Goal: Information Seeking & Learning: Find specific fact

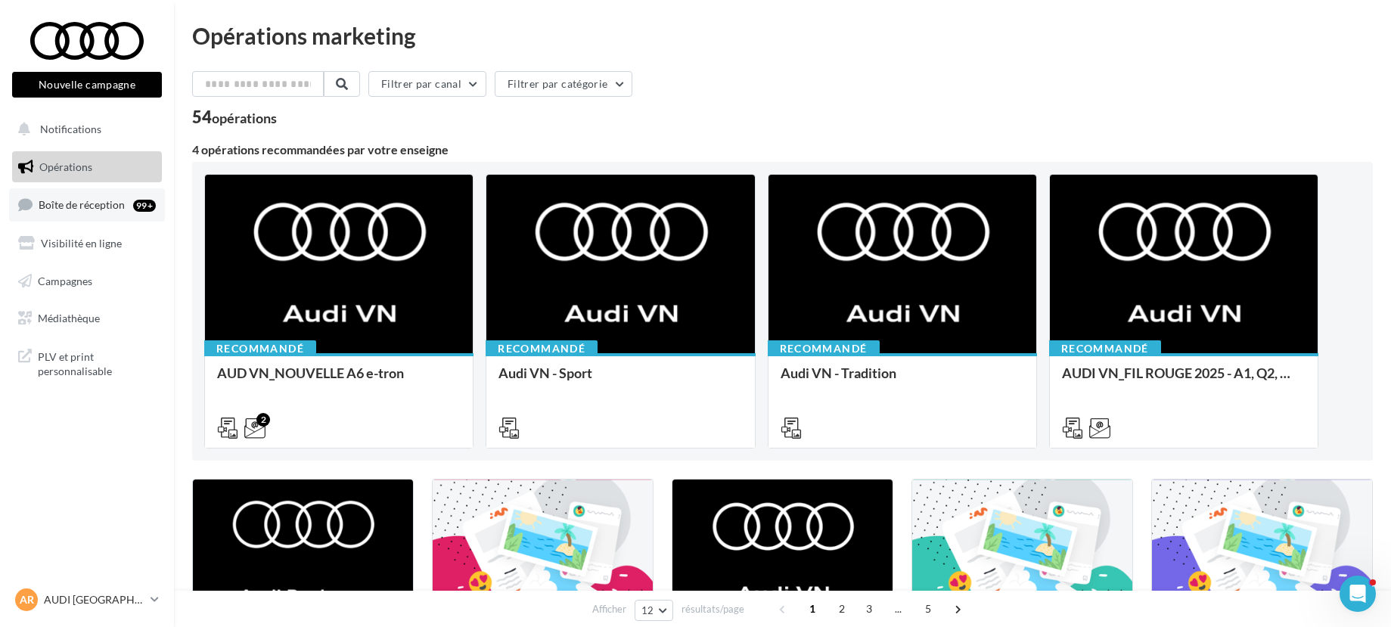
click at [98, 217] on link "Boîte de réception 99+" at bounding box center [87, 204] width 156 height 33
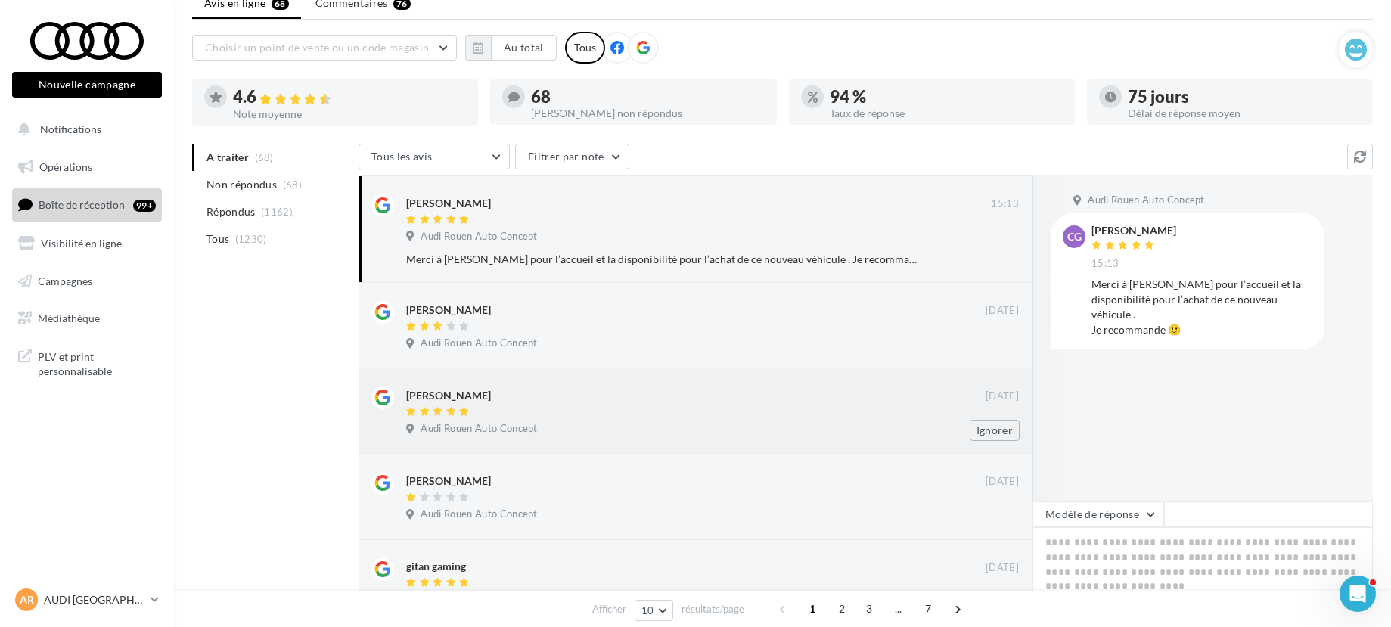
scroll to position [64, 0]
click at [259, 244] on li "Tous (1230)" at bounding box center [272, 238] width 160 height 27
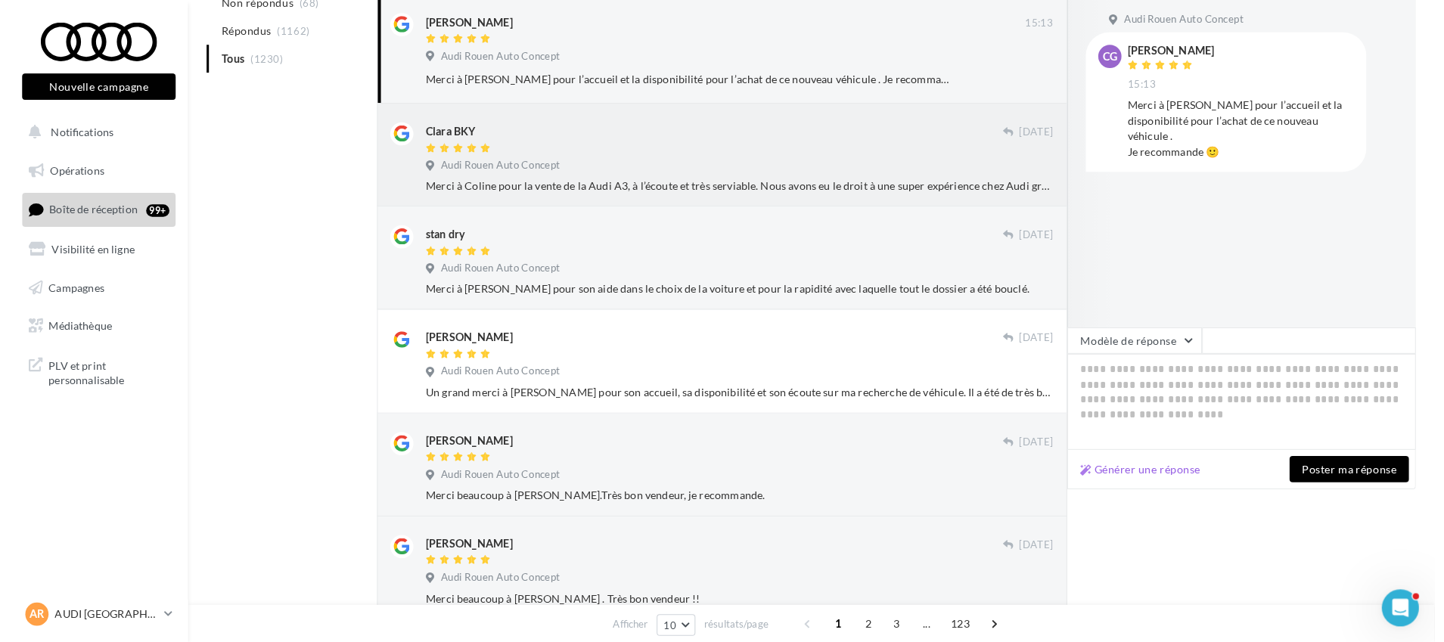
scroll to position [0, 0]
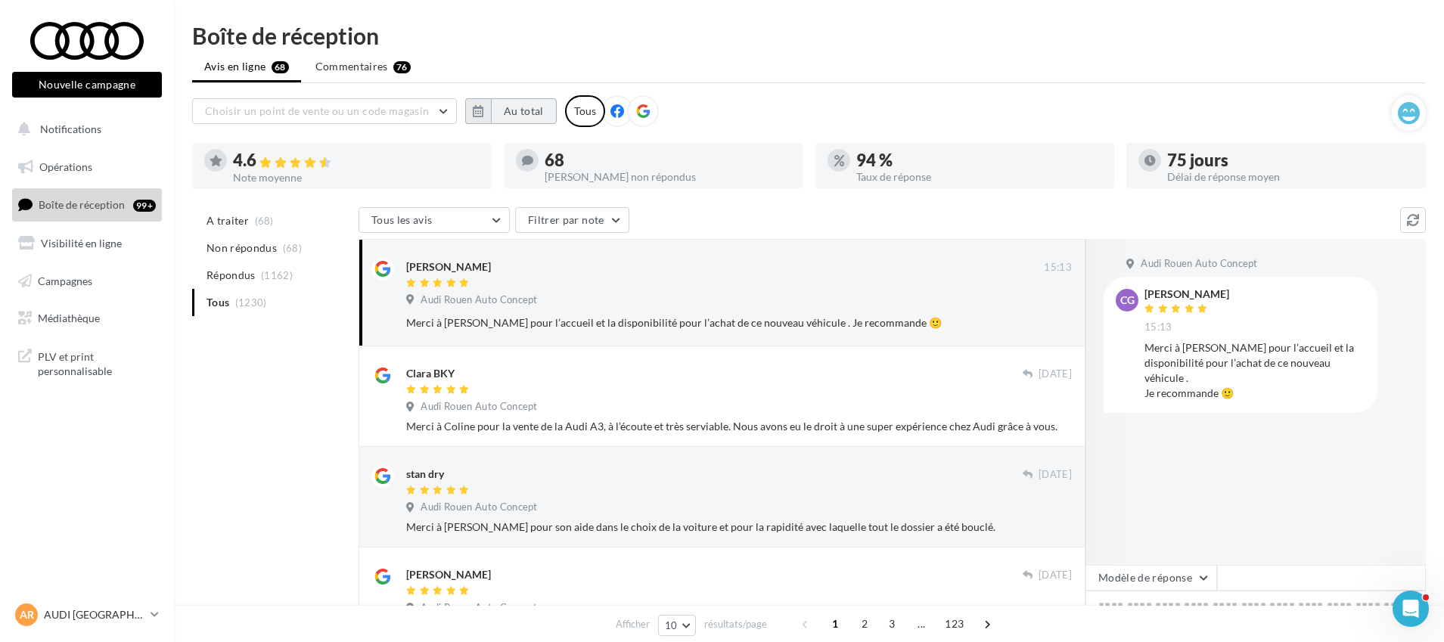
click at [517, 112] on button "Au total" at bounding box center [524, 111] width 66 height 26
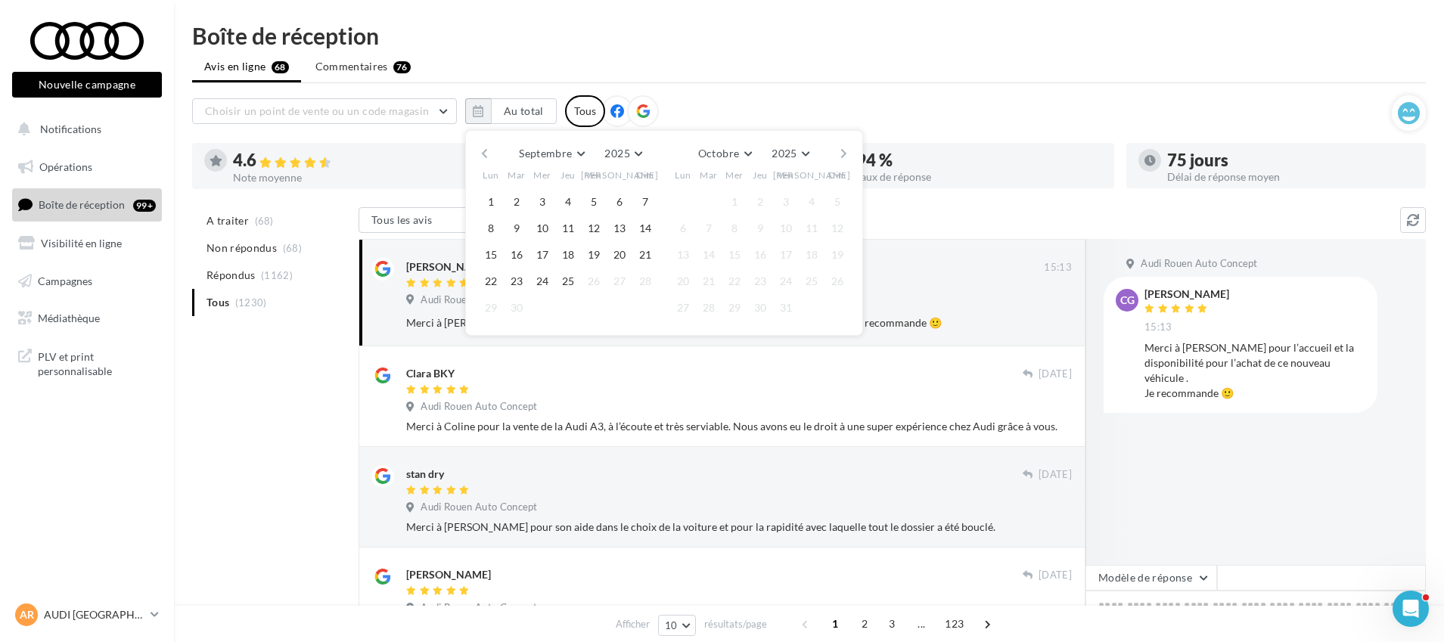
click at [485, 157] on button "button" at bounding box center [484, 153] width 13 height 21
click at [514, 200] on button "1" at bounding box center [516, 202] width 23 height 23
click at [842, 148] on button "button" at bounding box center [844, 153] width 13 height 21
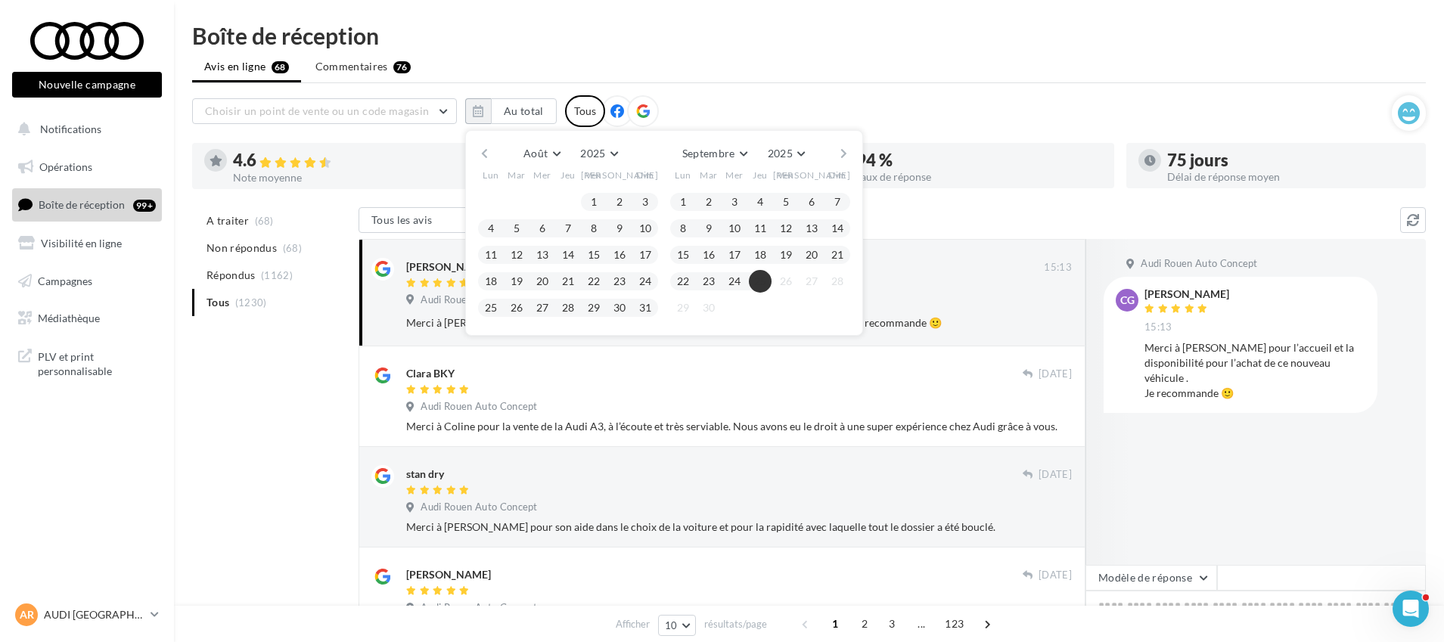
click at [765, 292] on span "25" at bounding box center [760, 281] width 23 height 23
click at [763, 283] on button "25" at bounding box center [760, 281] width 23 height 23
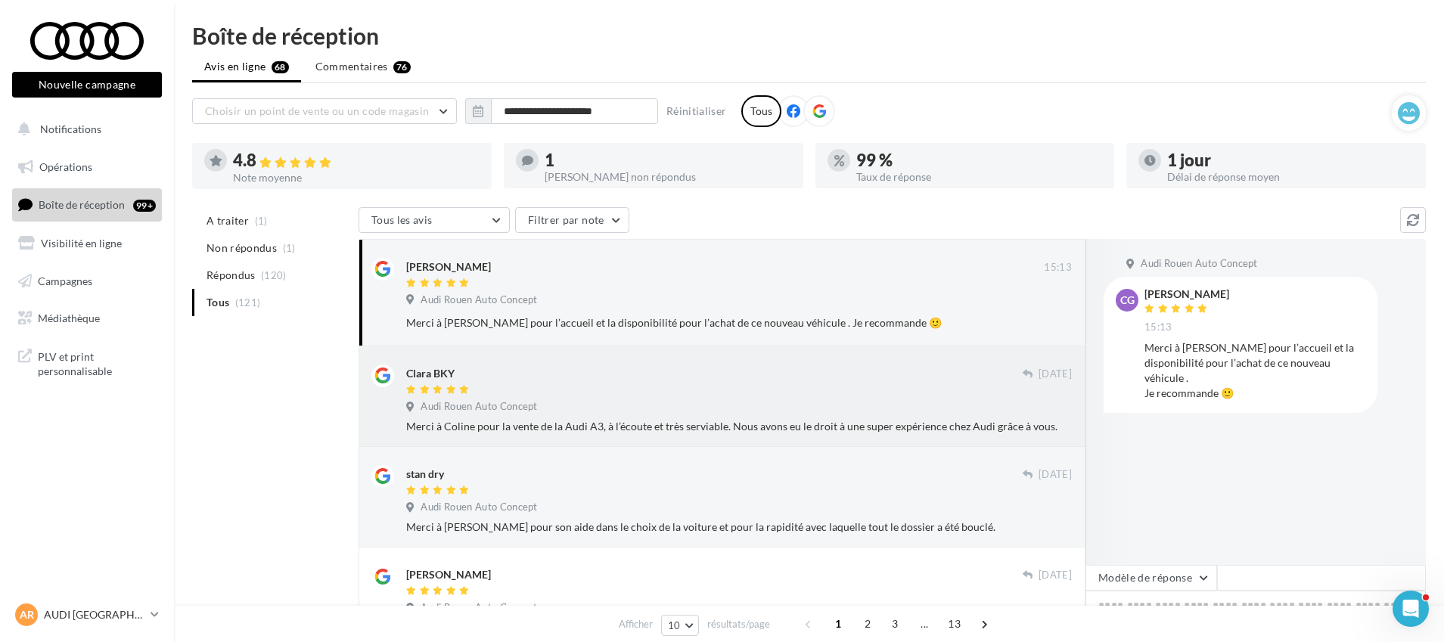
click at [586, 399] on div "Clara BKY [DATE] Audi Rouen Auto Concept Merci à [GEOGRAPHIC_DATA] pour la vent…" at bounding box center [739, 400] width 666 height 70
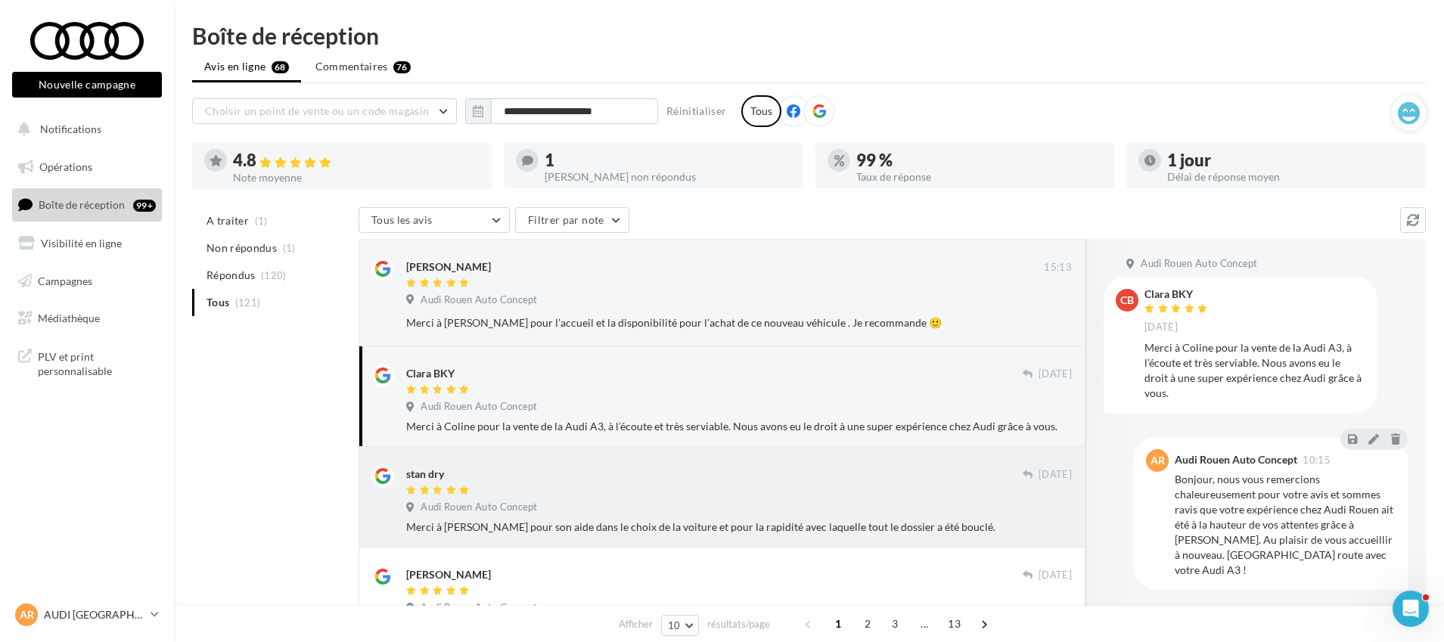
click at [600, 513] on div "Audi Rouen Auto Concept" at bounding box center [739, 509] width 666 height 17
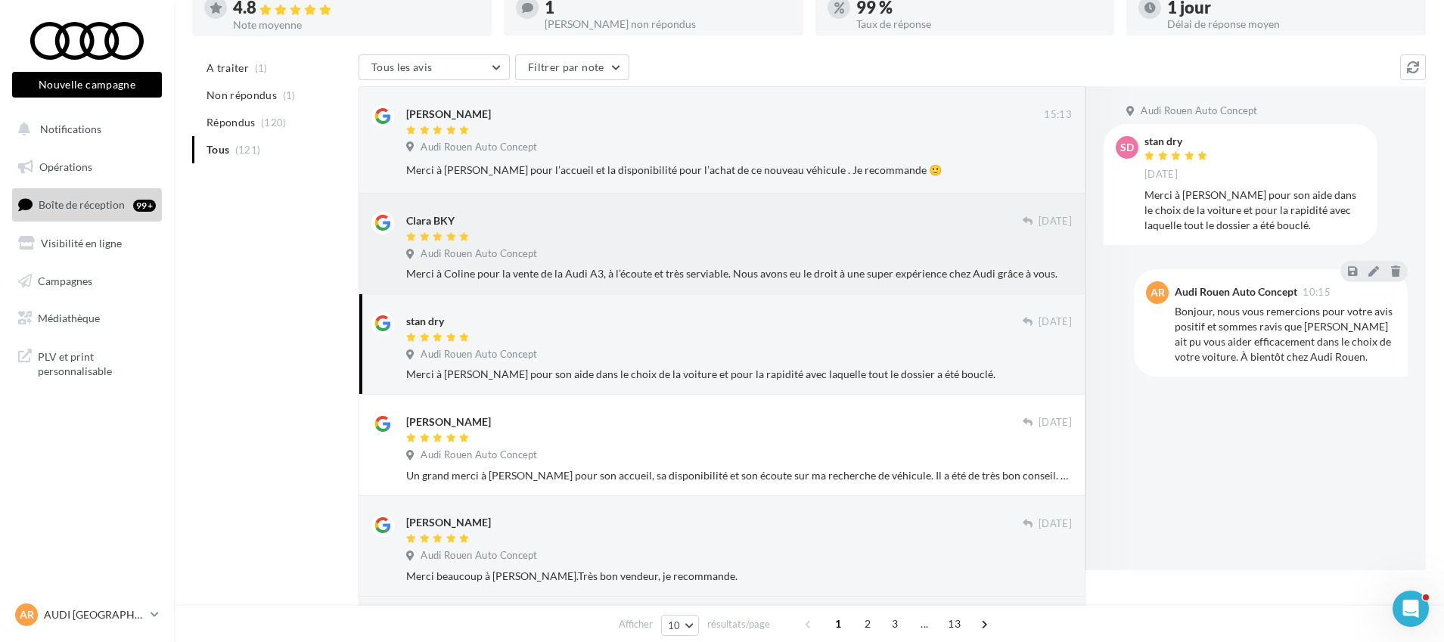
scroll to position [205, 0]
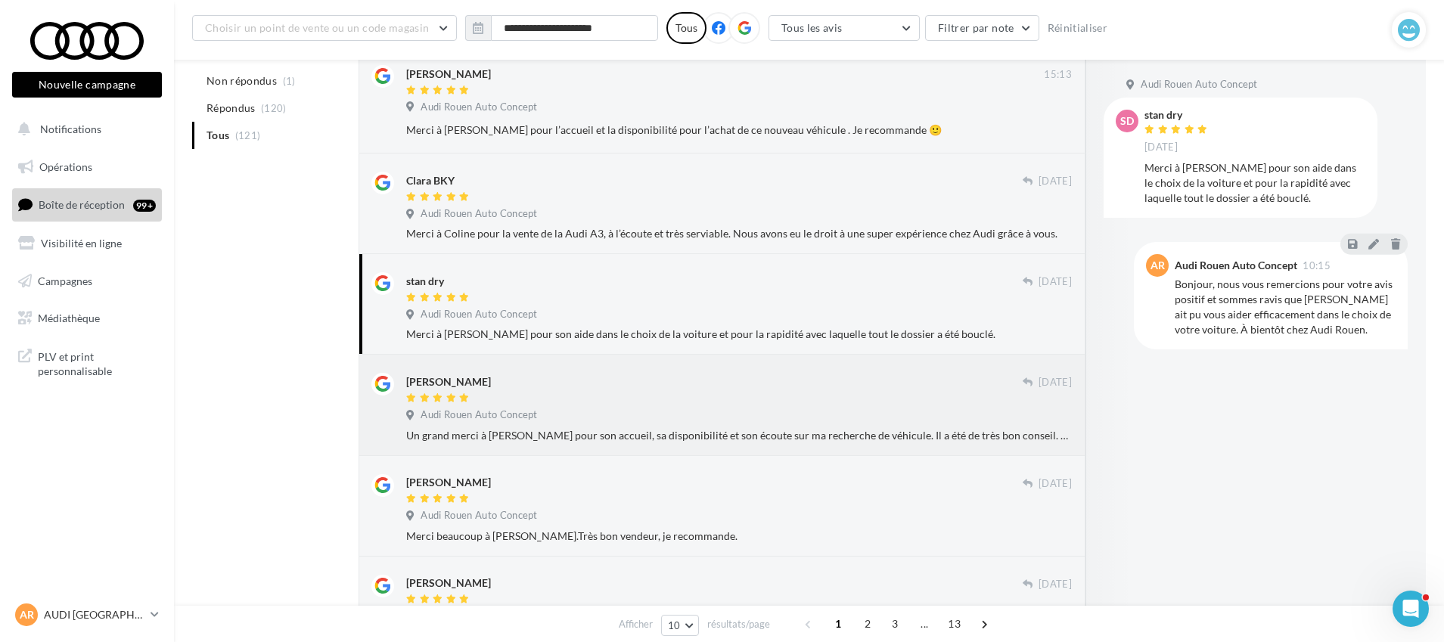
click at [553, 406] on div "[PERSON_NAME] [DATE] Audi Rouen Auto Concept Un grand merci à [PERSON_NAME] pou…" at bounding box center [739, 408] width 666 height 70
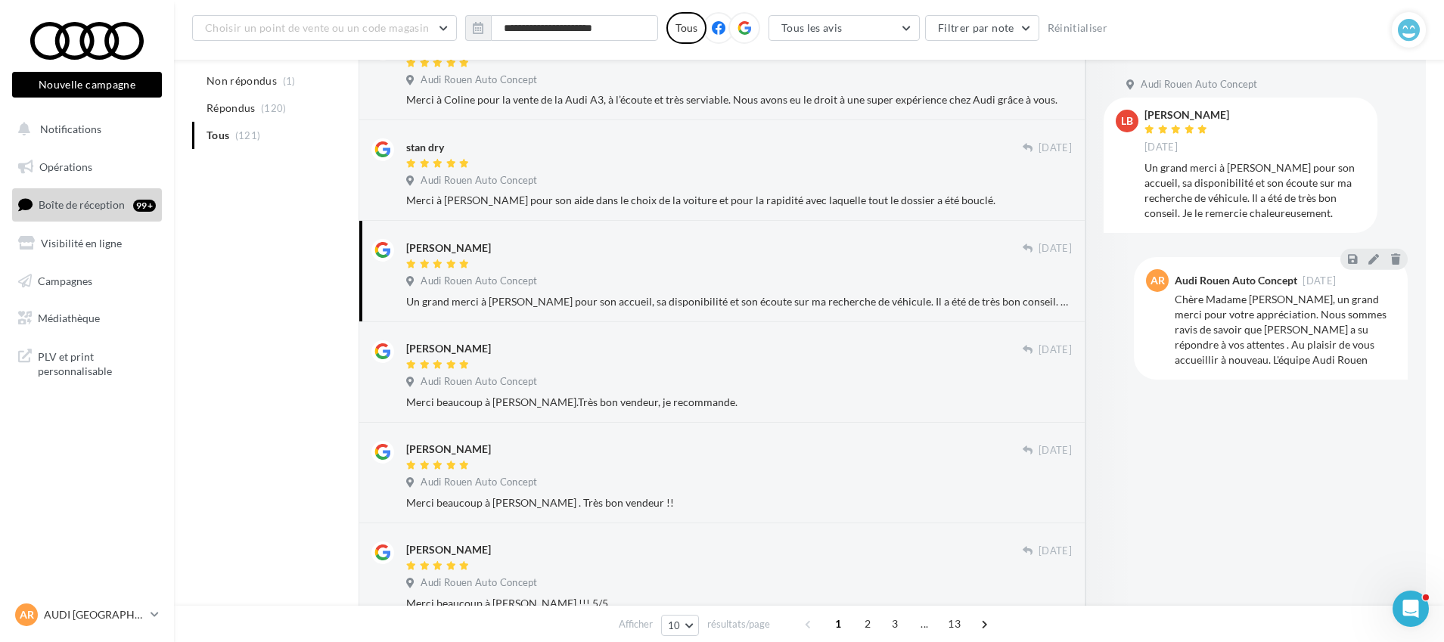
scroll to position [367, 0]
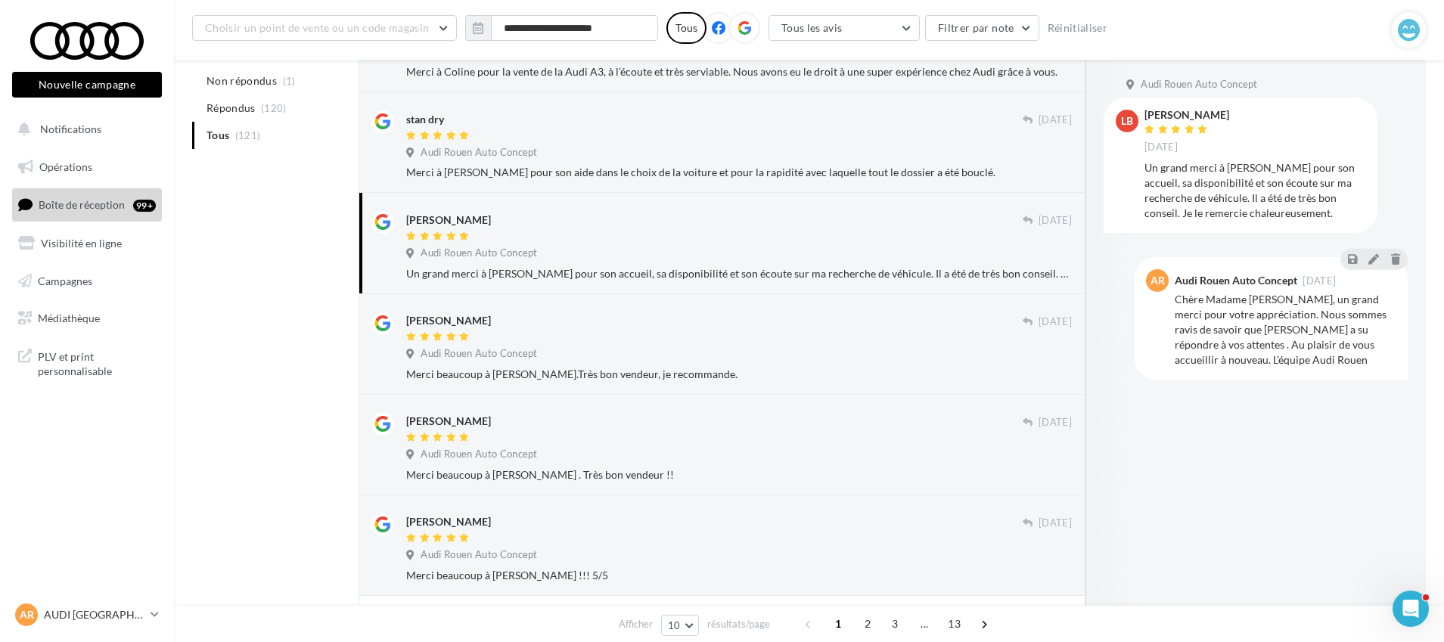
drag, startPoint x: 1231, startPoint y: 113, endPoint x: 1195, endPoint y: 113, distance: 35.6
click at [1153, 114] on div "[PERSON_NAME] [DATE]" at bounding box center [1255, 132] width 221 height 45
click at [1254, 115] on div "[PERSON_NAME] [DATE]" at bounding box center [1255, 132] width 221 height 45
drag, startPoint x: 1214, startPoint y: 113, endPoint x: 1186, endPoint y: 133, distance: 34.2
click at [1190, 129] on div "[PERSON_NAME] [DATE]" at bounding box center [1255, 132] width 221 height 45
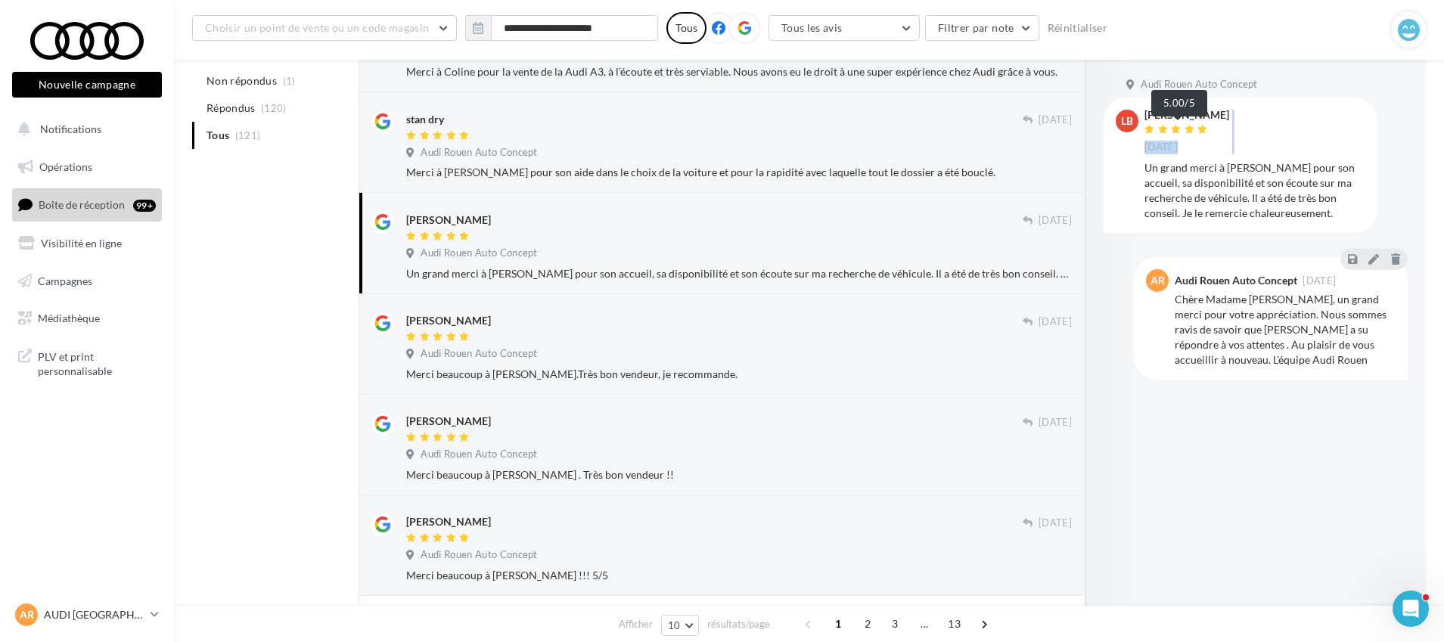
click at [1231, 146] on div "[PERSON_NAME] [DATE]" at bounding box center [1255, 132] width 221 height 45
drag, startPoint x: 1145, startPoint y: 111, endPoint x: 1223, endPoint y: 115, distance: 78.8
click at [1223, 115] on div "[PERSON_NAME] [DATE]" at bounding box center [1255, 132] width 221 height 45
copy div "[PERSON_NAME] [DATE]"
drag, startPoint x: 508, startPoint y: 219, endPoint x: 387, endPoint y: 217, distance: 120.3
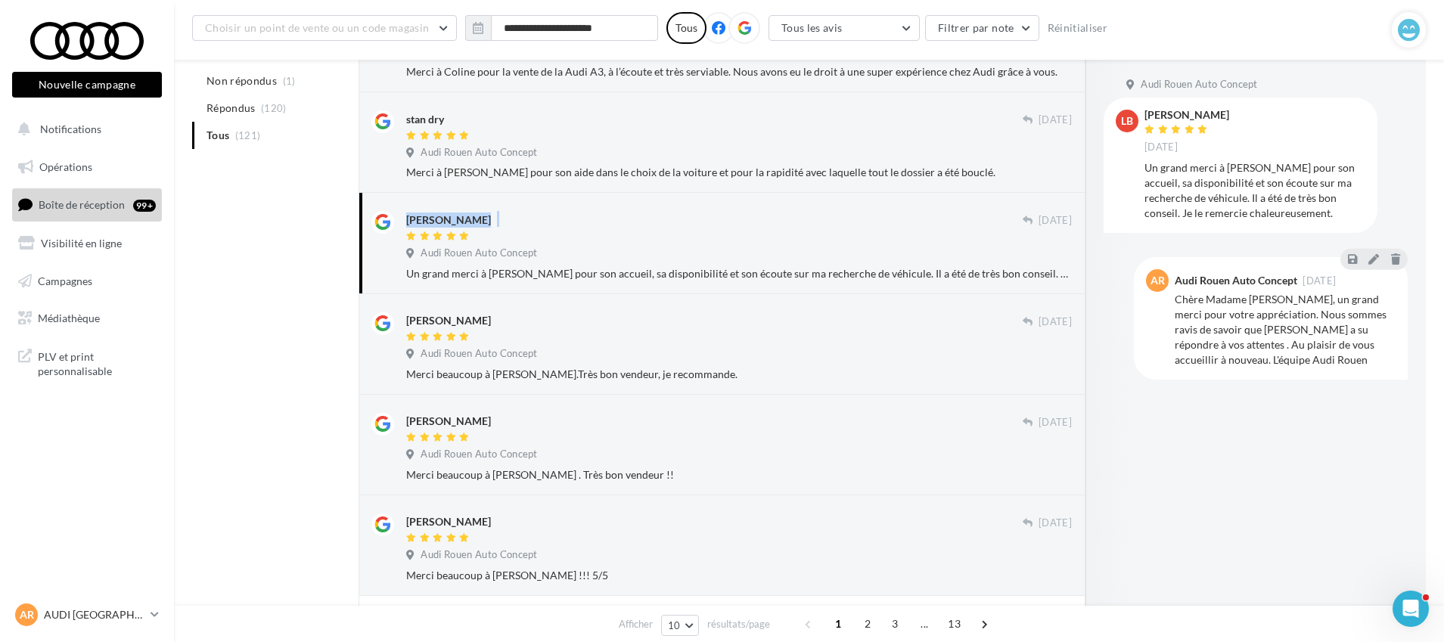
click at [387, 217] on div "[PERSON_NAME] [DATE] Audi Rouen Auto Concept Un grand merci à [PERSON_NAME] pou…" at bounding box center [722, 243] width 701 height 76
copy div "[PERSON_NAME]"
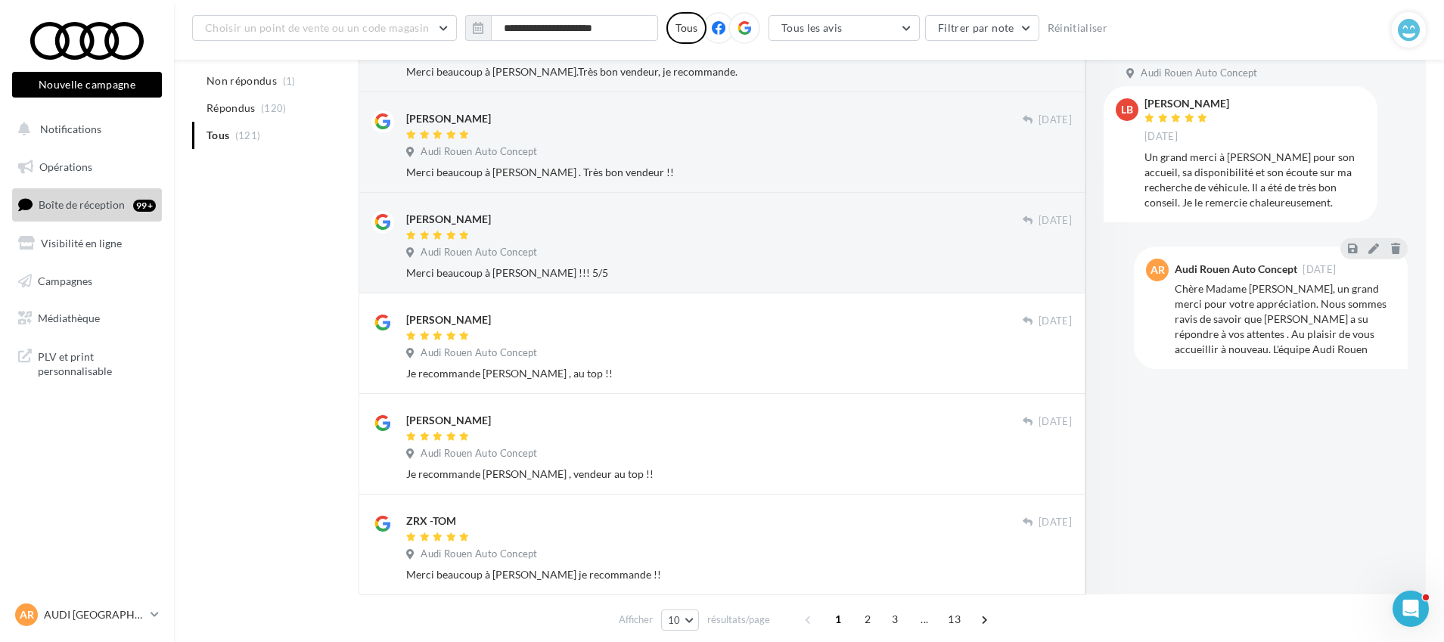
scroll to position [681, 0]
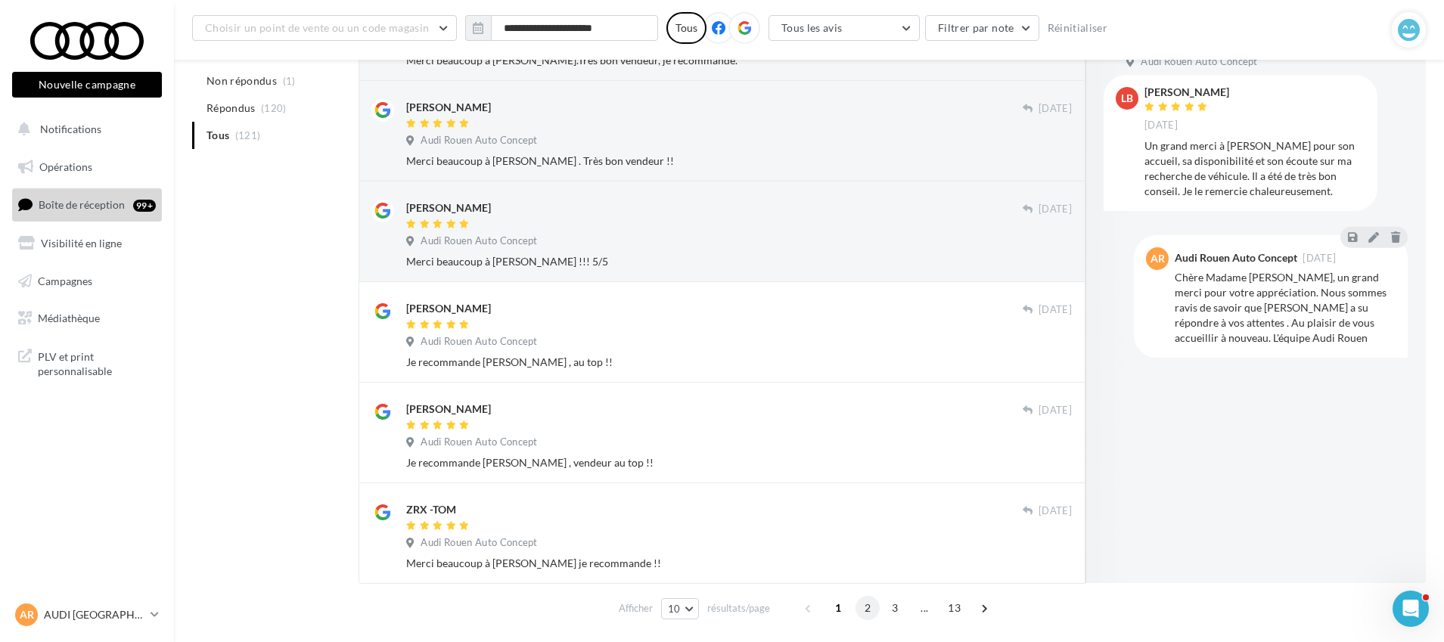
click at [867, 610] on span "2" at bounding box center [868, 608] width 24 height 24
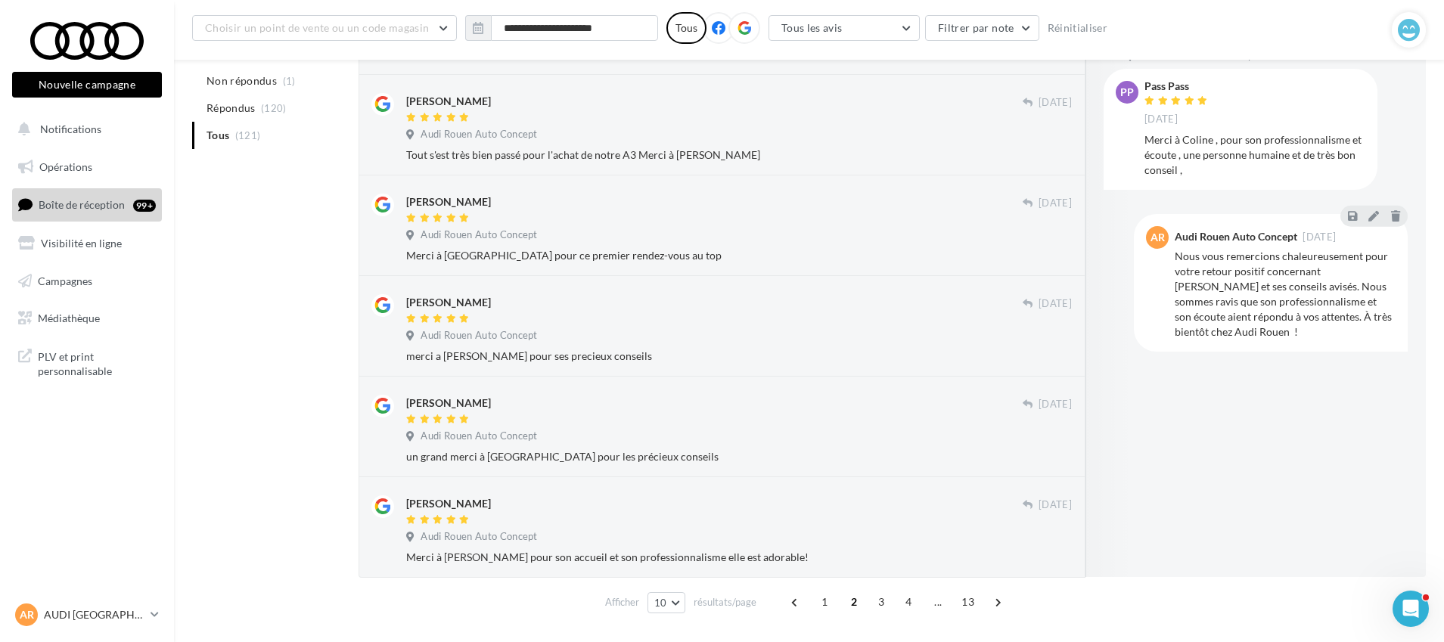
click at [825, 598] on span "1" at bounding box center [825, 602] width 24 height 24
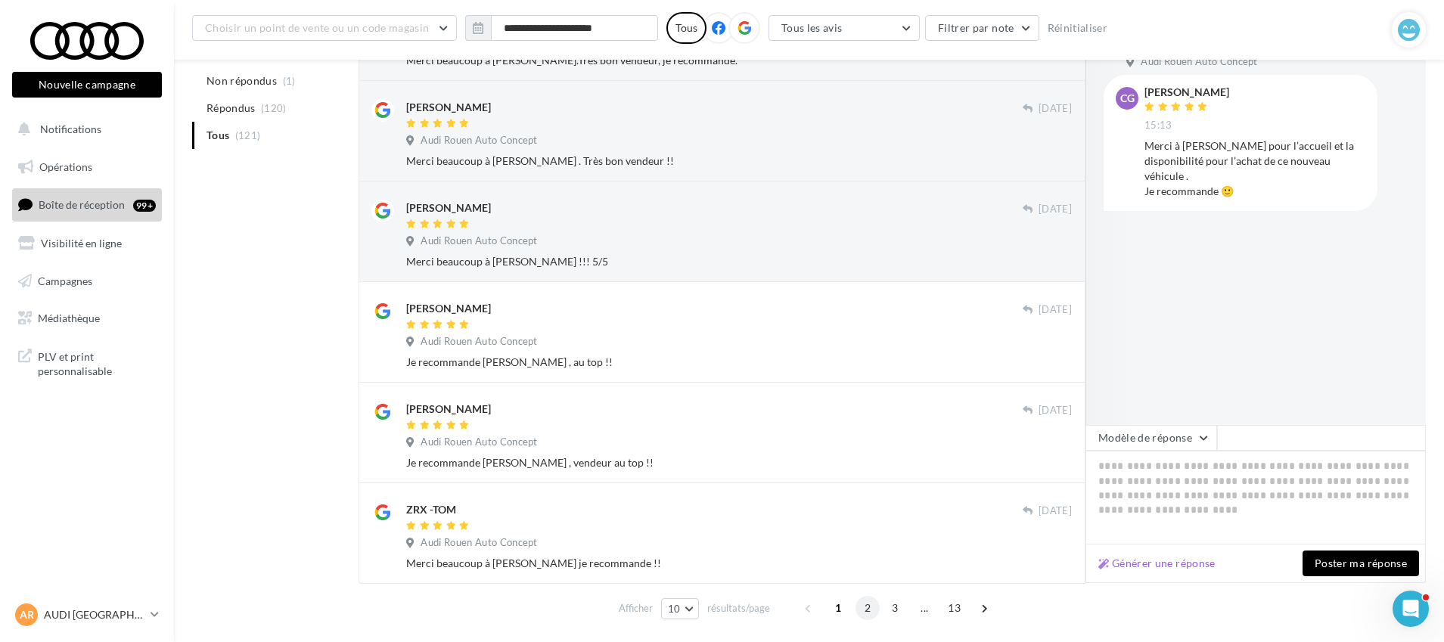
click at [866, 606] on span "2" at bounding box center [868, 608] width 24 height 24
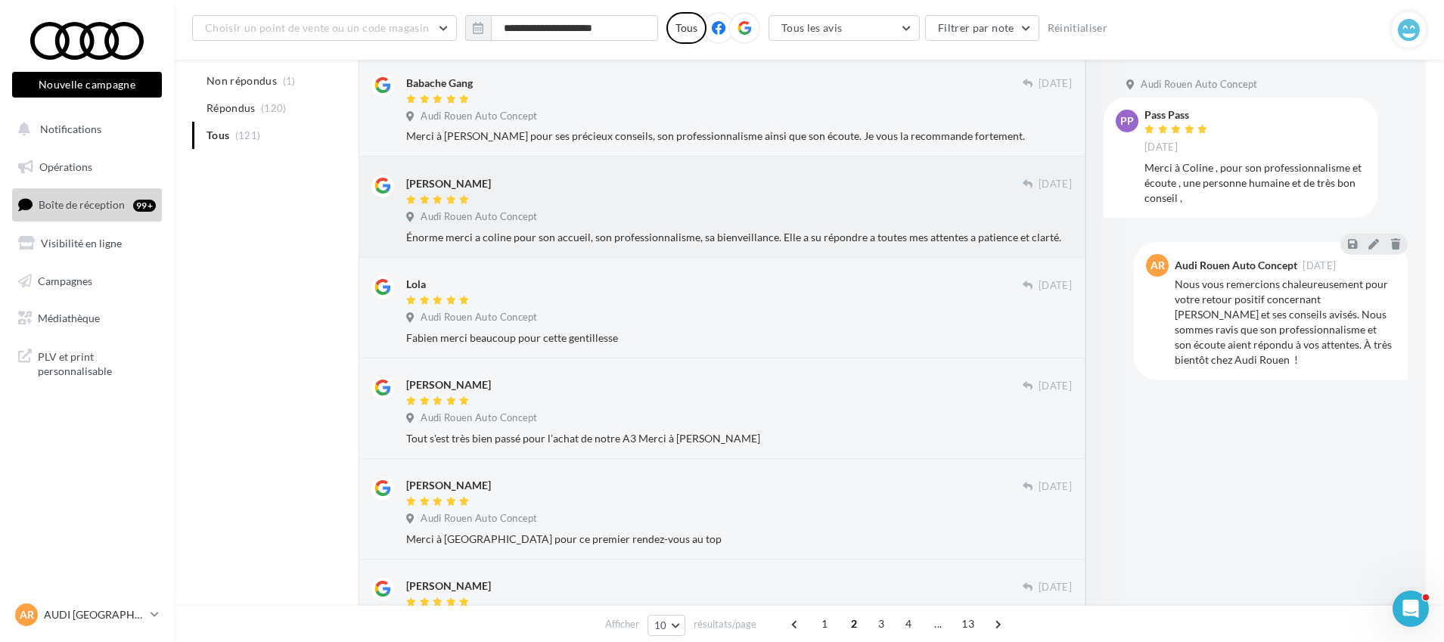
scroll to position [396, 0]
click at [899, 211] on div "Audi Rouen Auto Concept" at bounding box center [739, 219] width 666 height 17
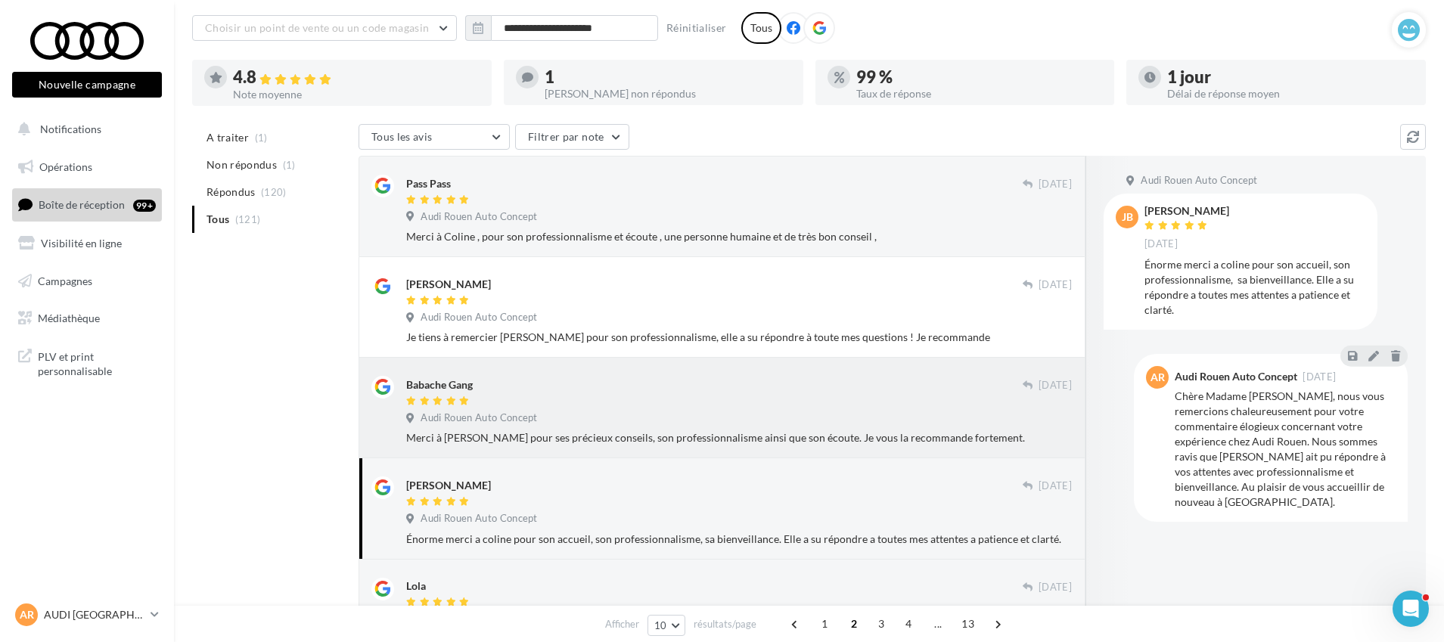
scroll to position [61, 0]
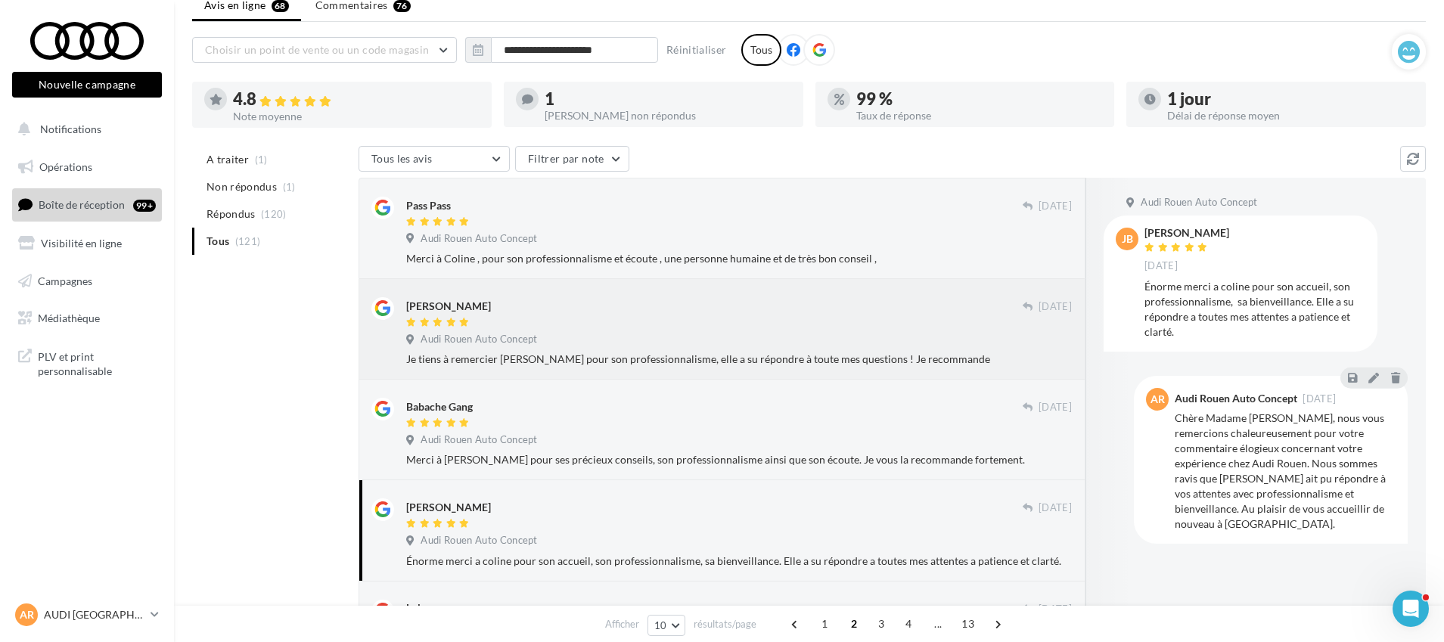
click at [848, 346] on div "Audi Rouen Auto Concept" at bounding box center [739, 341] width 666 height 17
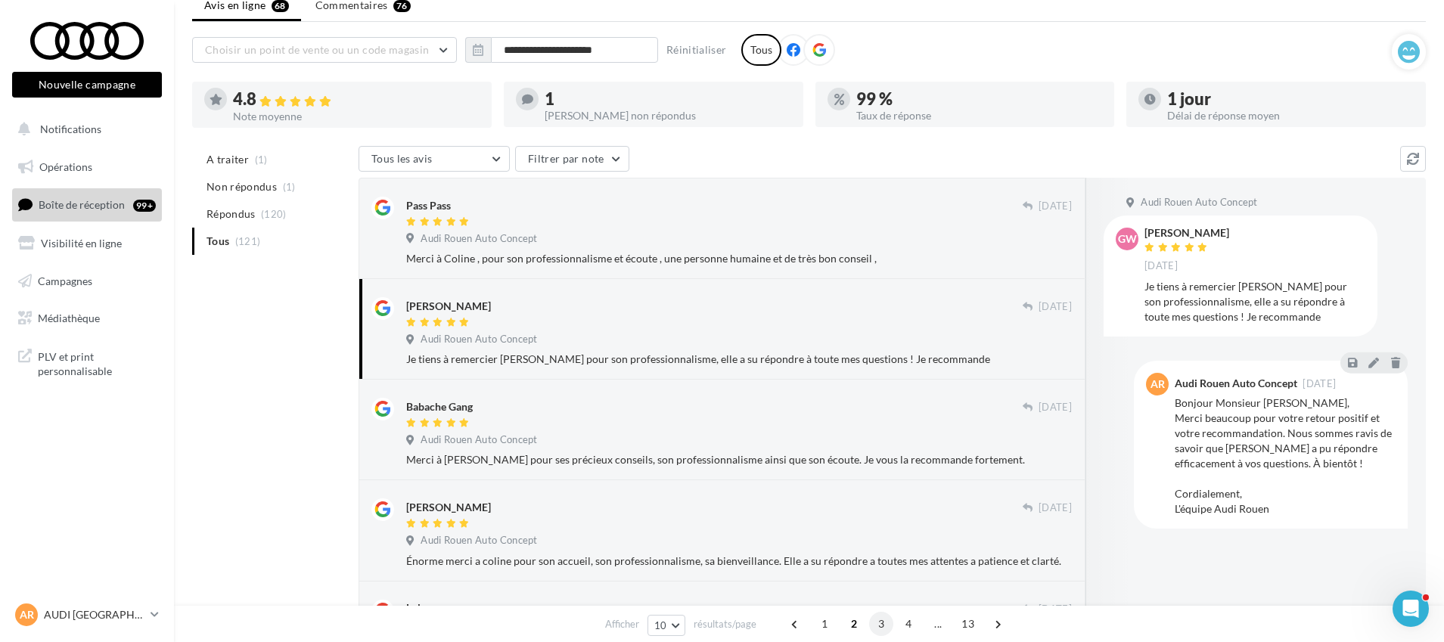
click at [877, 626] on span "3" at bounding box center [881, 624] width 24 height 24
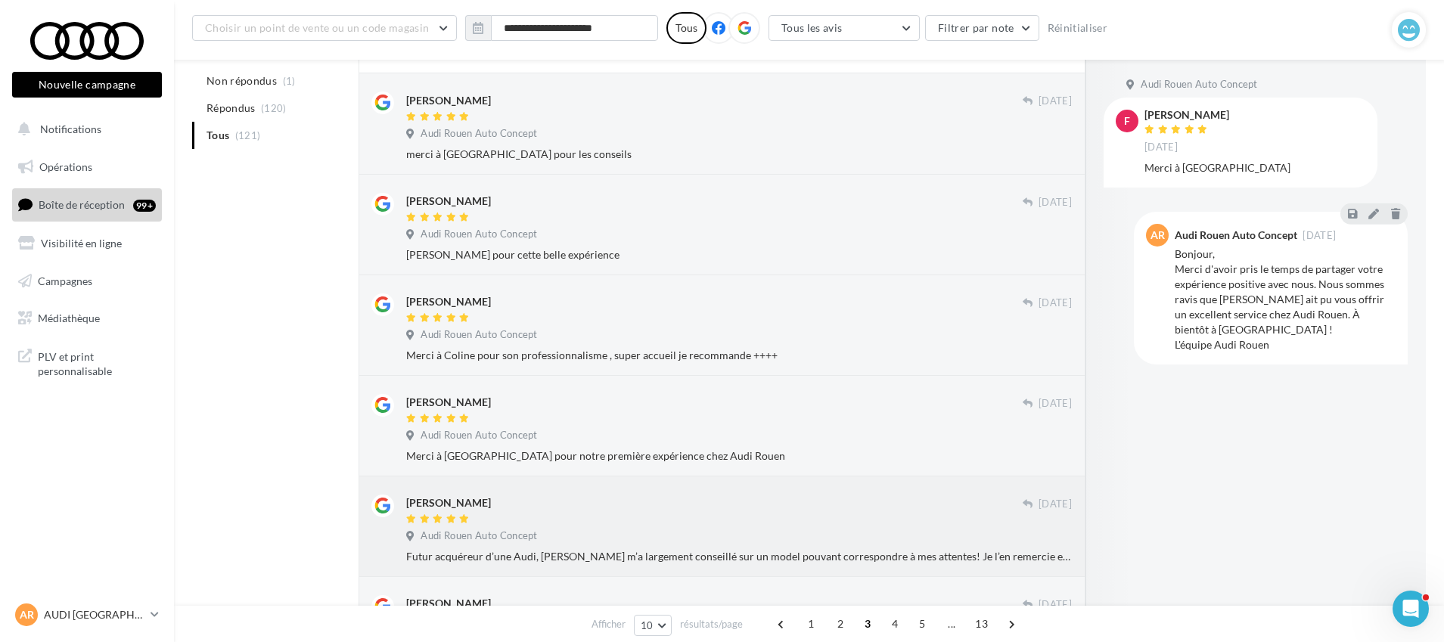
scroll to position [502, 0]
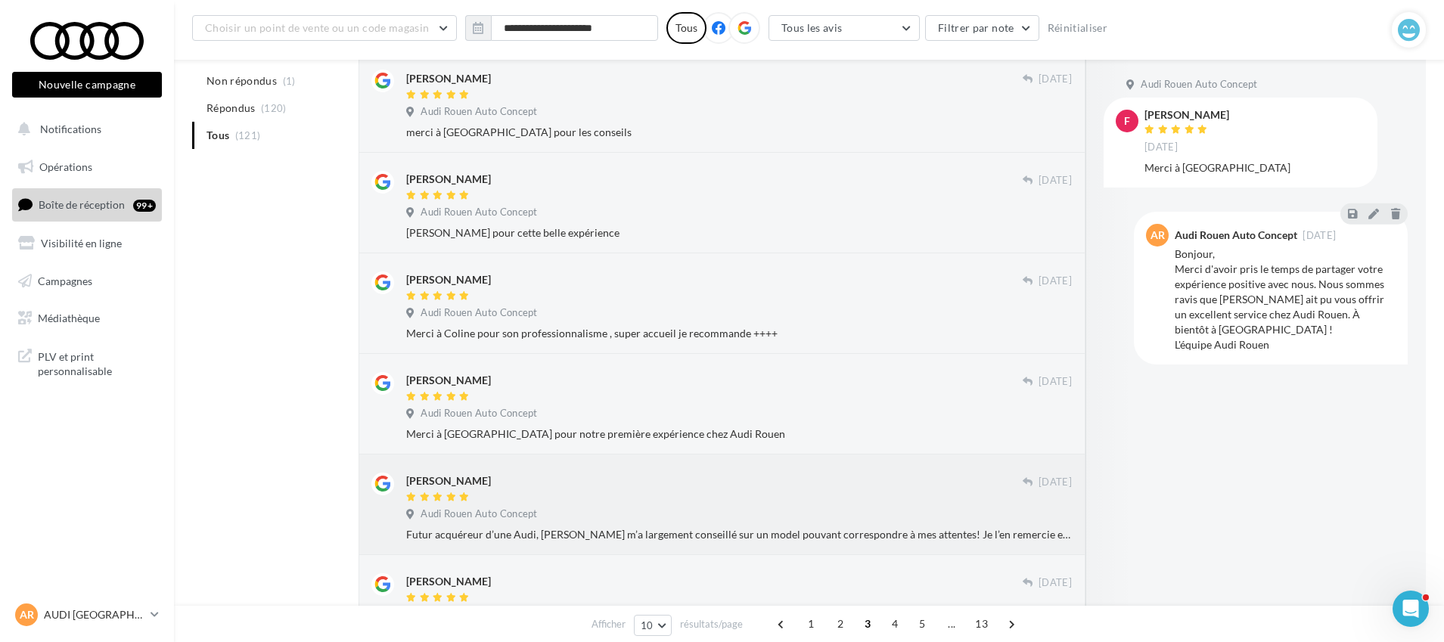
click at [556, 530] on div "Futur acquéreur d’une Audi, [PERSON_NAME] m’a largement conseillé sur un model …" at bounding box center [739, 534] width 666 height 15
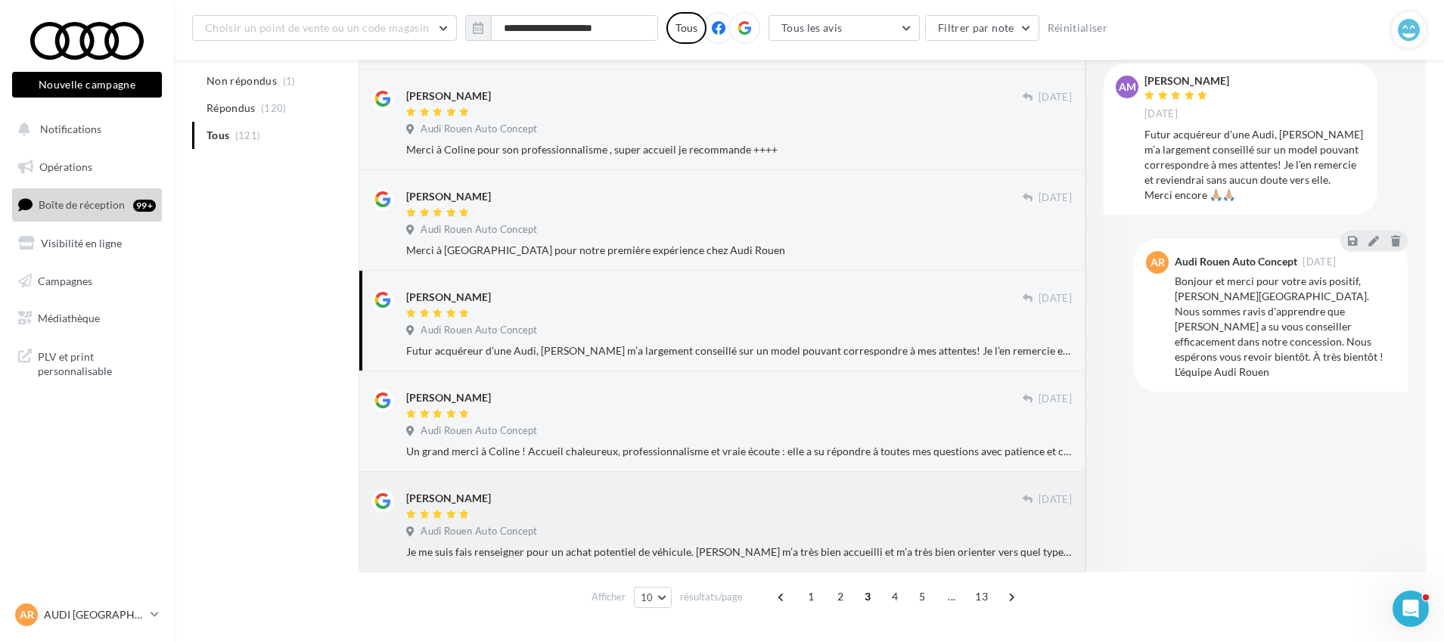
scroll to position [690, 0]
click at [729, 485] on div "[PERSON_NAME] [DATE] Audi Rouen Auto Concept Je me suis fais renseigner pour un…" at bounding box center [722, 518] width 701 height 76
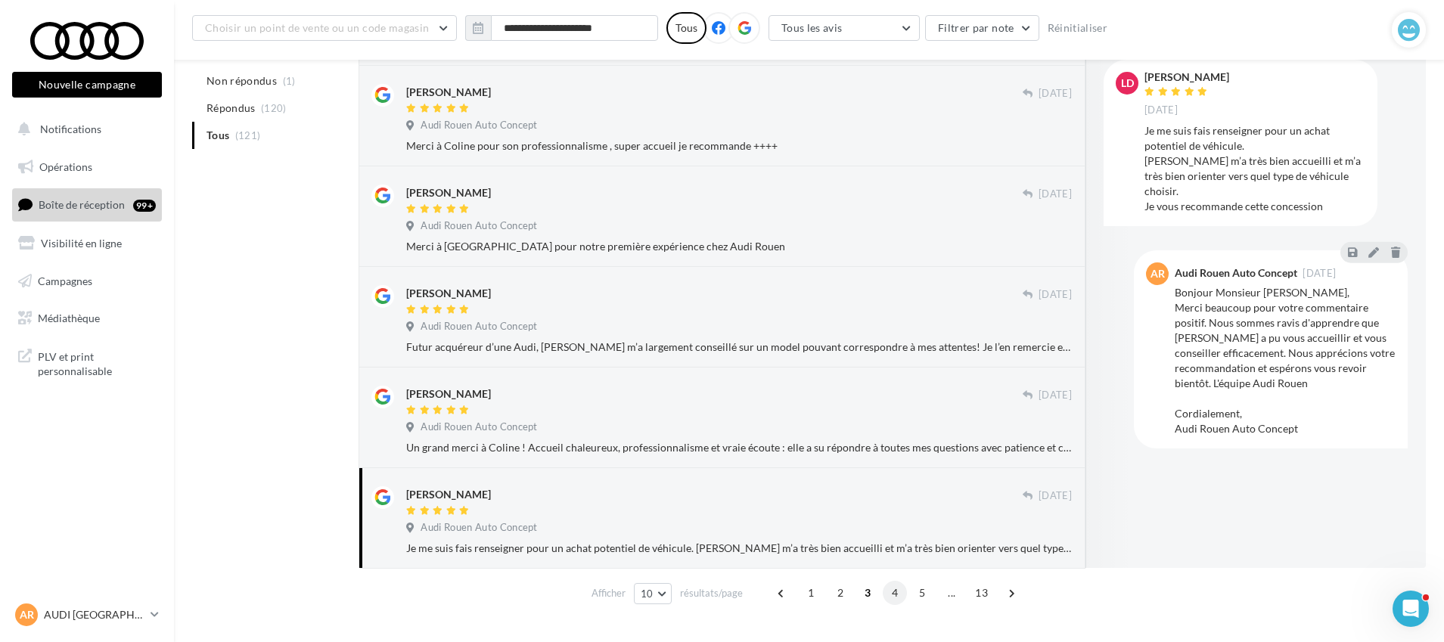
click at [891, 595] on span "4" at bounding box center [895, 593] width 24 height 24
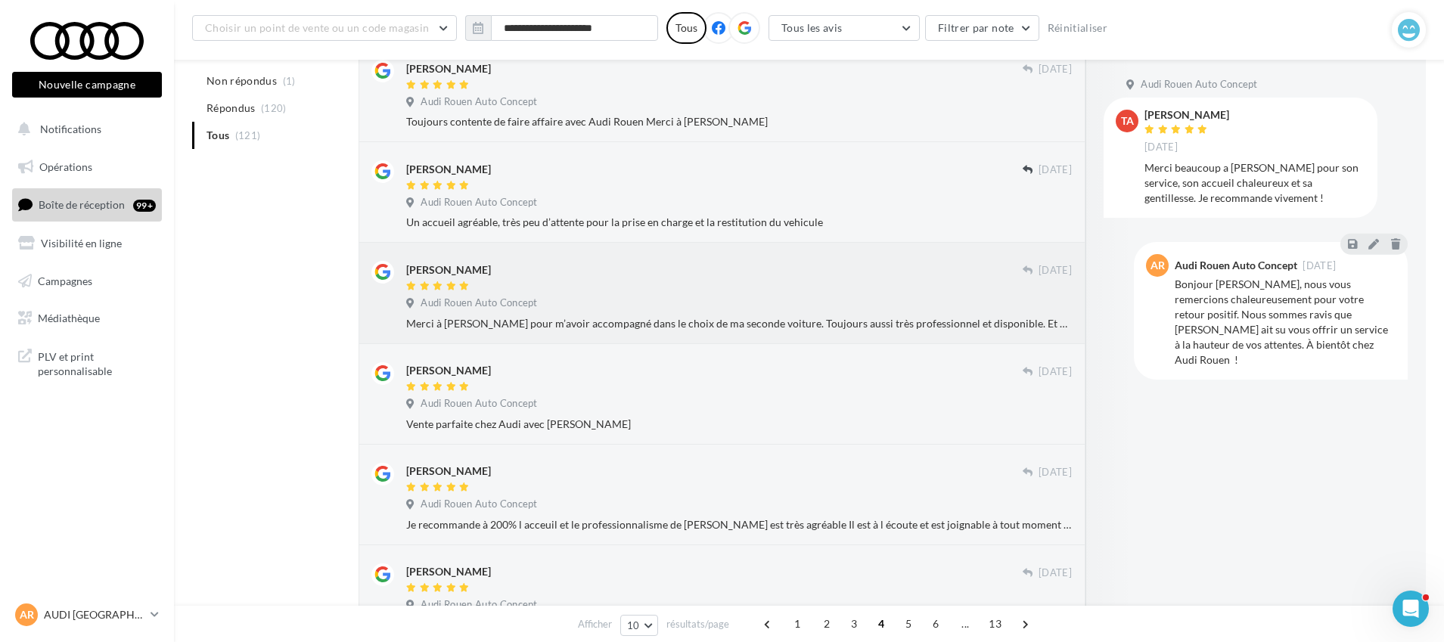
scroll to position [303, 0]
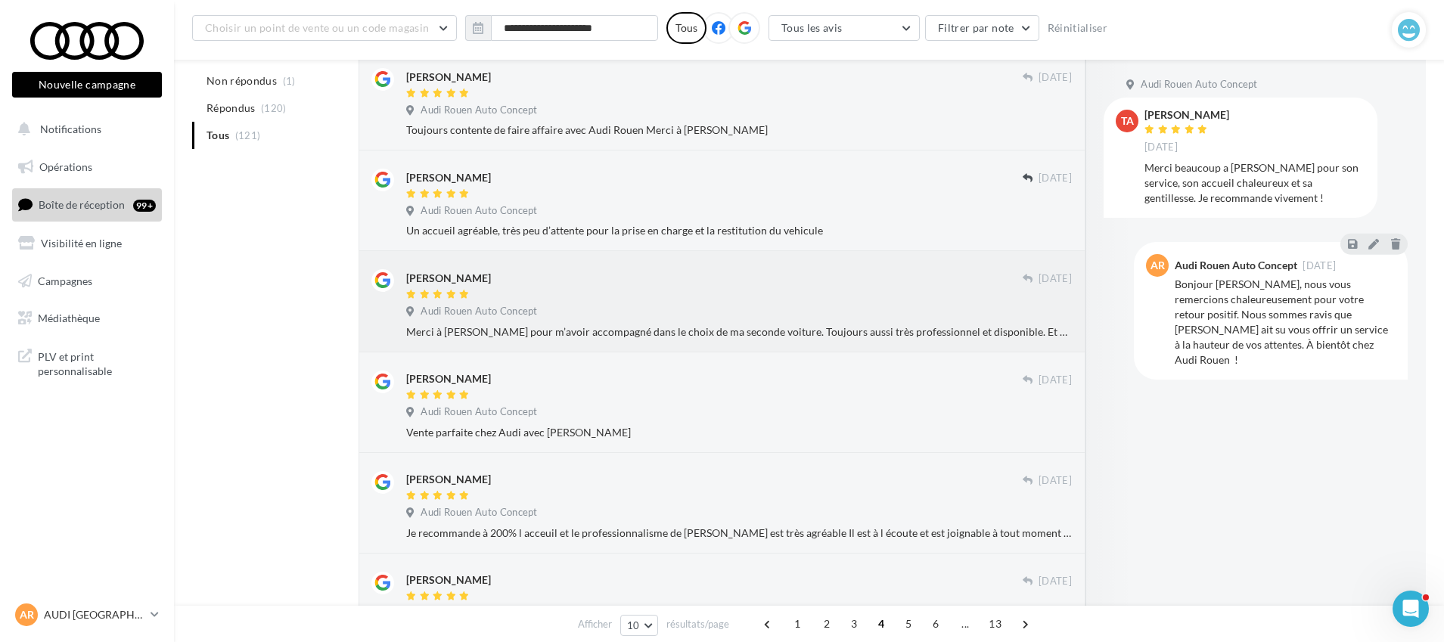
click at [708, 307] on div "Audi Rouen Auto Concept" at bounding box center [739, 313] width 666 height 17
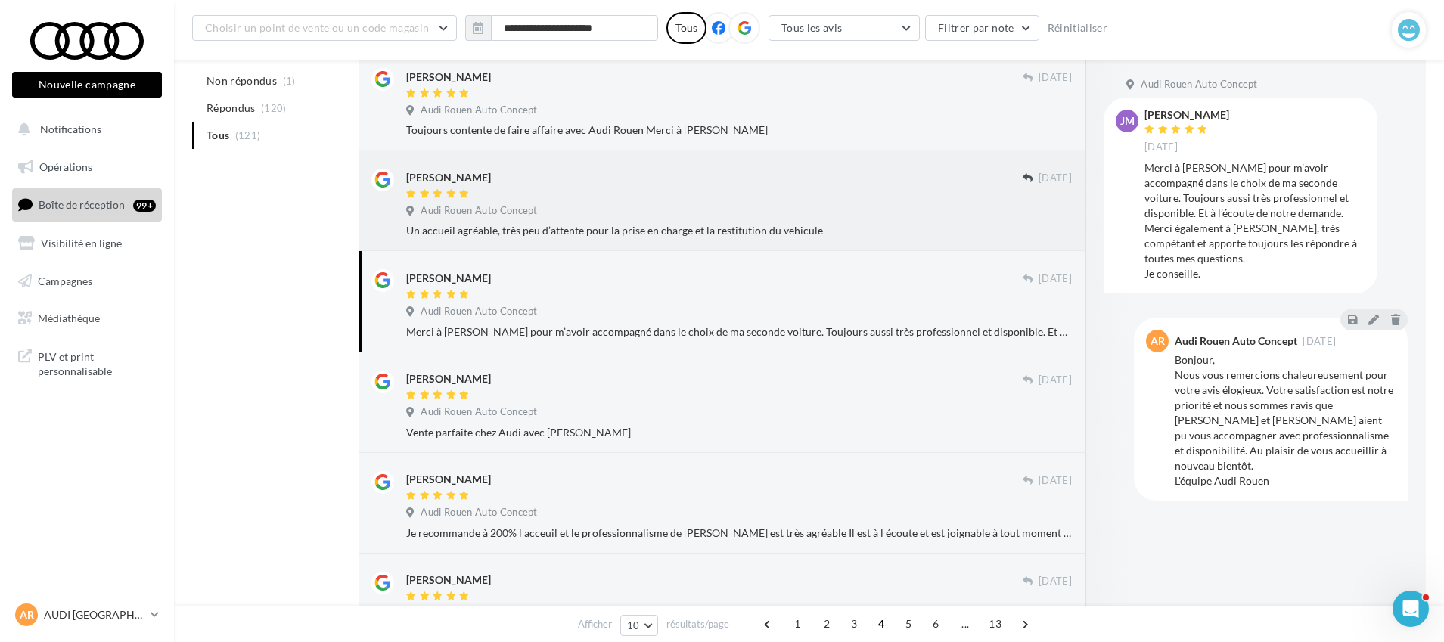
click at [776, 200] on div at bounding box center [714, 194] width 617 height 13
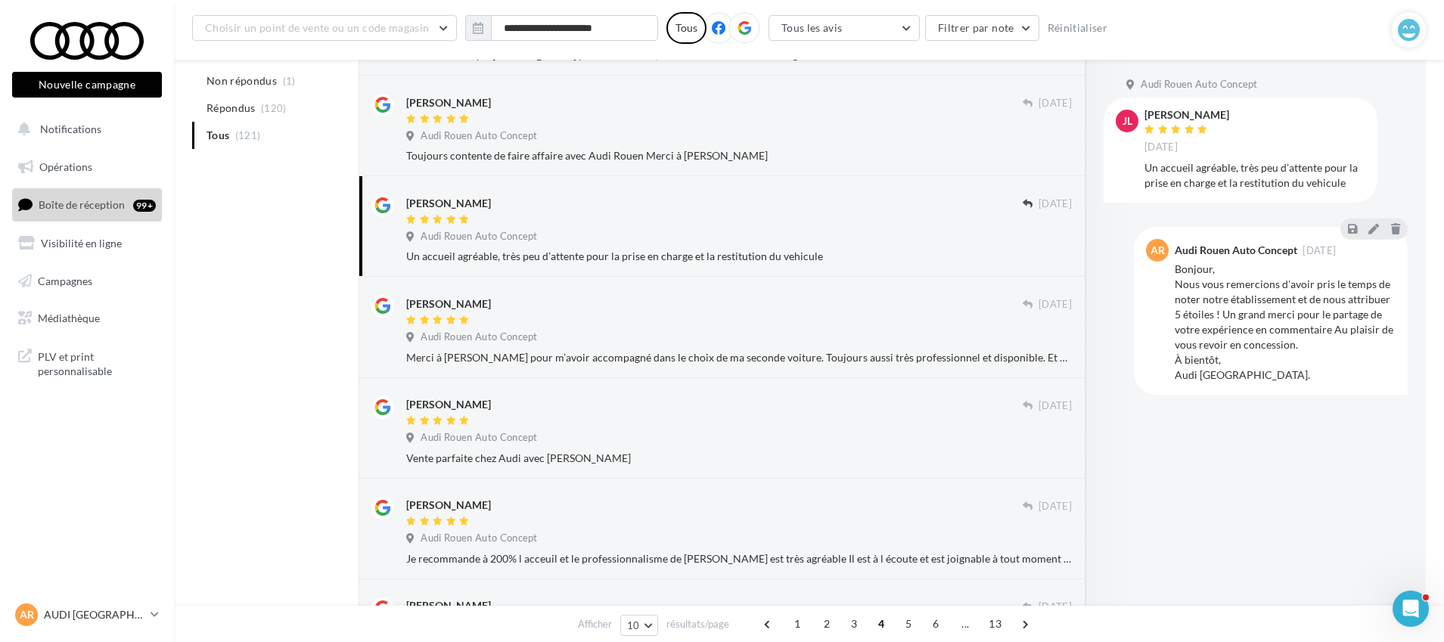
scroll to position [266, 0]
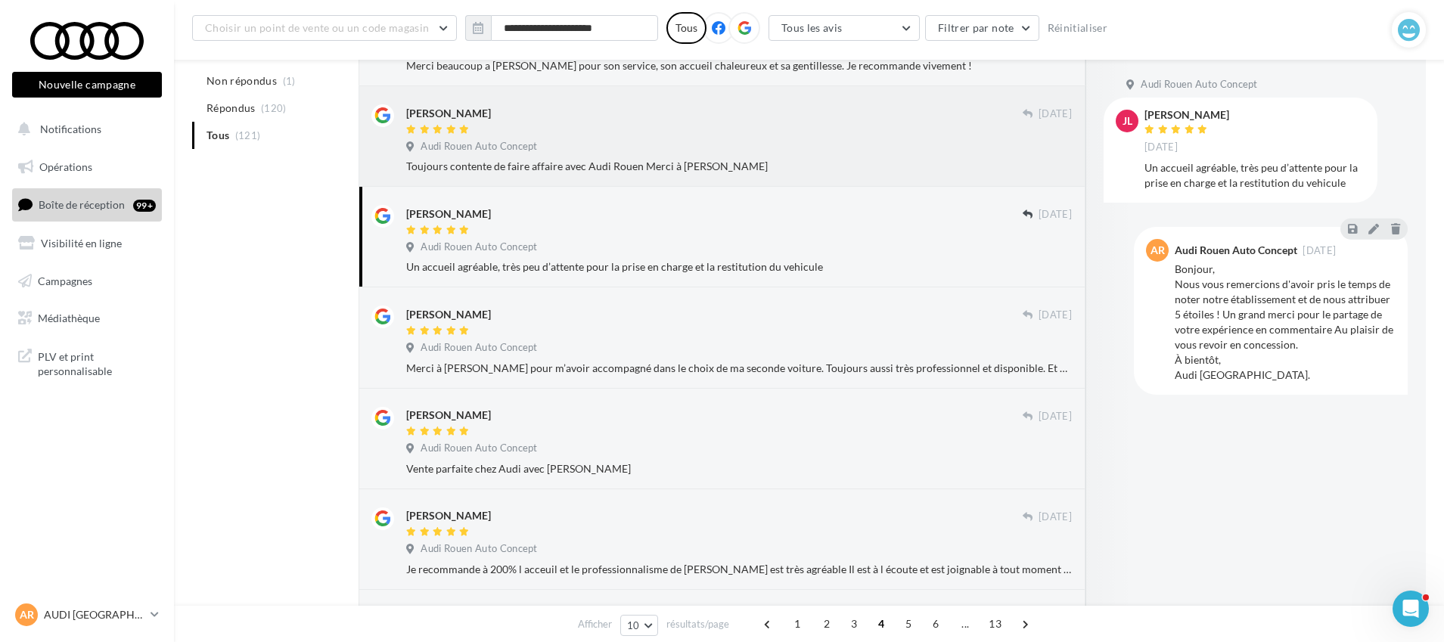
click at [766, 160] on div "Toujours contente de faire affaire avec Audi Rouen Merci à [PERSON_NAME]" at bounding box center [739, 166] width 666 height 15
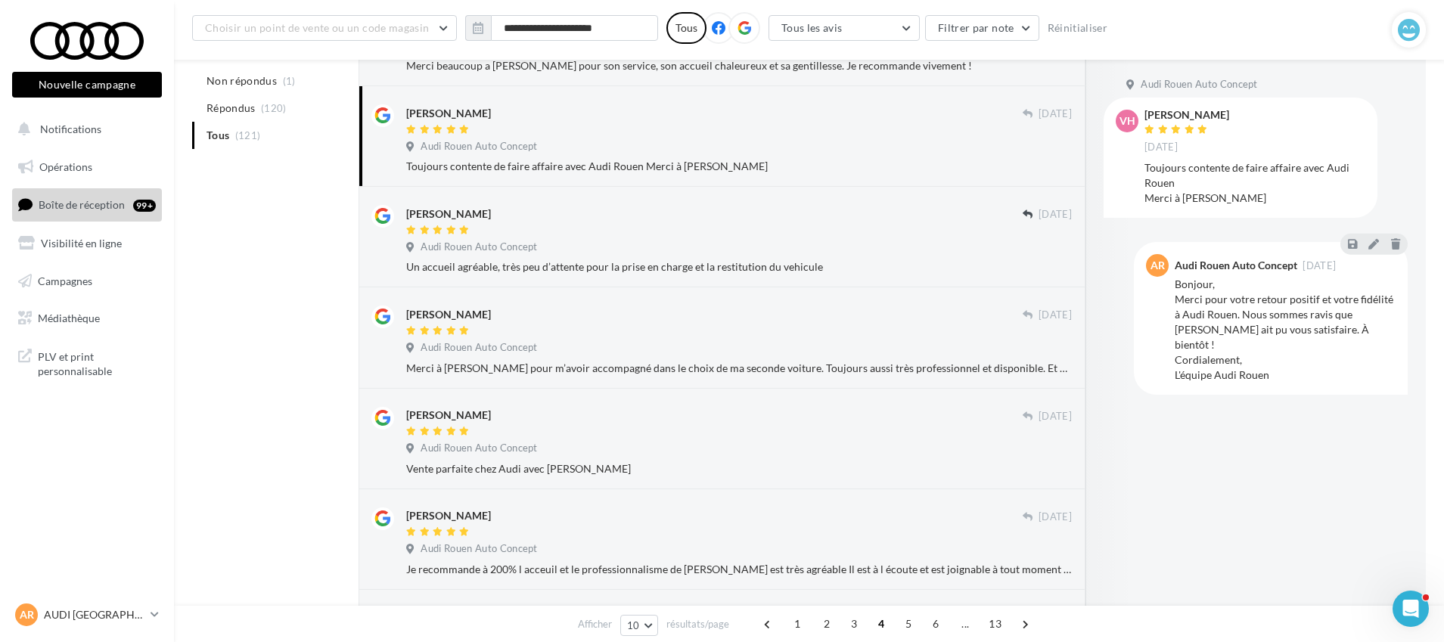
drag, startPoint x: 1242, startPoint y: 119, endPoint x: 1195, endPoint y: 118, distance: 46.2
click at [1195, 118] on div "[PERSON_NAME] [DATE]" at bounding box center [1255, 132] width 221 height 45
click at [1315, 121] on div "[PERSON_NAME] [DATE]" at bounding box center [1255, 132] width 221 height 45
drag, startPoint x: 1230, startPoint y: 111, endPoint x: 1144, endPoint y: 114, distance: 85.6
click at [1145, 114] on div "[PERSON_NAME] [DATE]" at bounding box center [1255, 132] width 221 height 45
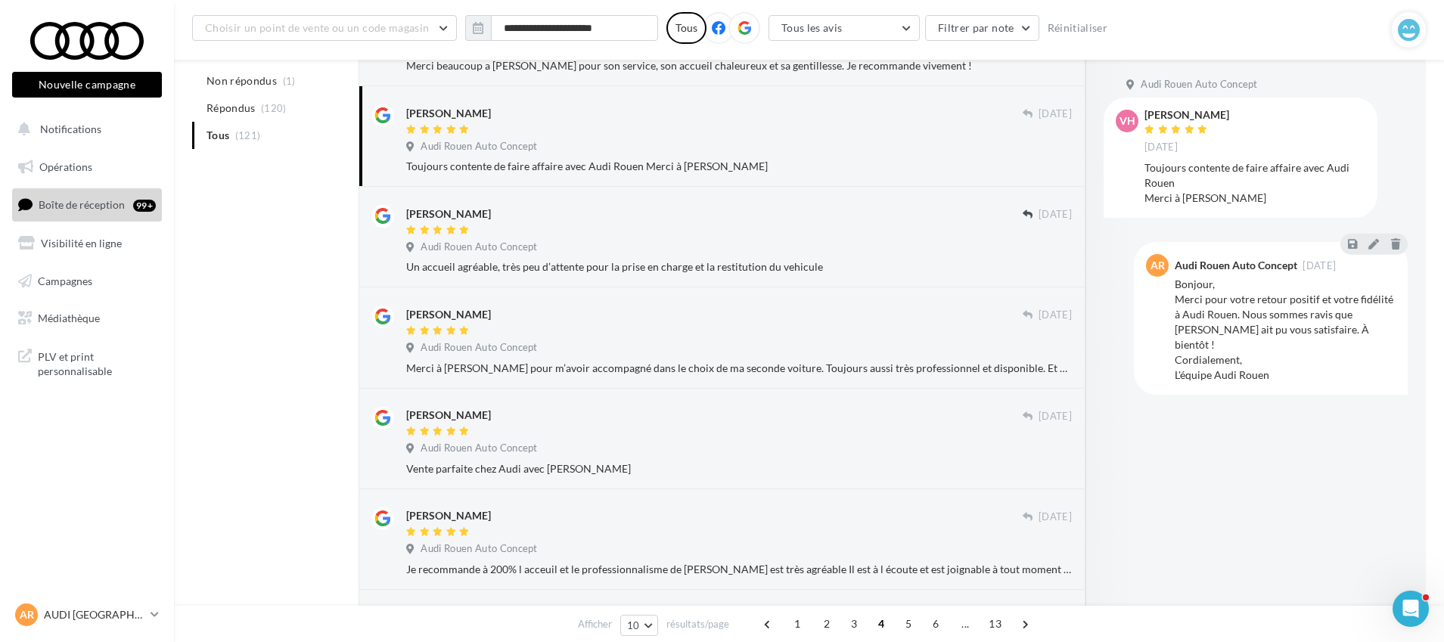
copy div "[PERSON_NAME] [DATE]"
click at [1165, 505] on div at bounding box center [1134, 333] width 97 height 546
drag, startPoint x: 497, startPoint y: 110, endPoint x: 441, endPoint y: 101, distance: 56.7
click at [441, 101] on div "[PERSON_NAME] [DATE] Audi Rouen Auto Concept Toujours contente de faire affaire…" at bounding box center [722, 136] width 701 height 76
copy div "[PERSON_NAME]"
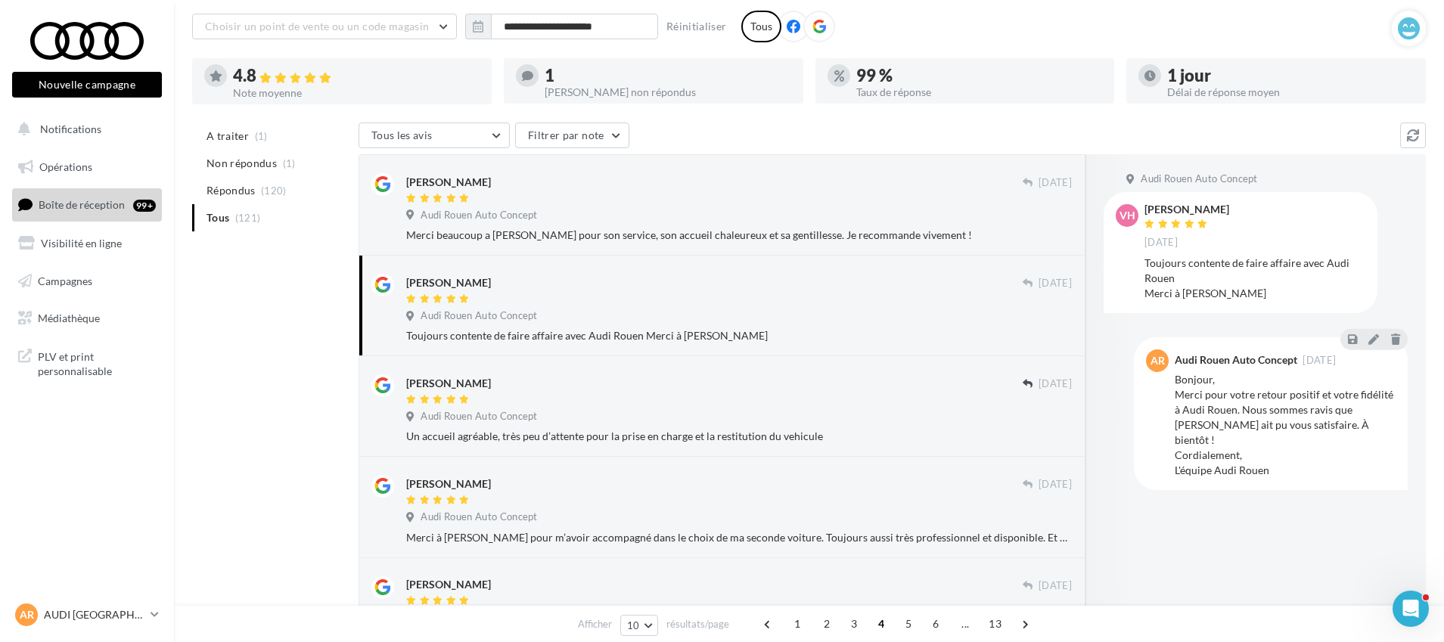
scroll to position [88, 0]
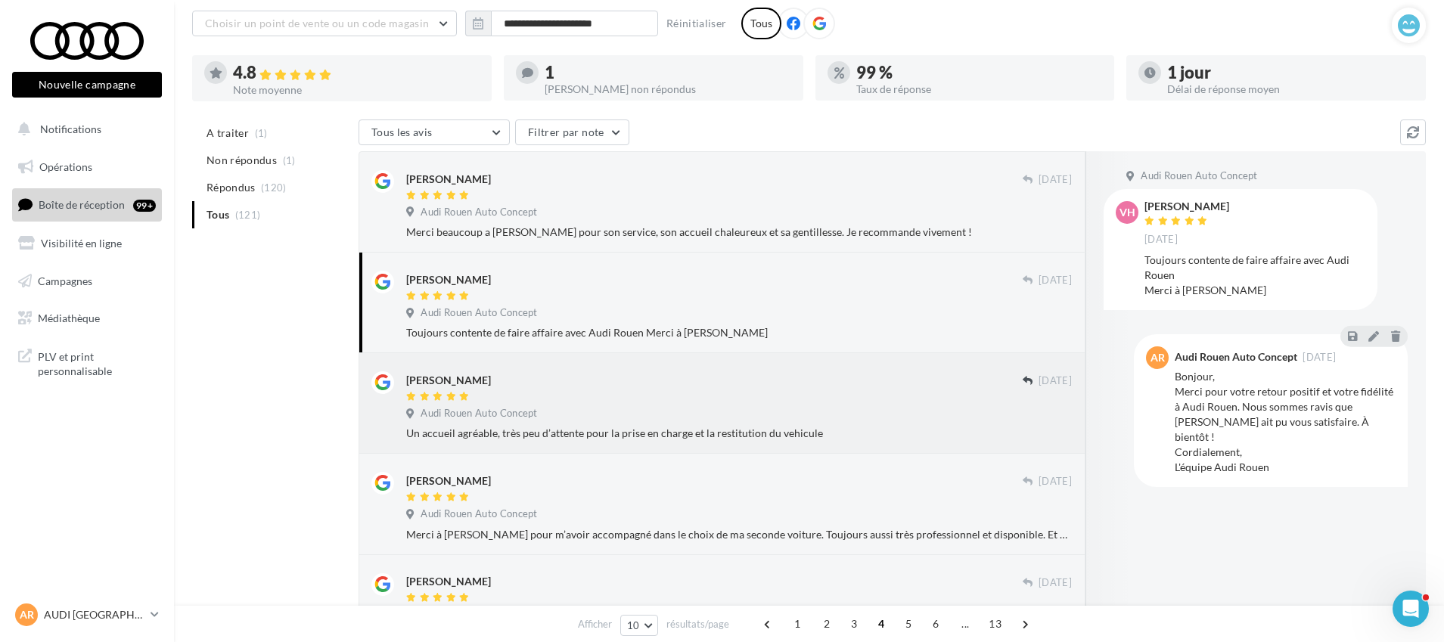
click at [899, 428] on div "Un accueil agréable, très peu d’attente pour la prise en charge et la restituti…" at bounding box center [739, 433] width 666 height 15
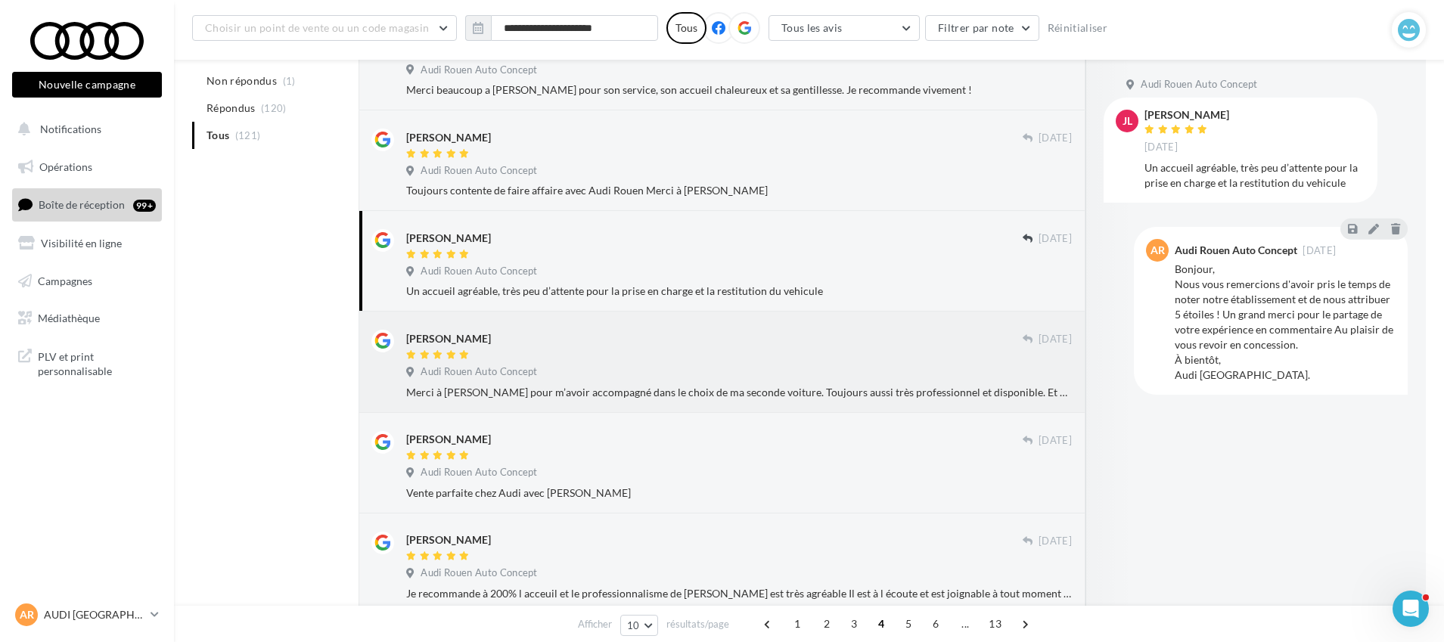
scroll to position [248, 0]
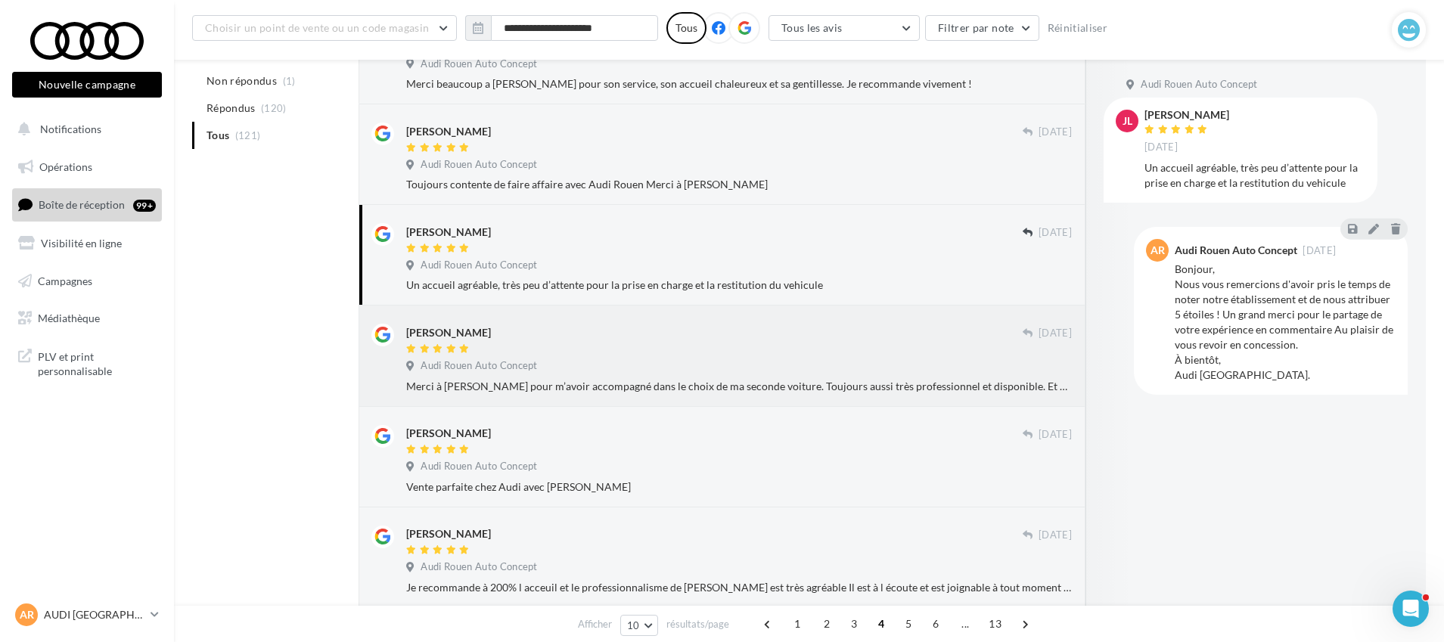
click at [741, 368] on div "Audi Rouen Auto Concept" at bounding box center [739, 367] width 666 height 17
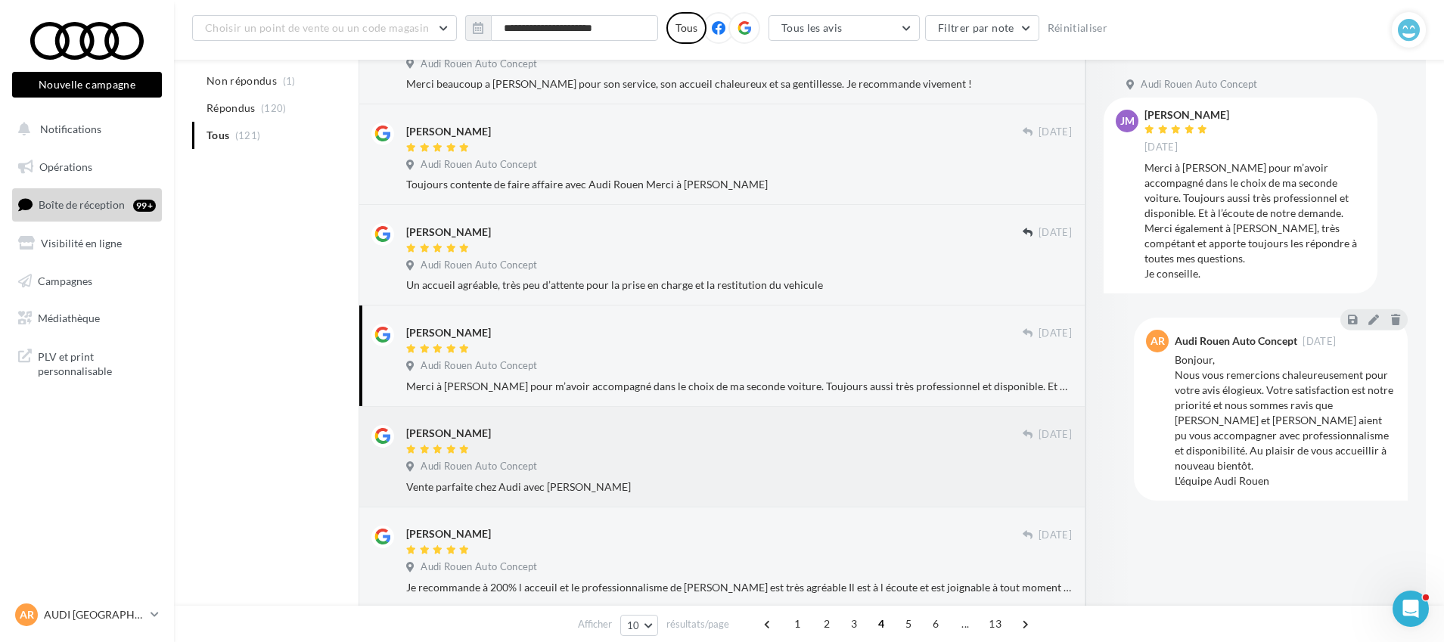
click at [768, 464] on div "Audi Rouen Auto Concept" at bounding box center [739, 468] width 666 height 17
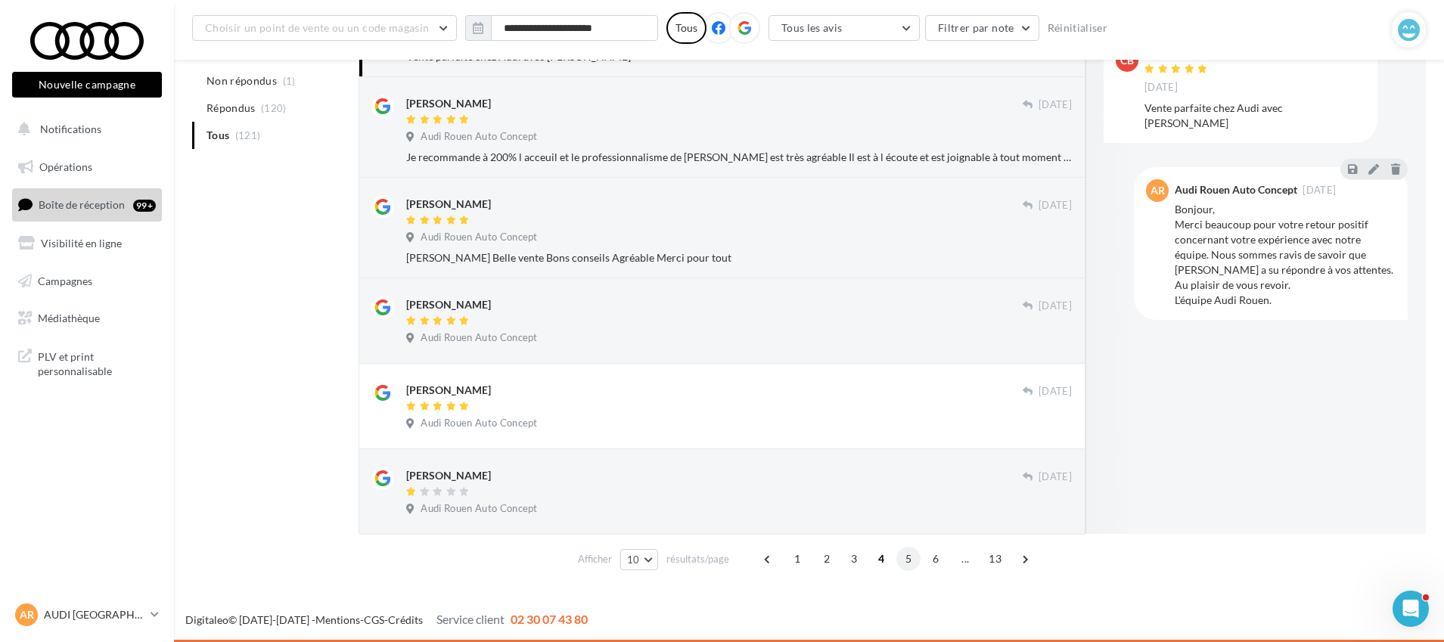
click at [906, 558] on span "5" at bounding box center [909, 559] width 24 height 24
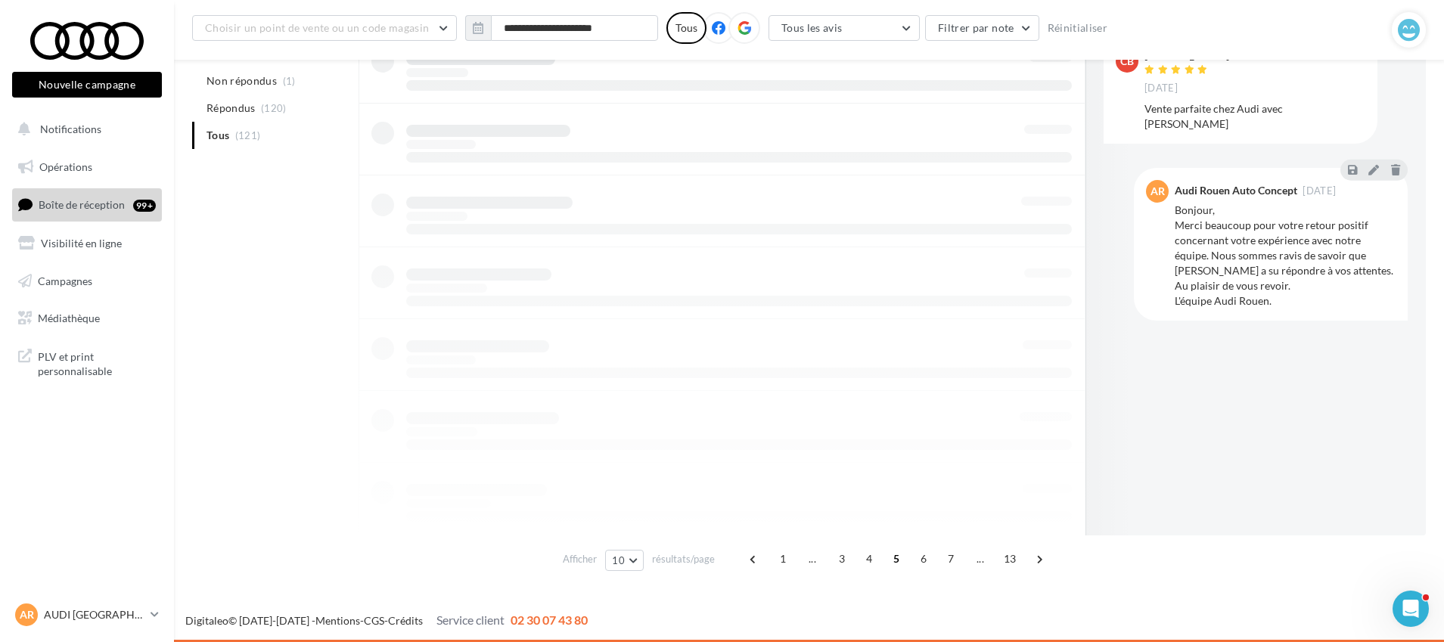
scroll to position [679, 0]
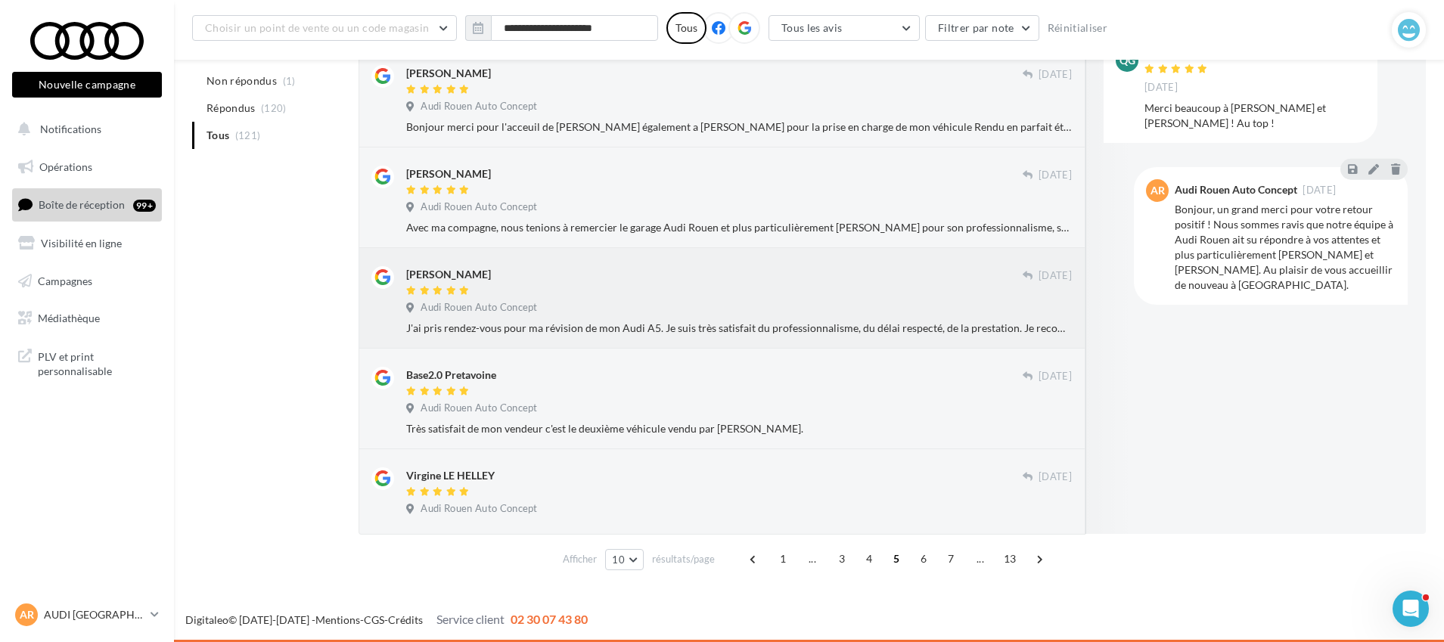
click at [693, 291] on div at bounding box center [714, 291] width 617 height 13
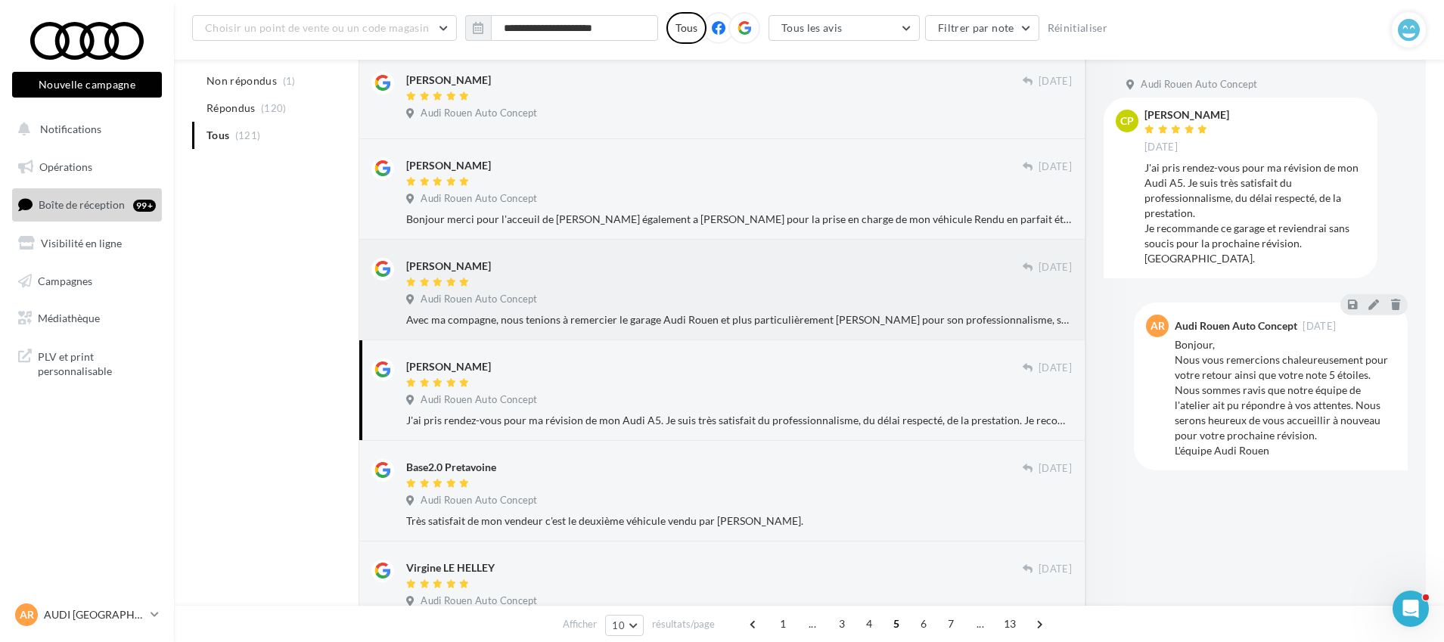
scroll to position [562, 0]
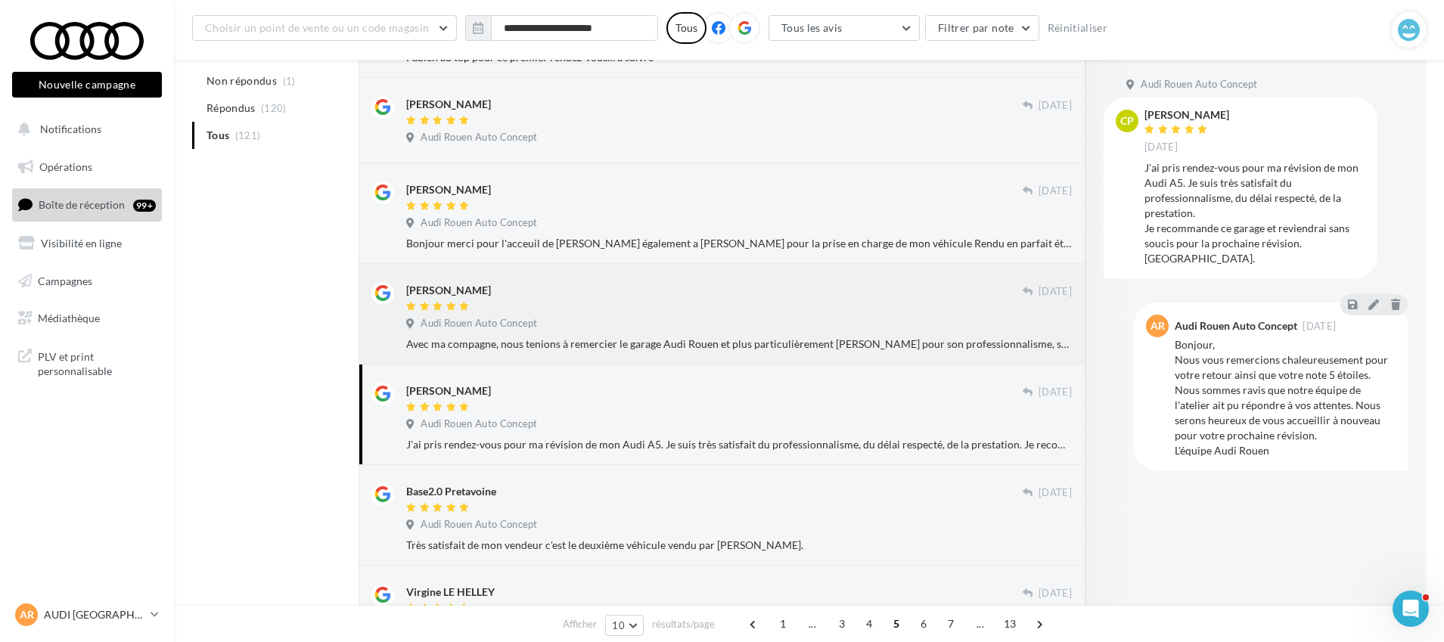
click at [732, 317] on div "Audi Rouen Auto Concept" at bounding box center [739, 325] width 666 height 17
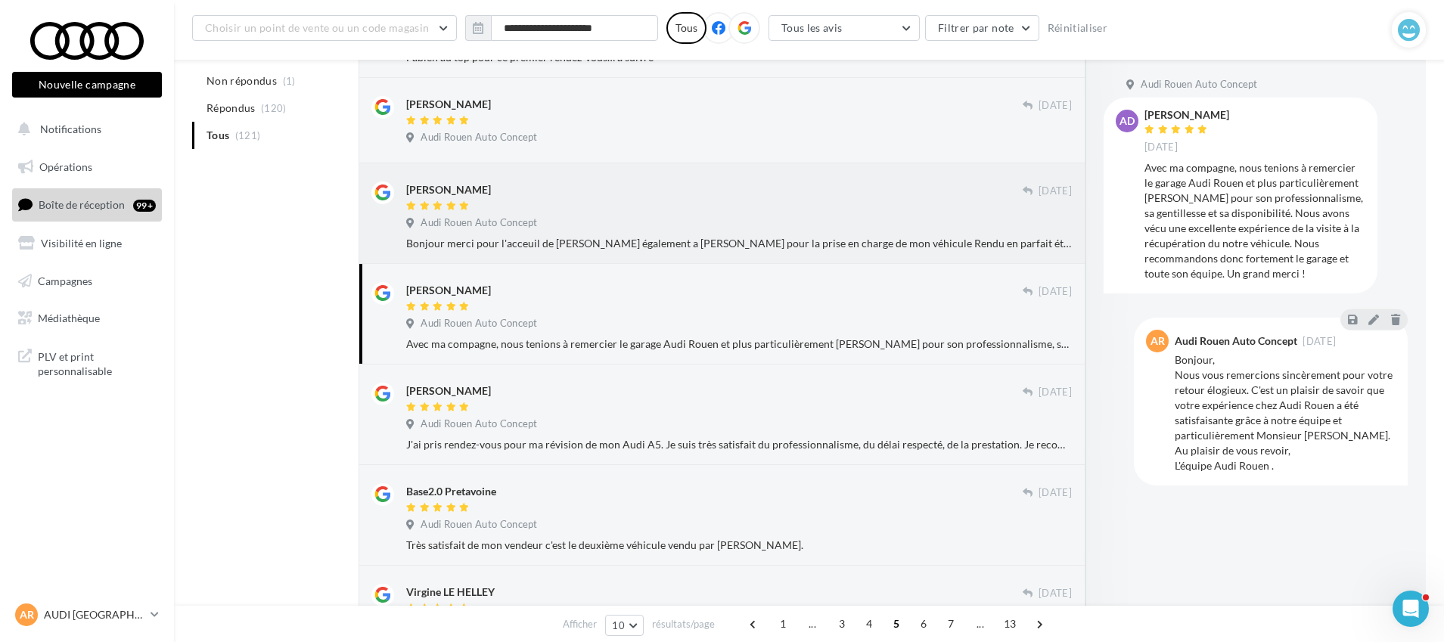
click at [748, 222] on div "Audi Rouen Auto Concept" at bounding box center [739, 224] width 666 height 17
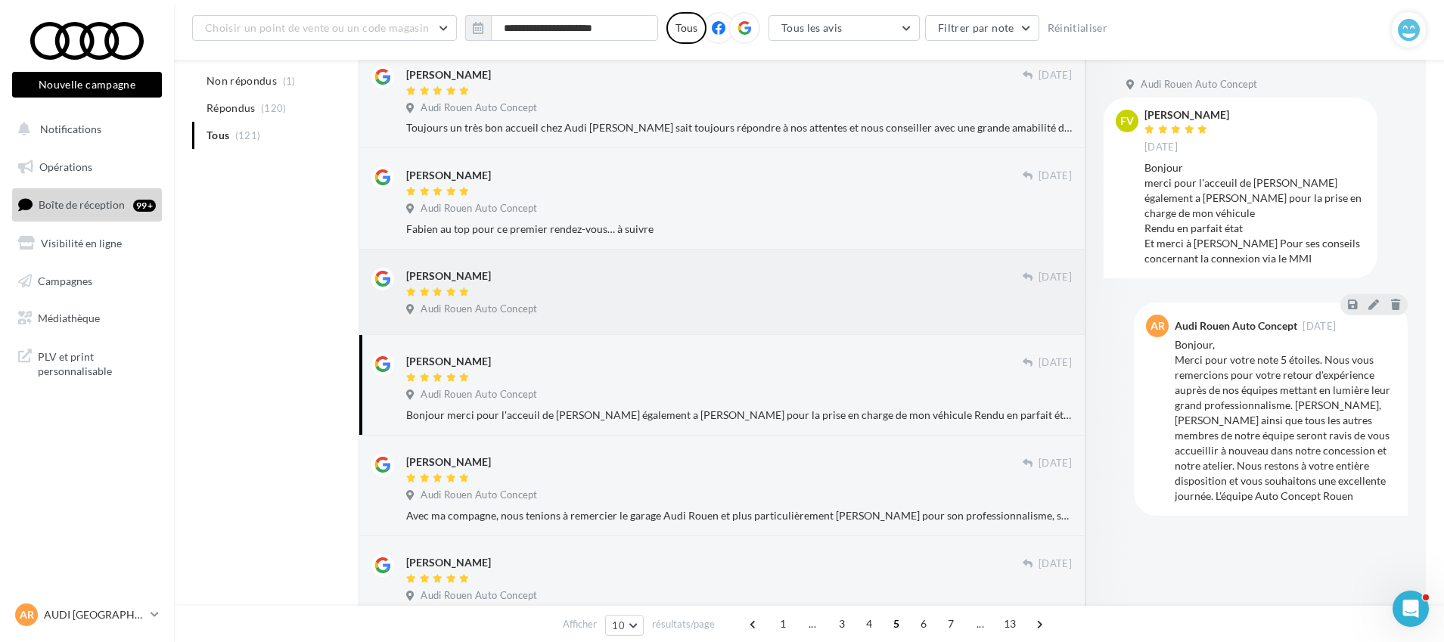
scroll to position [388, 0]
click at [749, 219] on div "Audi Rouen Auto Concept" at bounding box center [739, 212] width 666 height 17
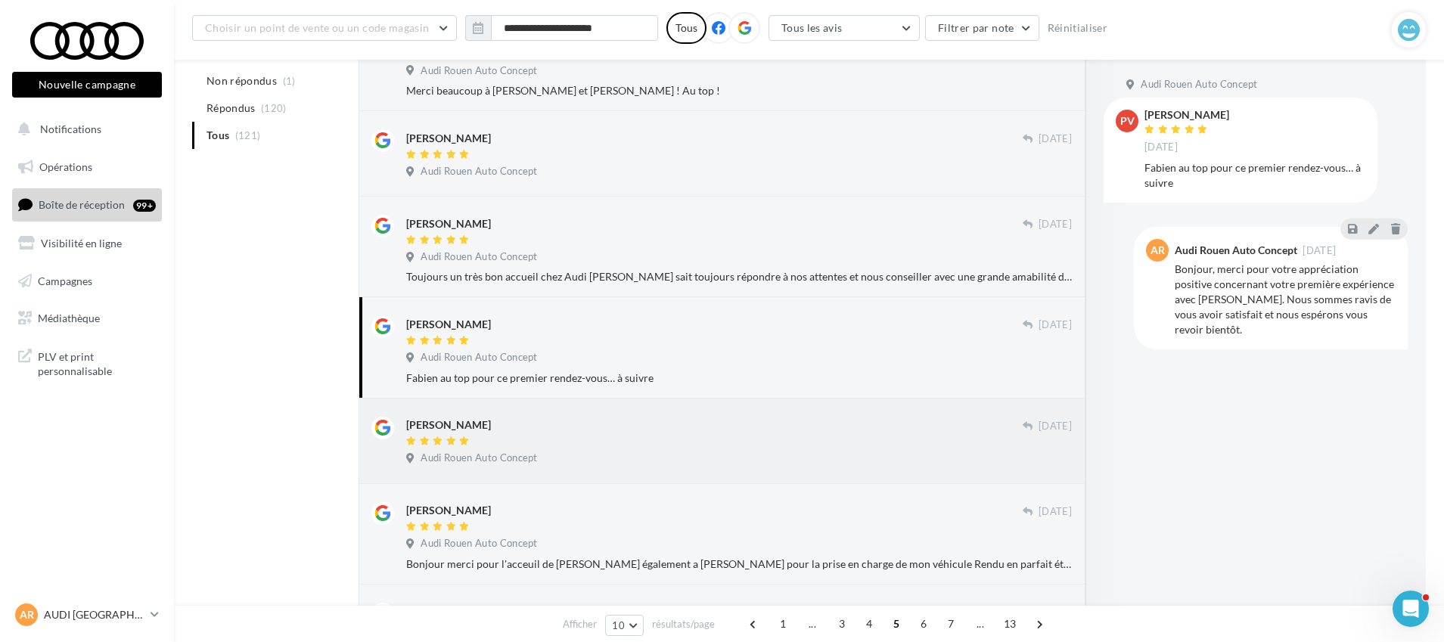
scroll to position [241, 0]
click at [762, 253] on div "Audi Rouen Auto Concept" at bounding box center [739, 259] width 666 height 17
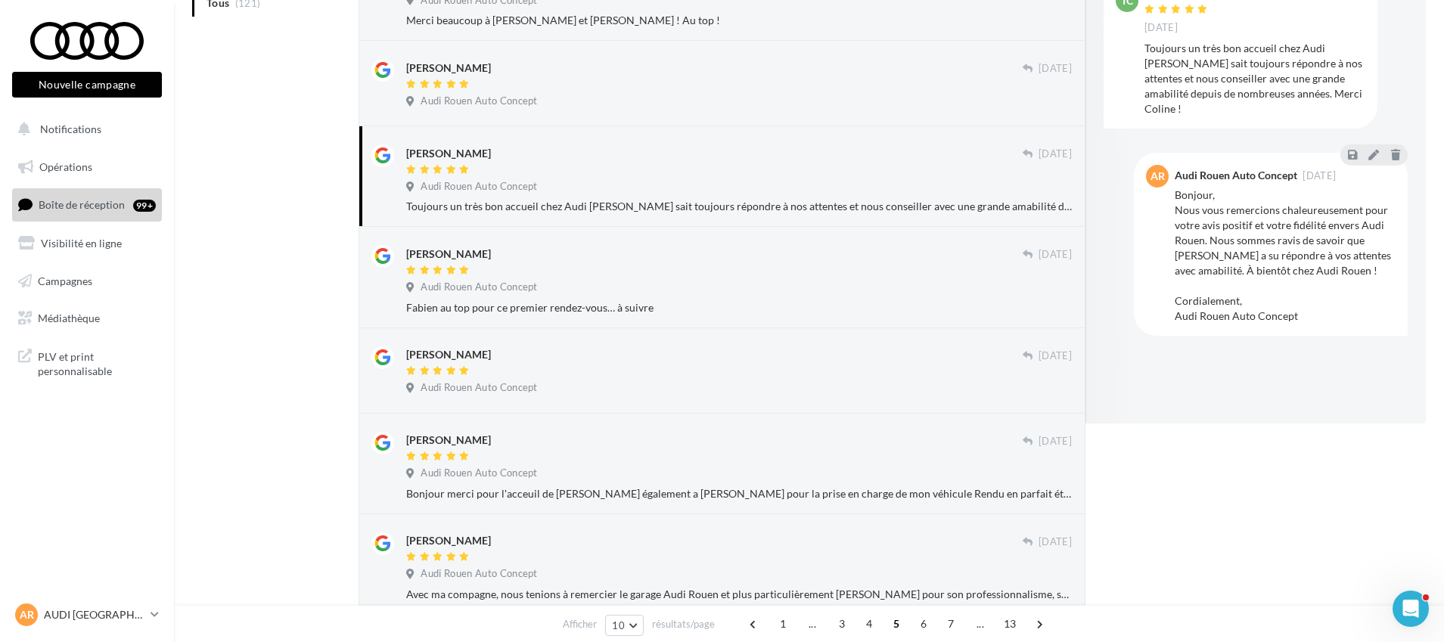
scroll to position [679, 0]
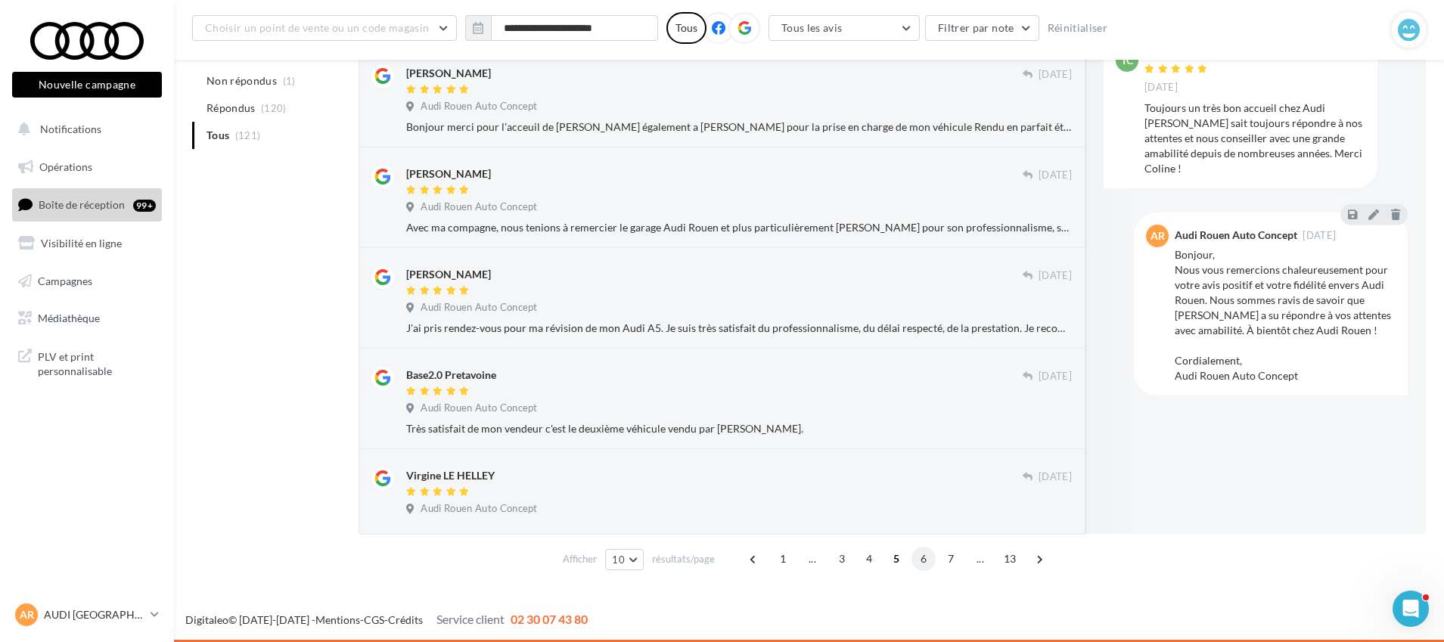
click at [934, 560] on span "6" at bounding box center [924, 559] width 24 height 24
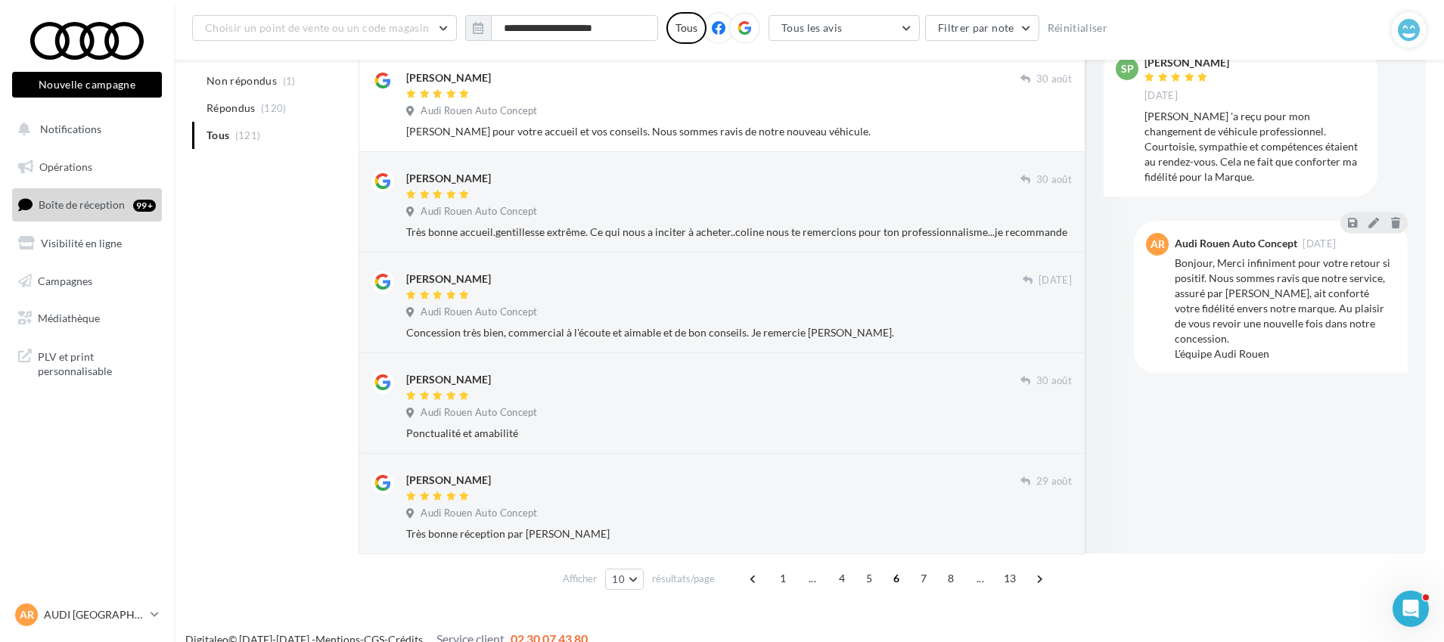
scroll to position [675, 0]
click at [925, 579] on span "7" at bounding box center [924, 578] width 24 height 24
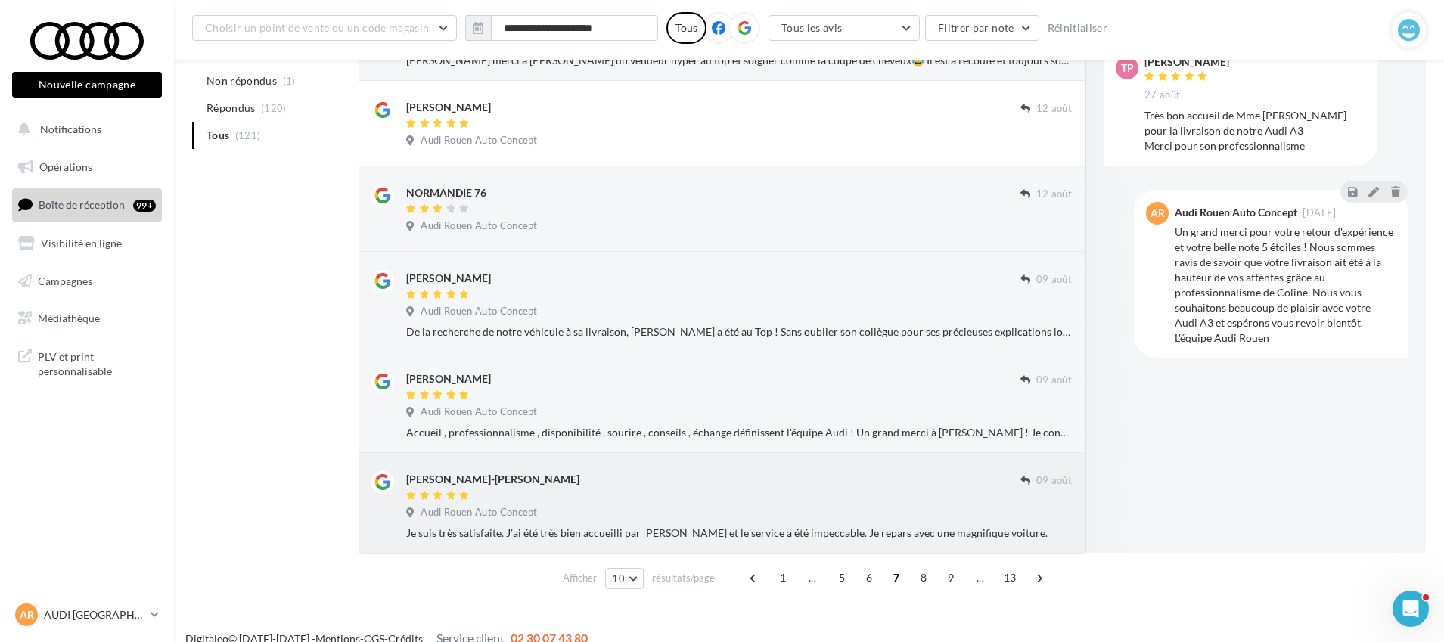
click at [714, 502] on div at bounding box center [713, 496] width 614 height 13
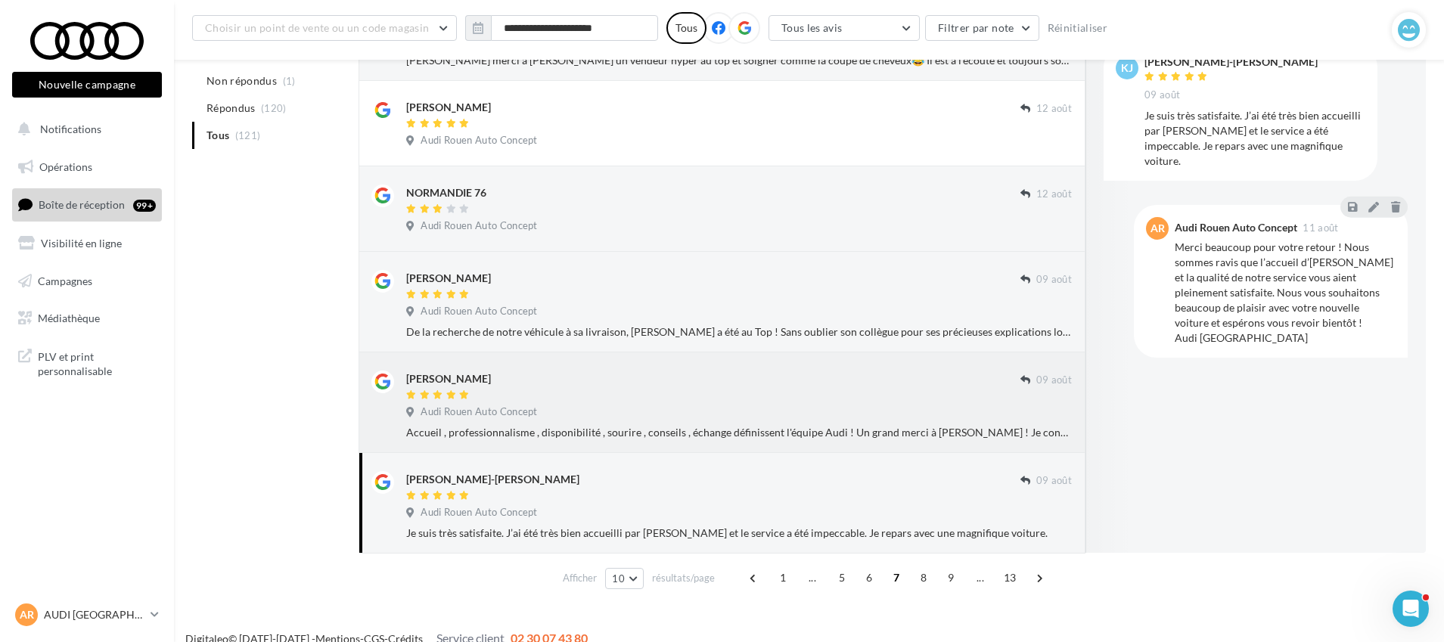
click at [699, 386] on div "[PERSON_NAME]" at bounding box center [713, 379] width 614 height 16
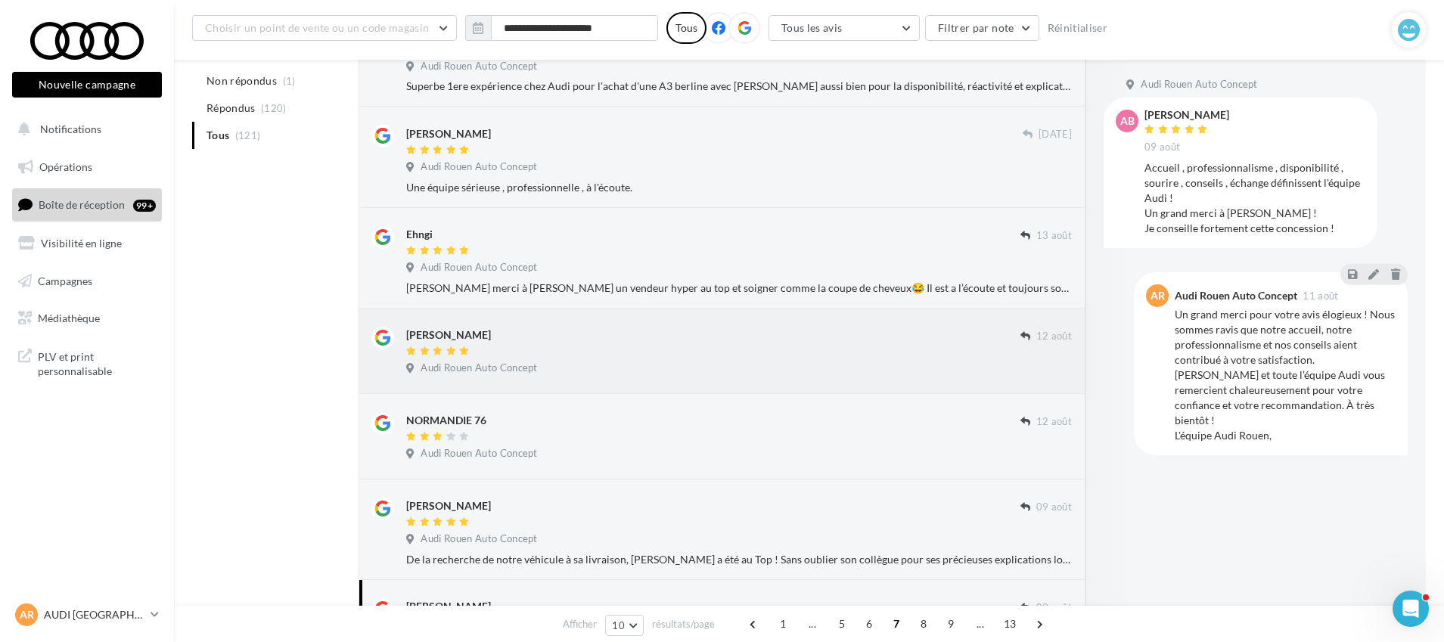
scroll to position [403, 0]
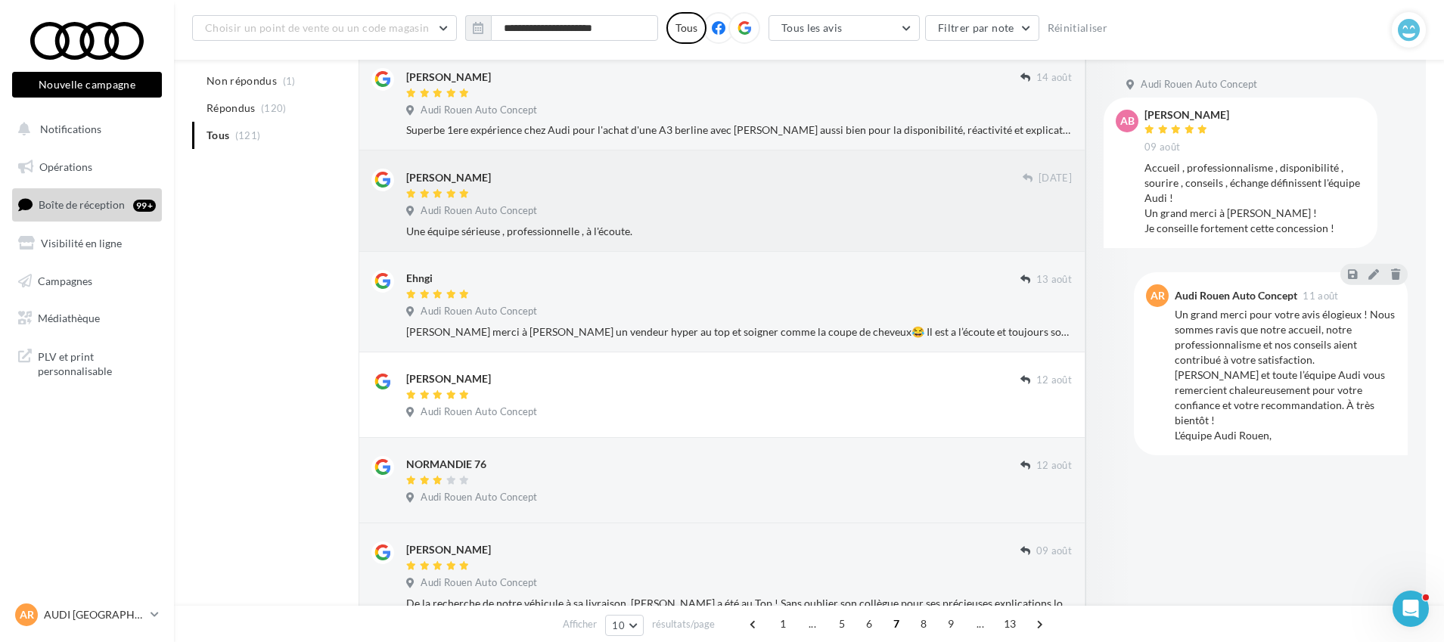
click at [776, 212] on div "Audi Rouen Auto Concept" at bounding box center [739, 212] width 666 height 17
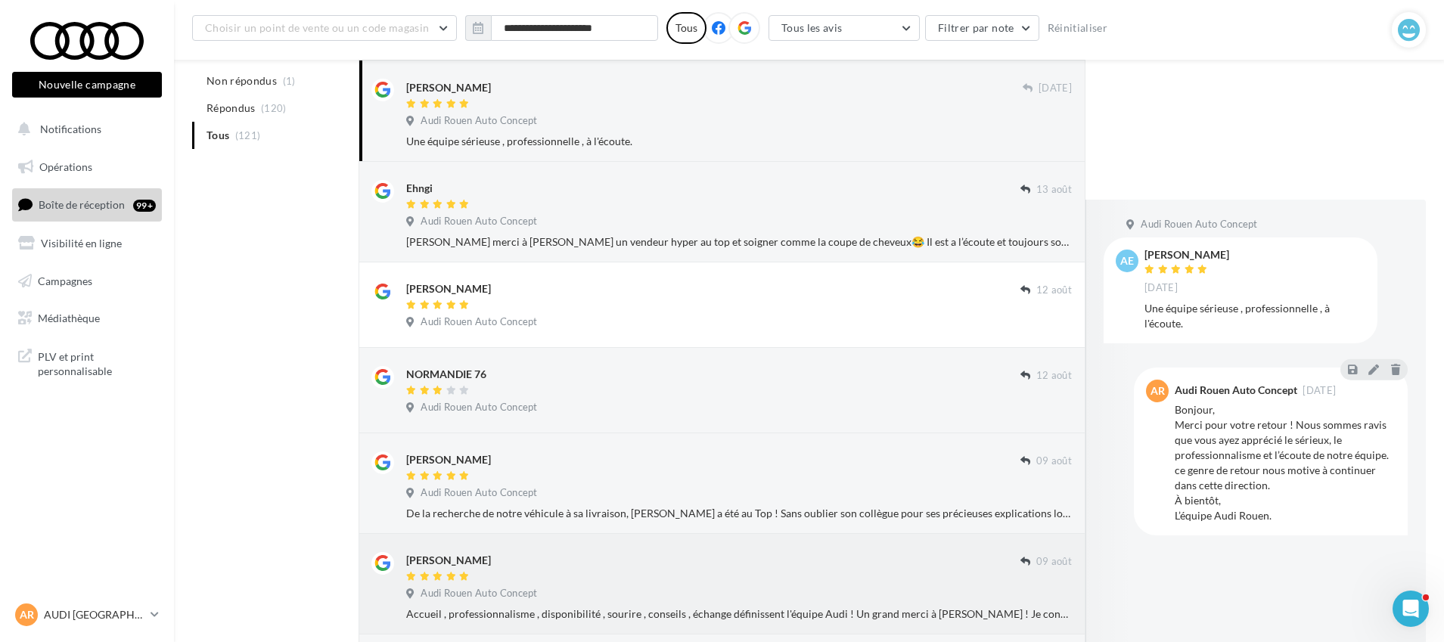
scroll to position [694, 0]
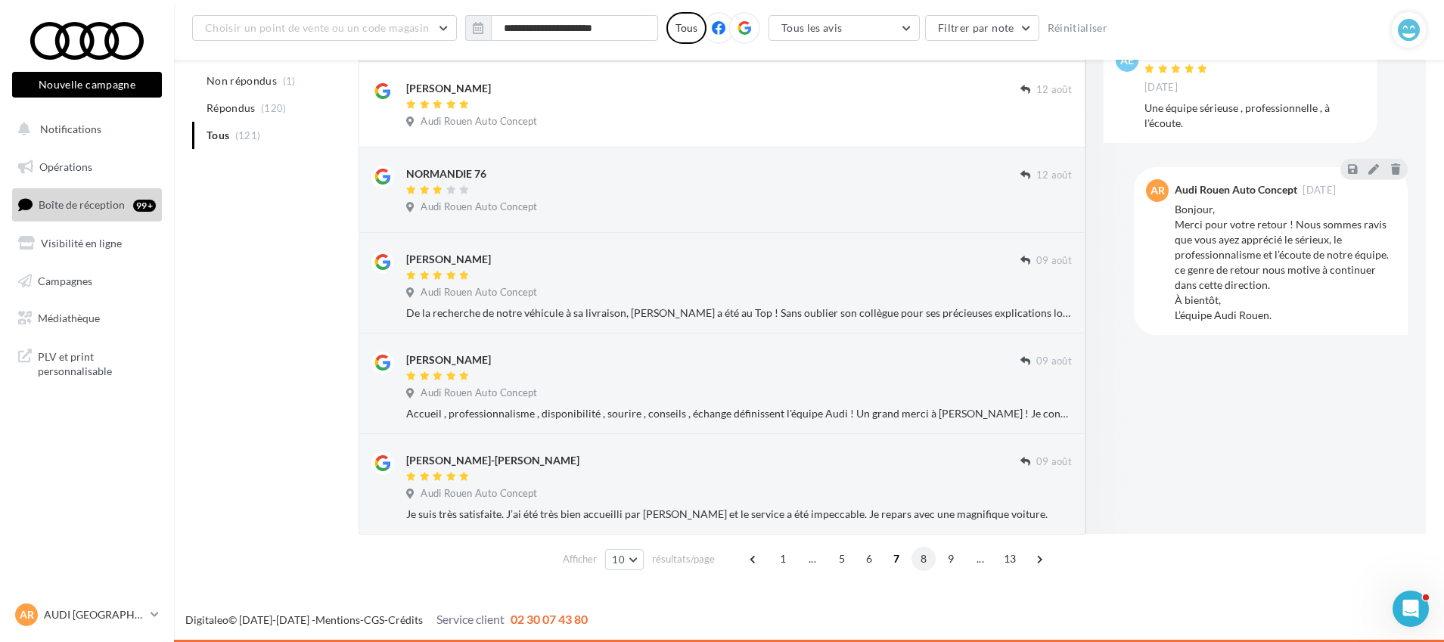
click at [922, 565] on span "8" at bounding box center [924, 559] width 24 height 24
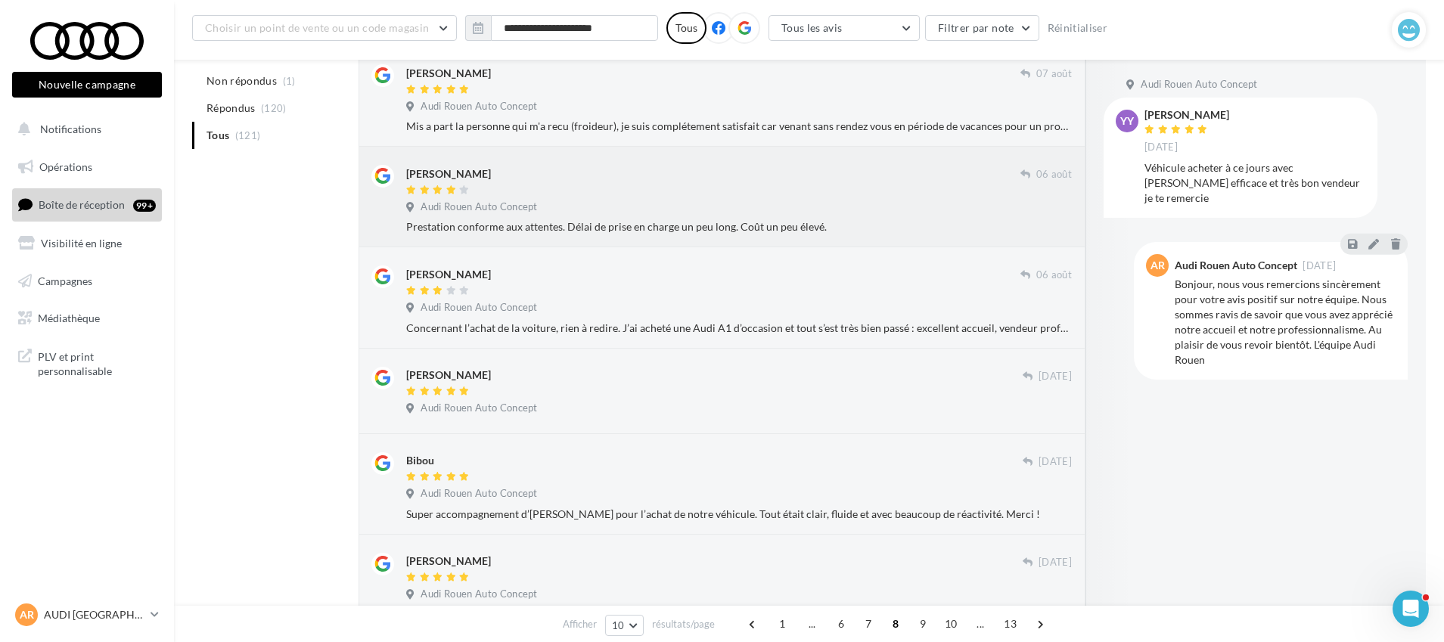
scroll to position [282, 0]
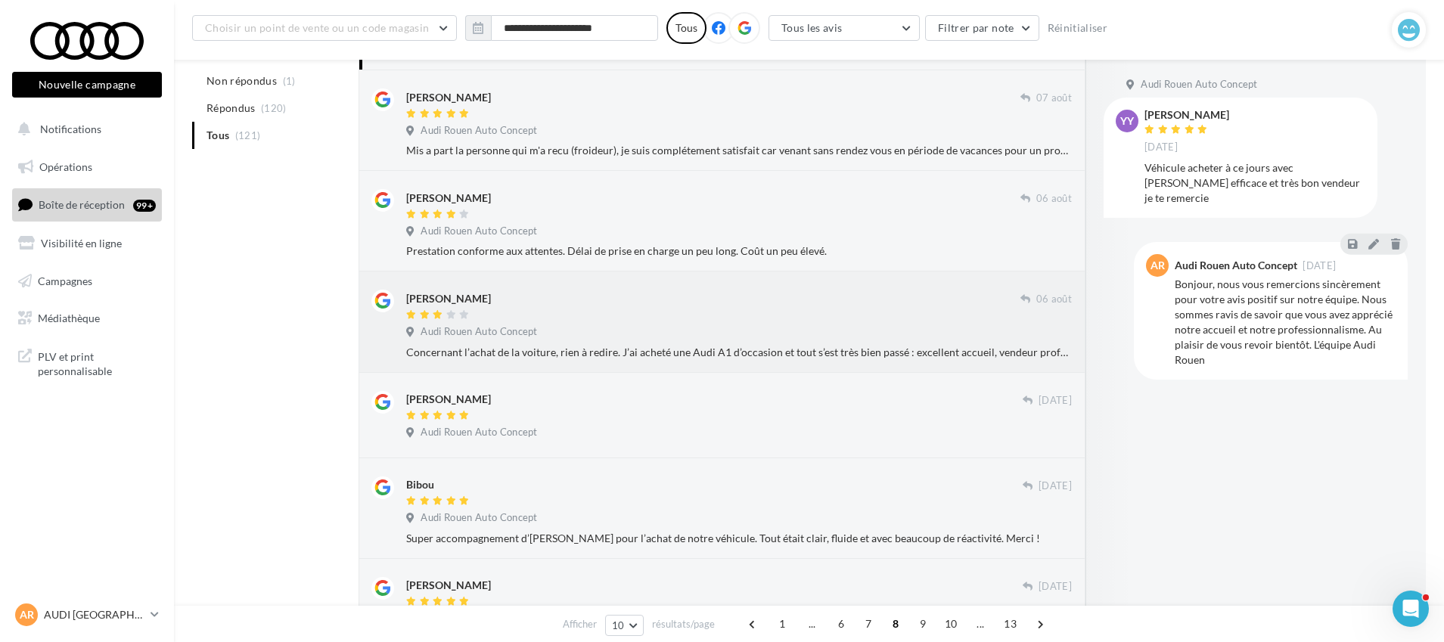
click at [730, 350] on div "Concernant l’achat de la voiture, rien à redire. J’ai acheté une Audi A1 d’occa…" at bounding box center [739, 352] width 666 height 15
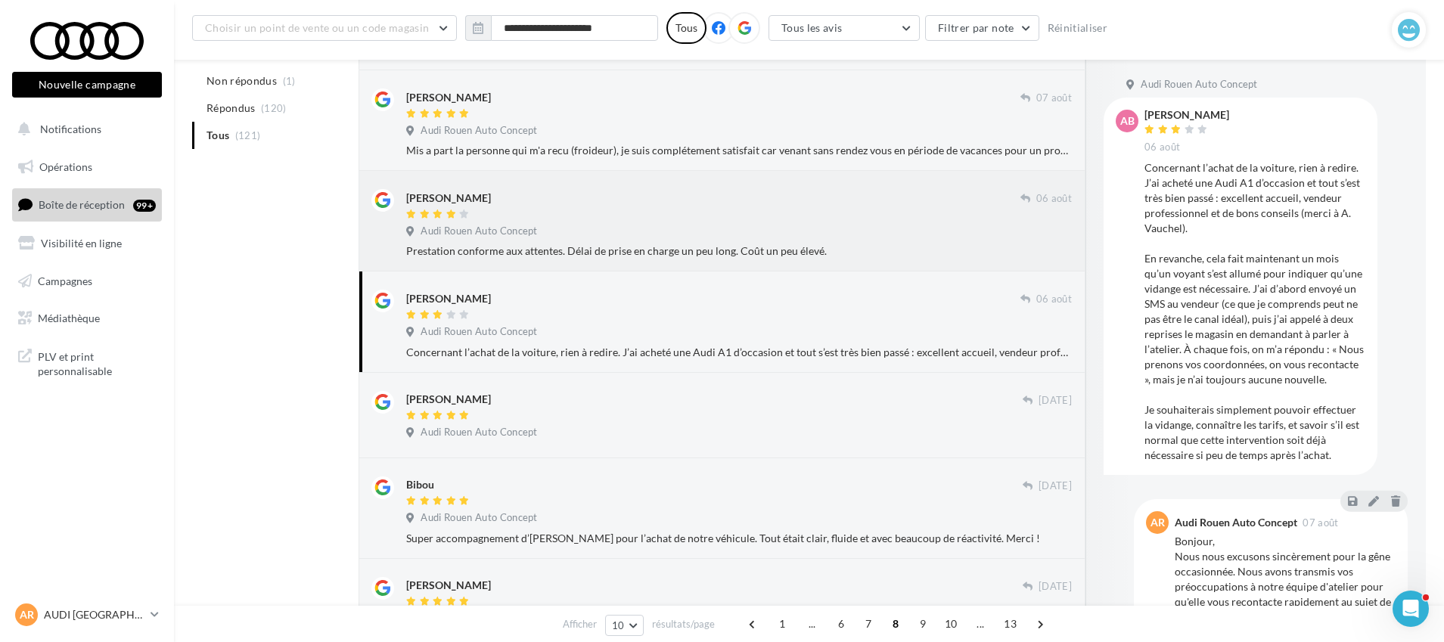
click at [623, 244] on div "Prestation conforme aux attentes. Délai de prise en charge un peu long. Coût un…" at bounding box center [739, 251] width 666 height 15
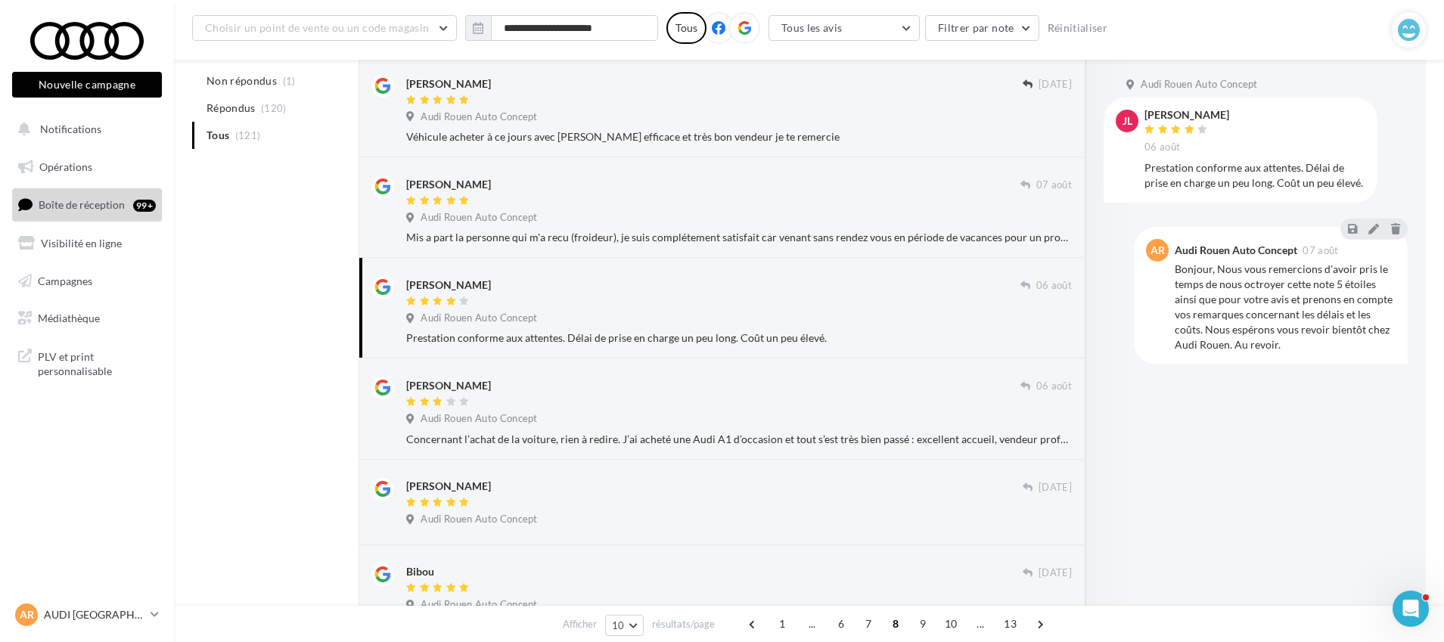
scroll to position [194, 0]
click at [834, 219] on div "Audi Rouen Auto Concept" at bounding box center [739, 220] width 666 height 17
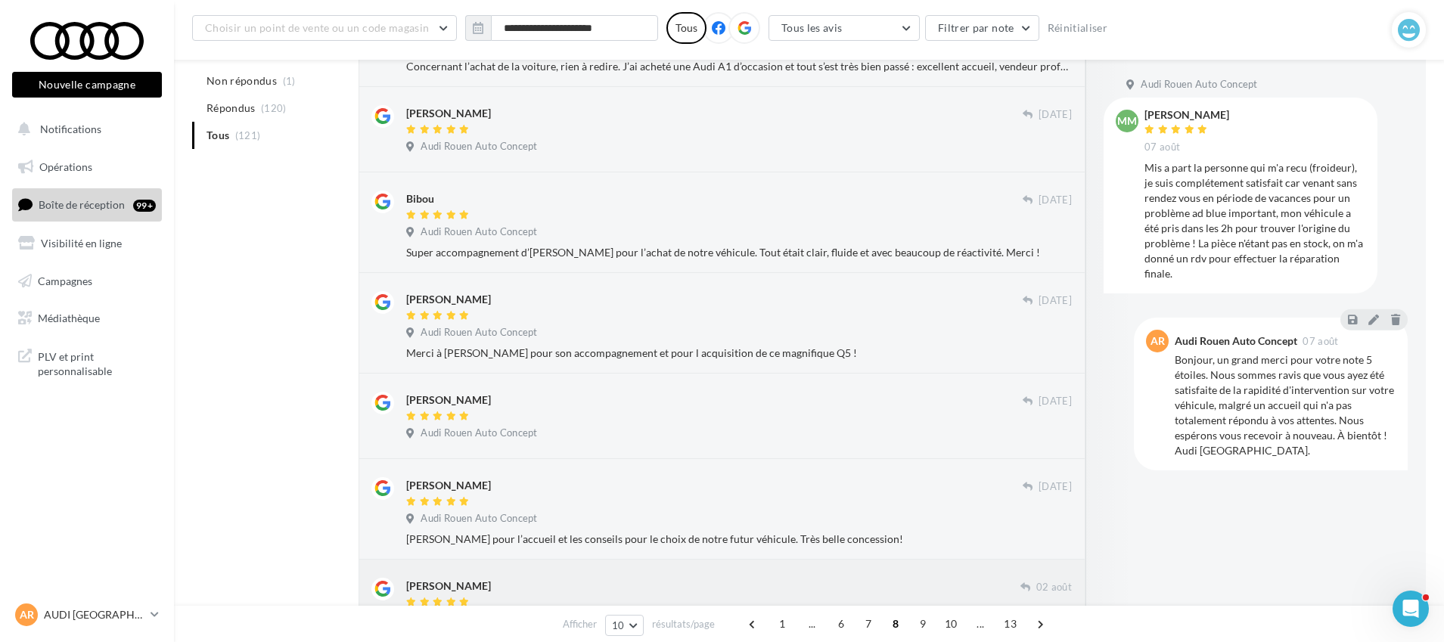
scroll to position [675, 0]
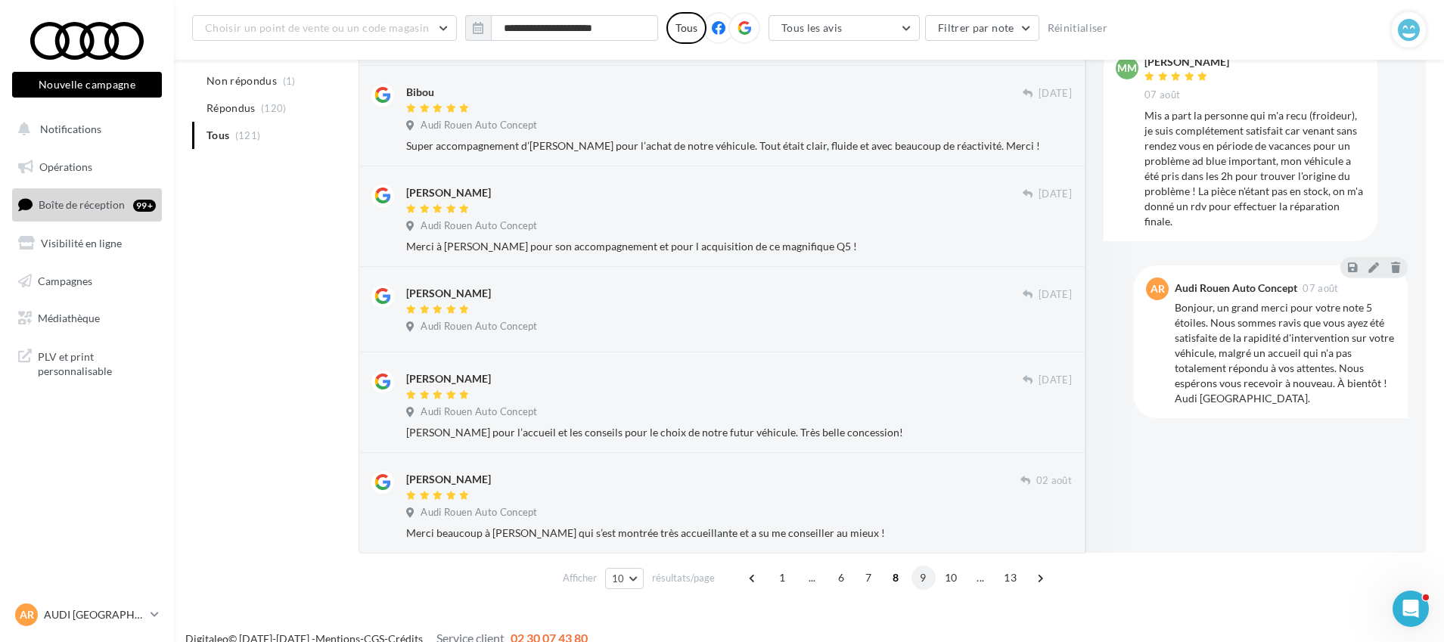
click at [928, 574] on span "9" at bounding box center [924, 578] width 24 height 24
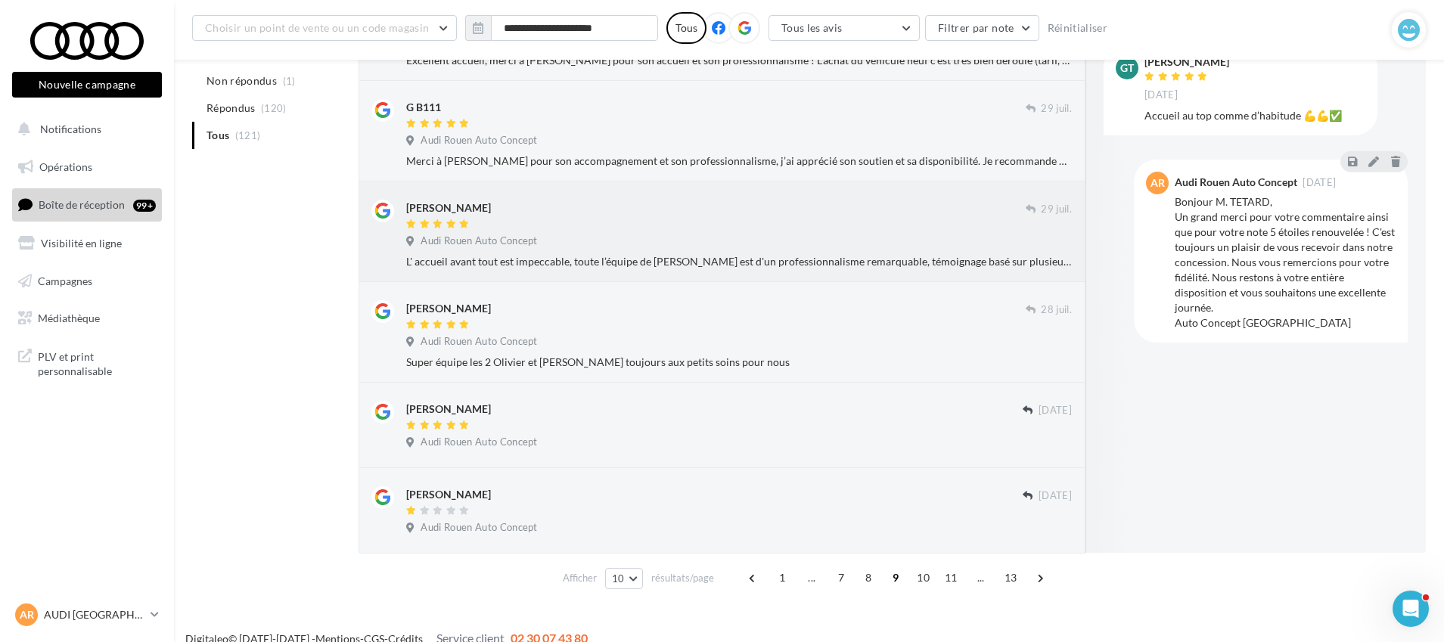
click at [670, 266] on div "L' accueil avant tout est impeccable, toute l’équipe de [PERSON_NAME] est d'un …" at bounding box center [739, 261] width 666 height 15
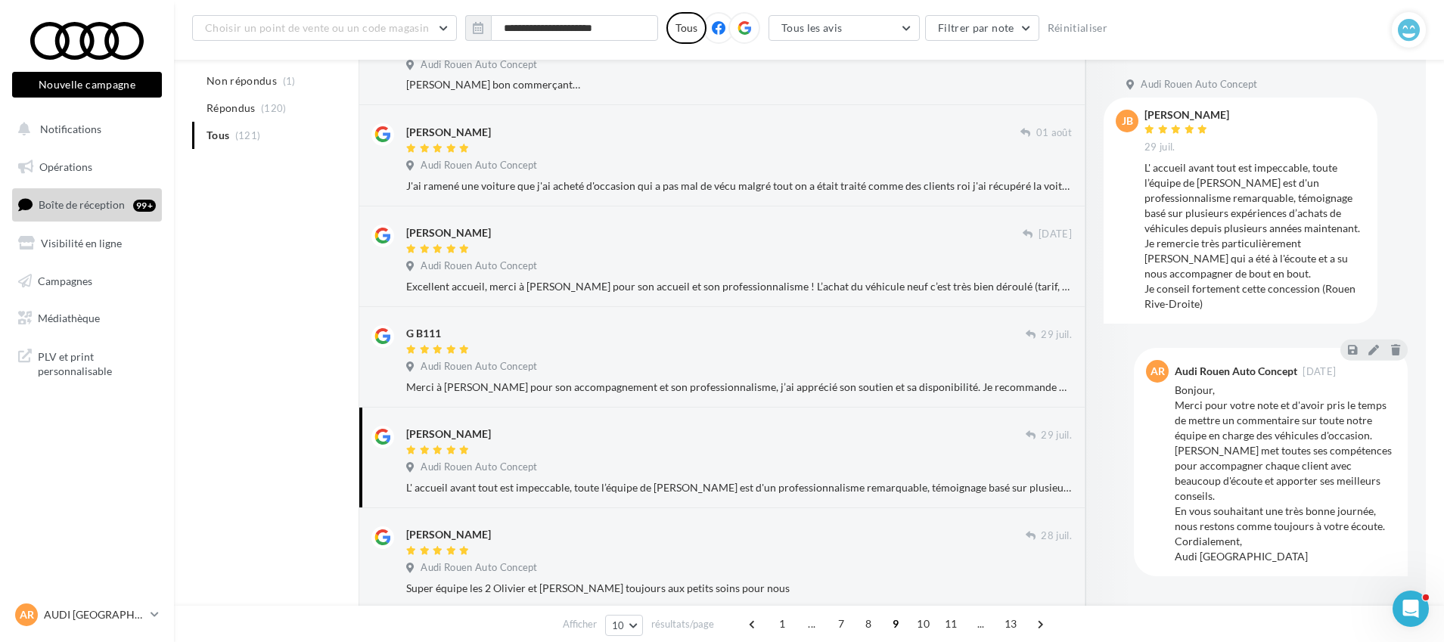
scroll to position [443, 0]
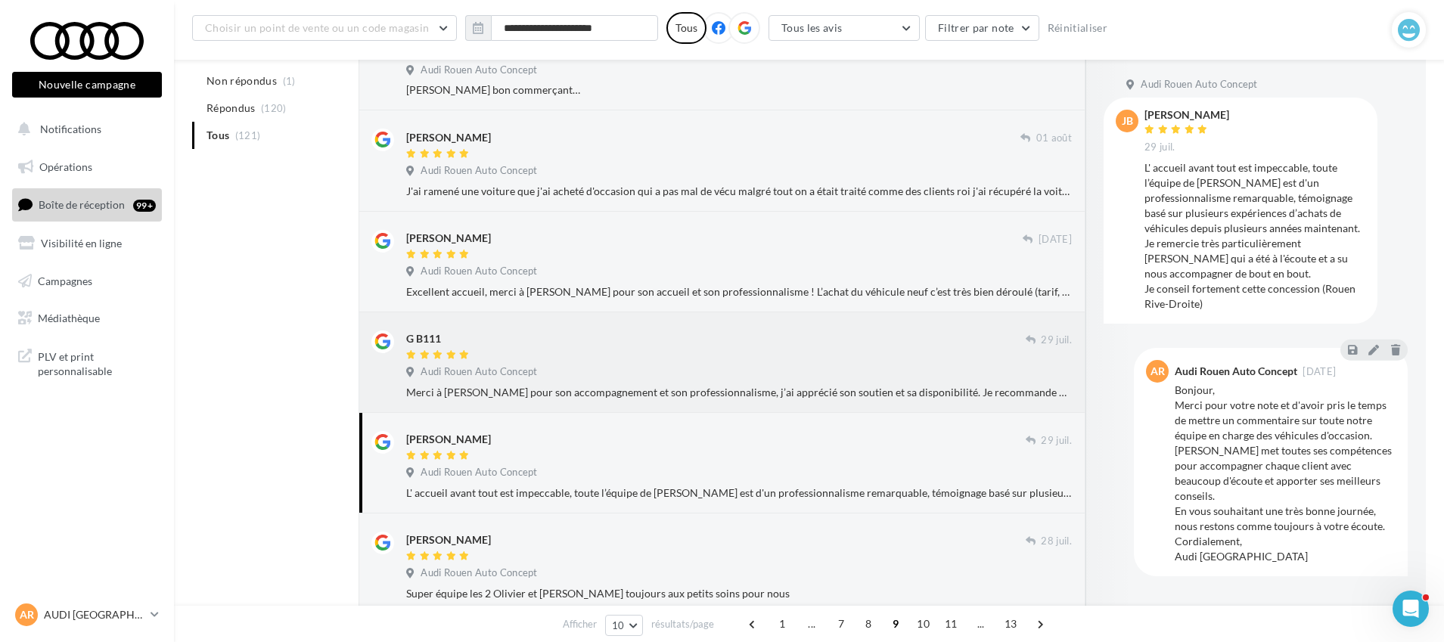
click at [717, 393] on div "Merci à [PERSON_NAME] pour son accompagnement et son professionnalisme, j’ai ap…" at bounding box center [739, 392] width 666 height 15
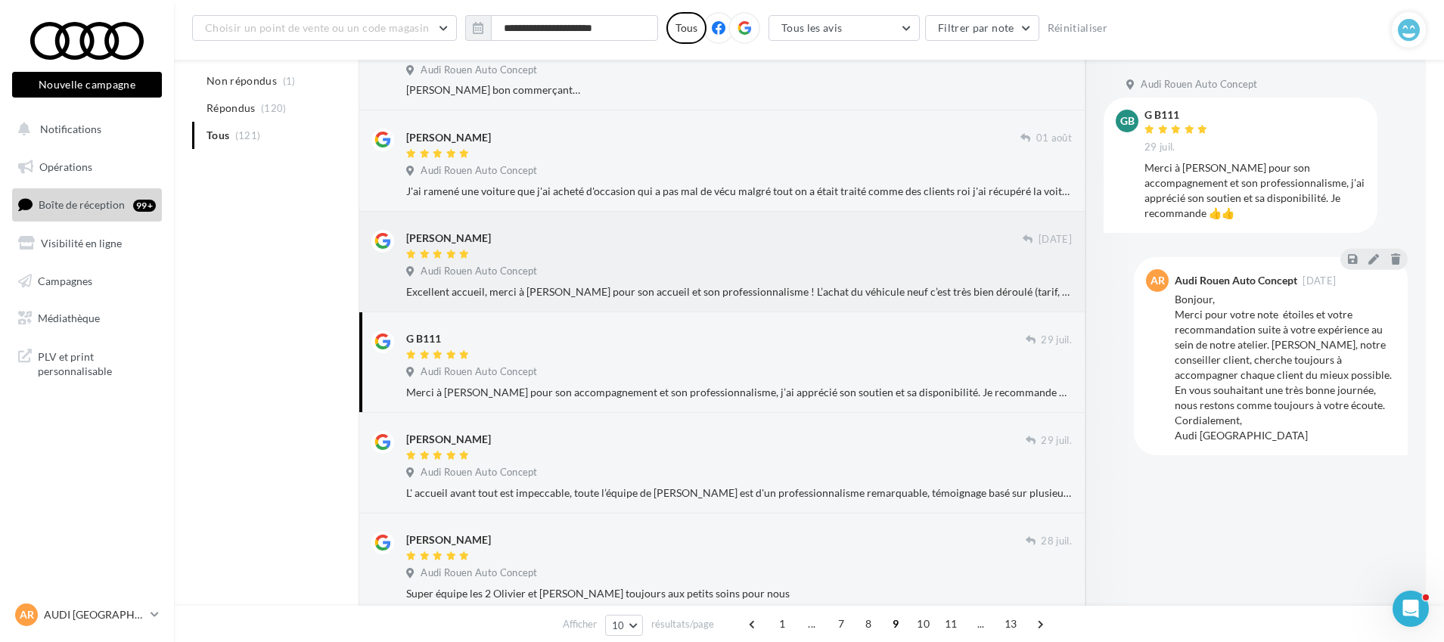
click at [633, 278] on div "Audi Rouen Auto Concept" at bounding box center [739, 273] width 666 height 17
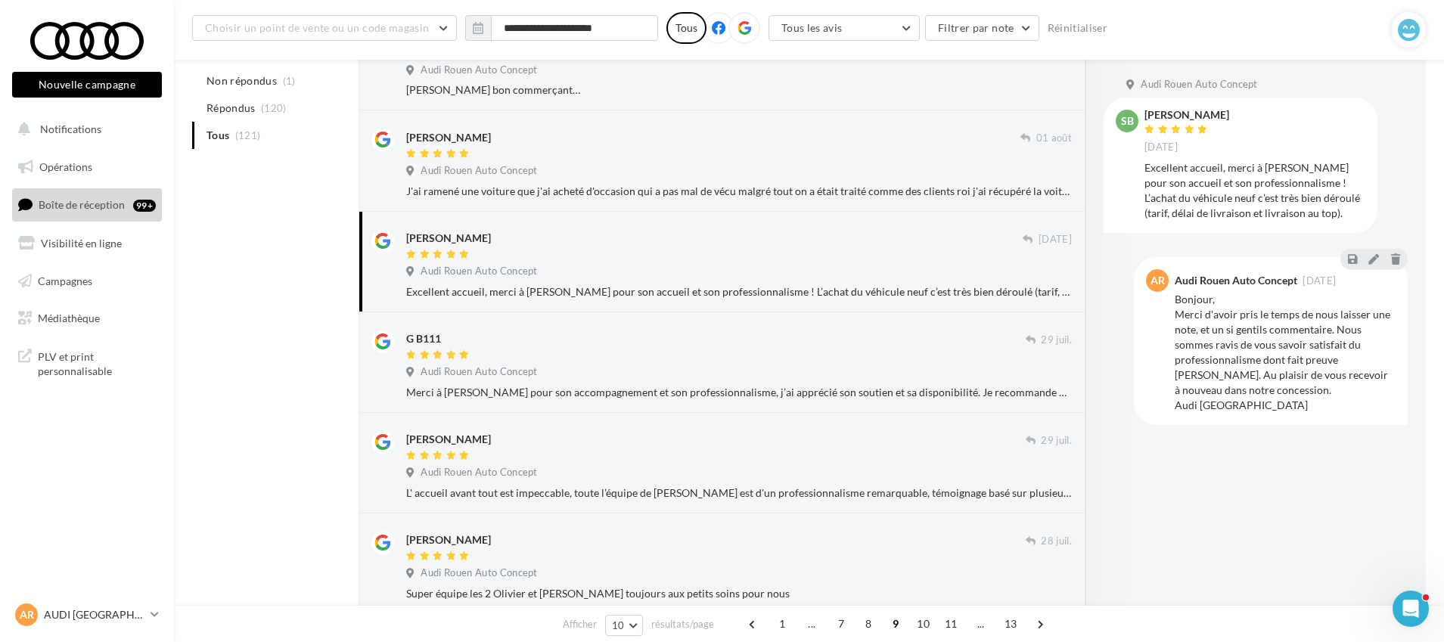
drag, startPoint x: 515, startPoint y: 241, endPoint x: 409, endPoint y: 237, distance: 105.3
click at [409, 237] on div "[PERSON_NAME]" at bounding box center [714, 238] width 617 height 16
copy div "[PERSON_NAME]"
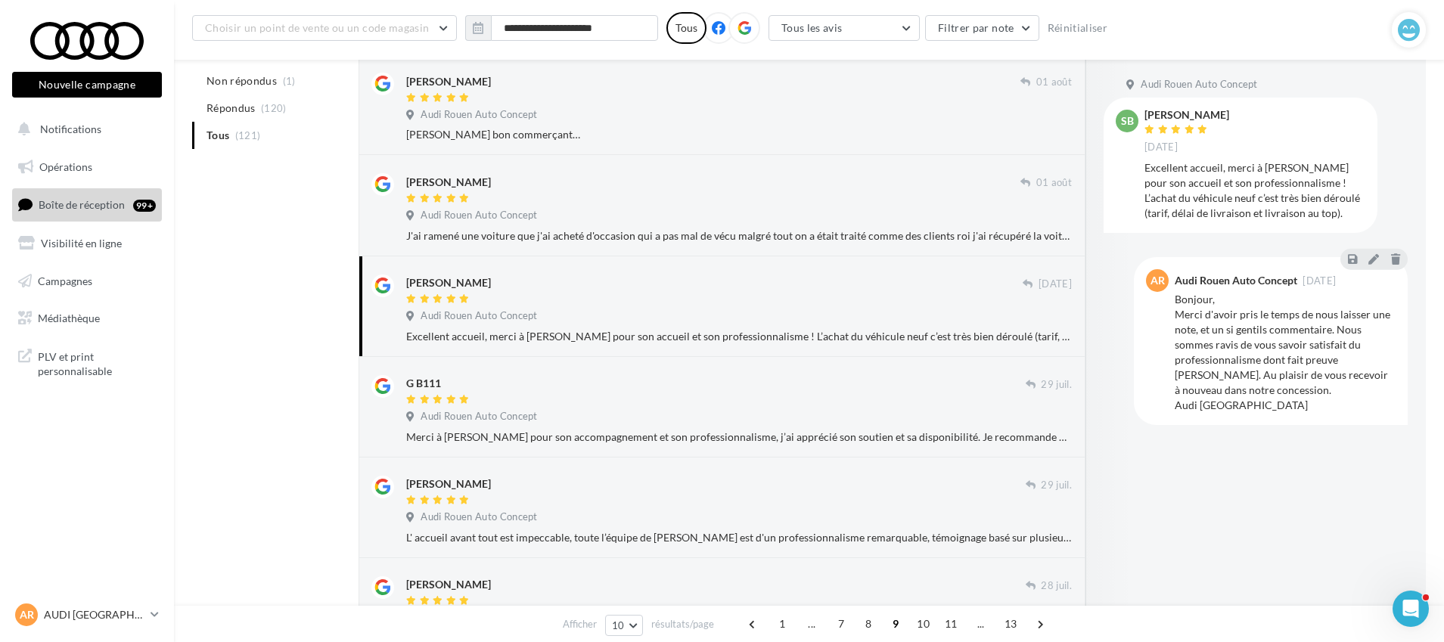
scroll to position [397, 0]
click at [447, 398] on icon at bounding box center [451, 400] width 11 height 9
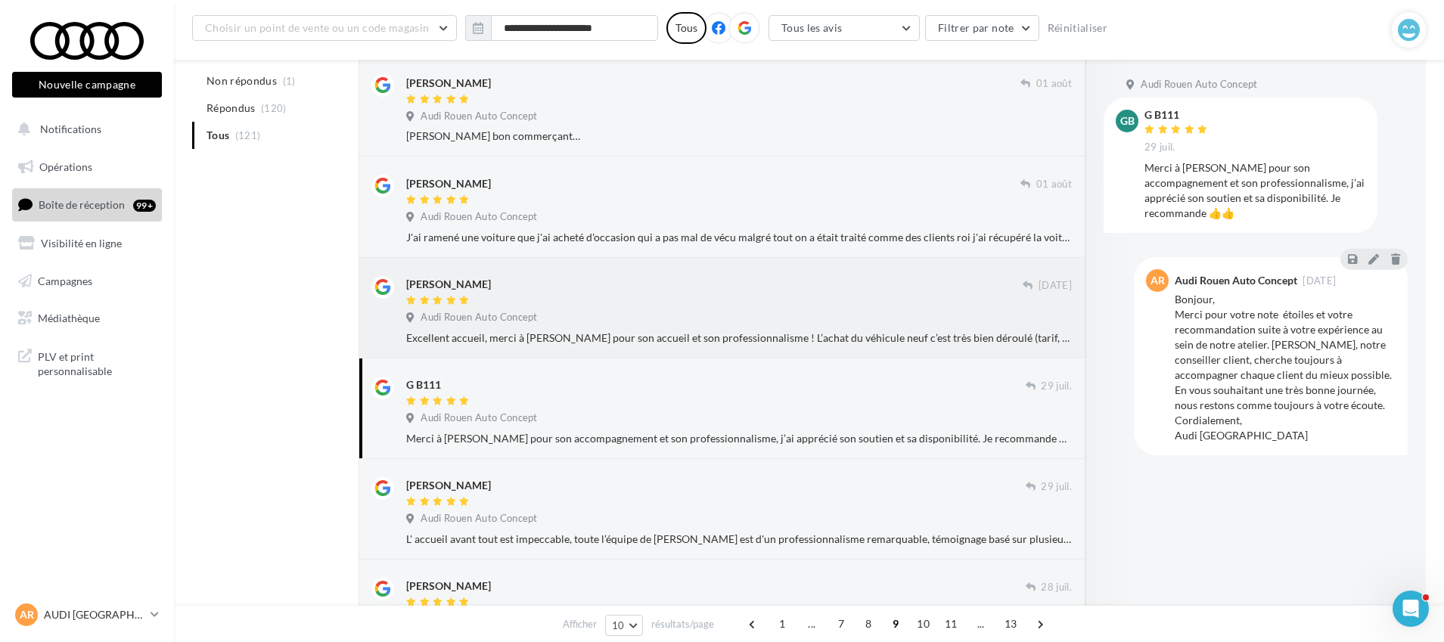
click at [542, 311] on div "Audi Rouen Auto Concept" at bounding box center [475, 318] width 138 height 14
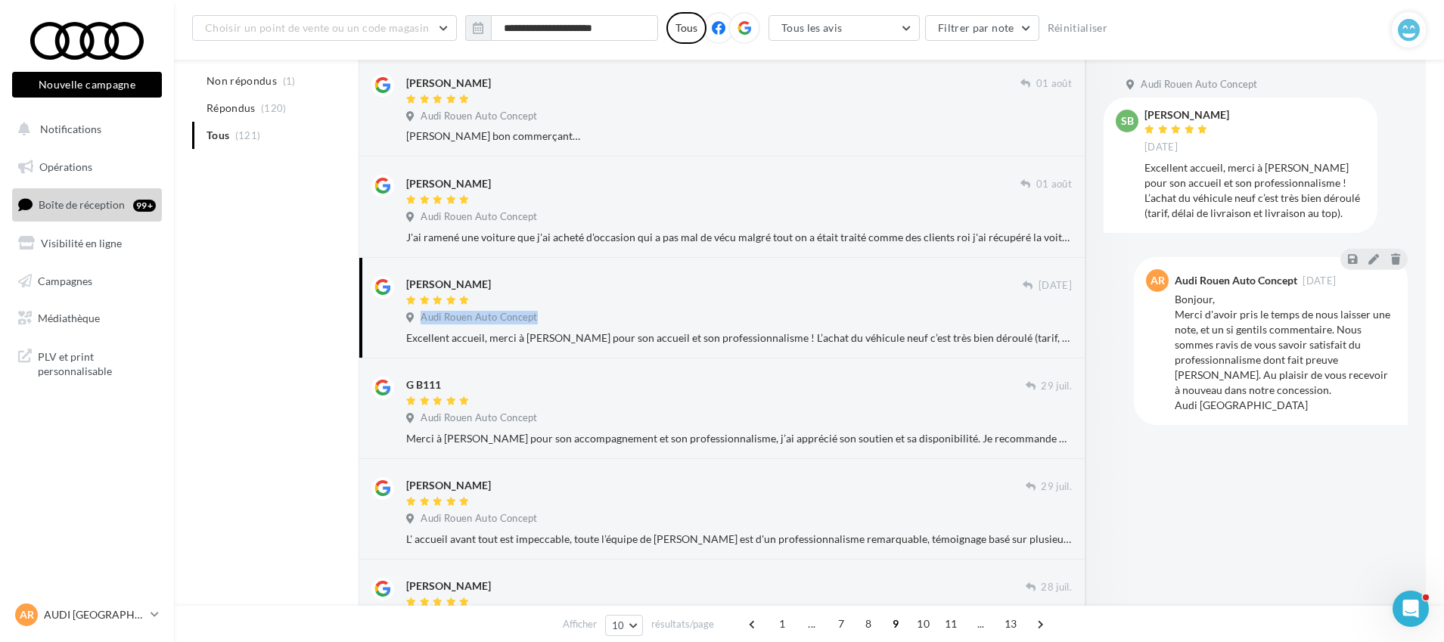
click at [1061, 311] on div "[PERSON_NAME] [DATE] Audi Rouen Auto Concept Excellent accueil, merci à [PERSON…" at bounding box center [739, 311] width 666 height 70
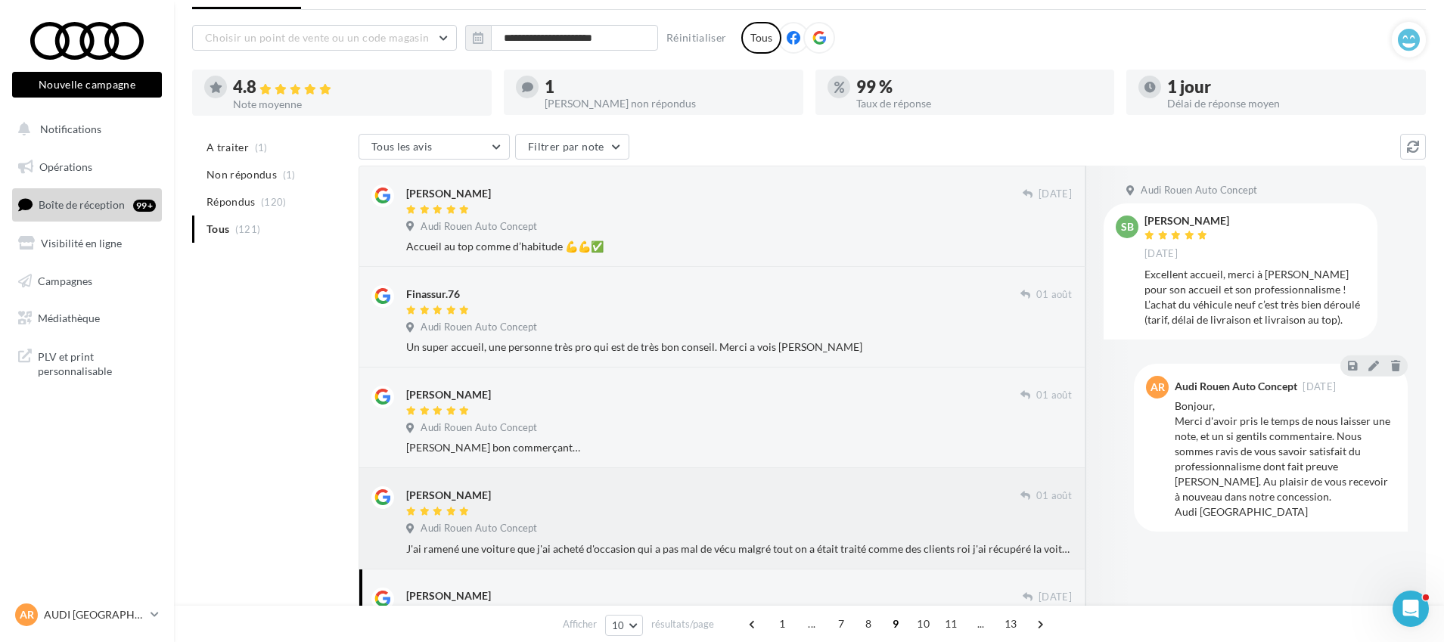
scroll to position [107, 0]
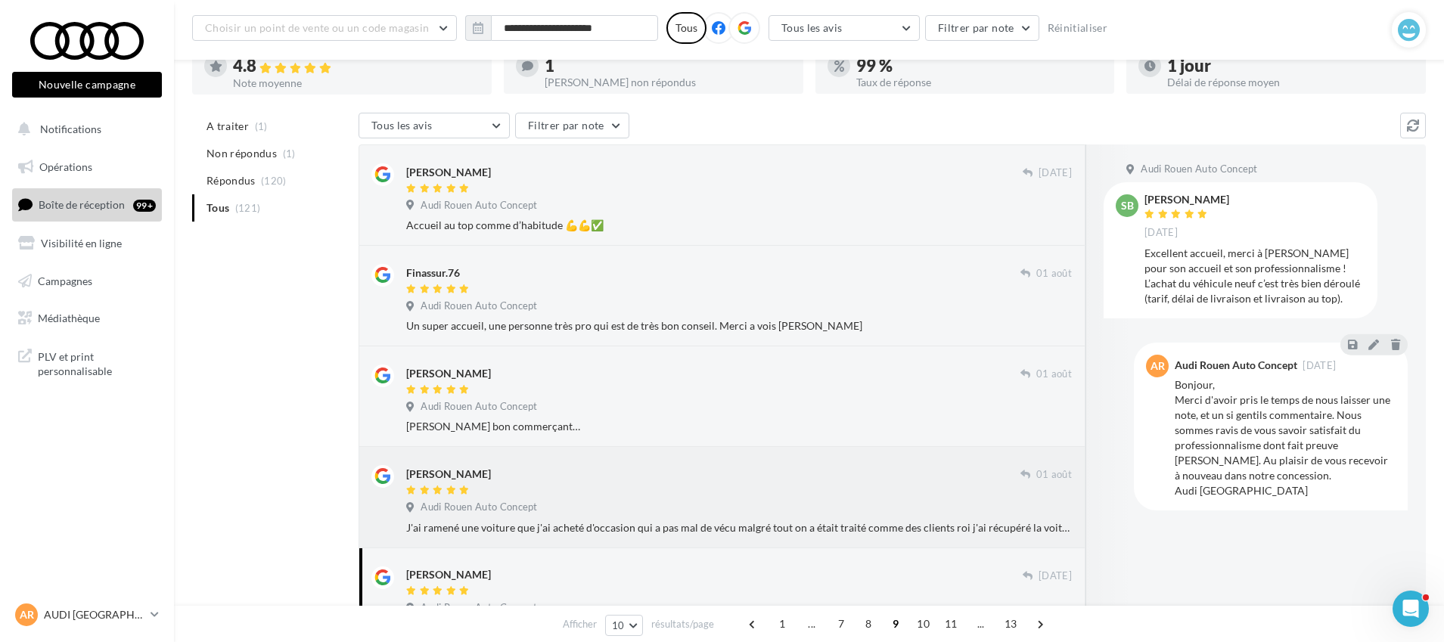
click at [650, 530] on div "J'ai ramené une voiture que j'ai acheté d'occasion qui a pas mal de vécu malgré…" at bounding box center [739, 528] width 666 height 15
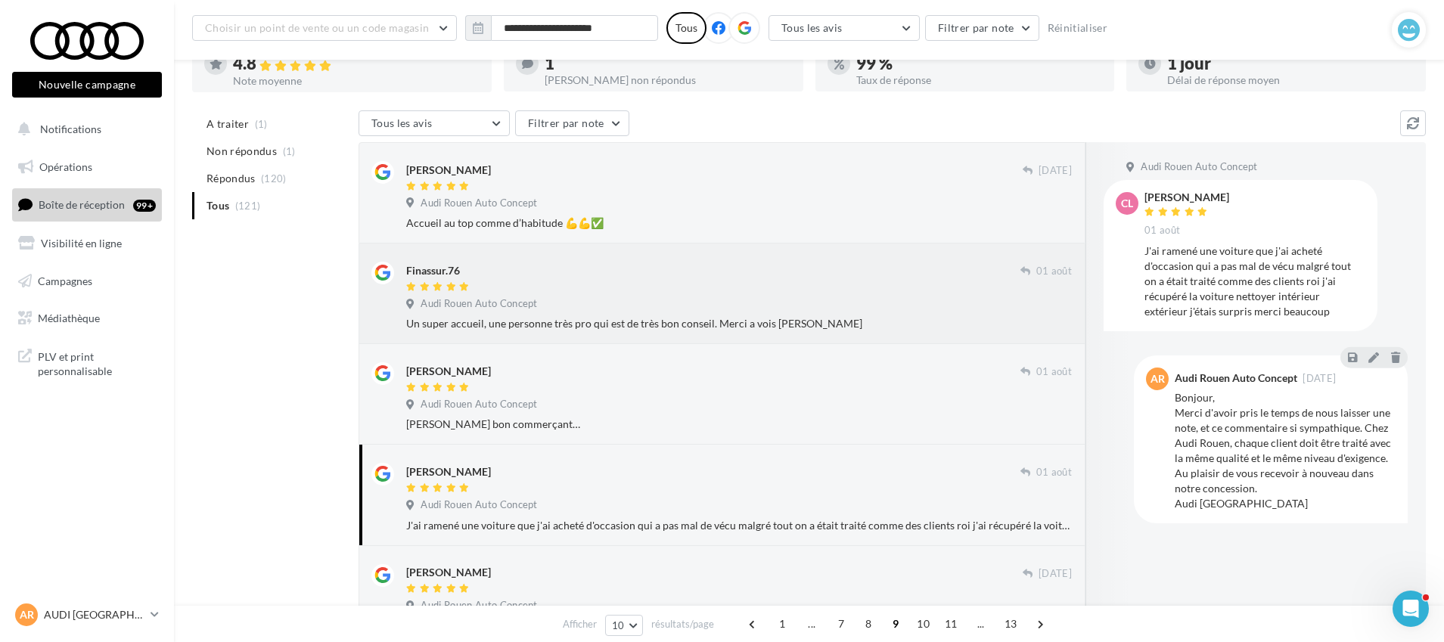
scroll to position [110, 0]
click at [926, 616] on span "10" at bounding box center [923, 624] width 25 height 24
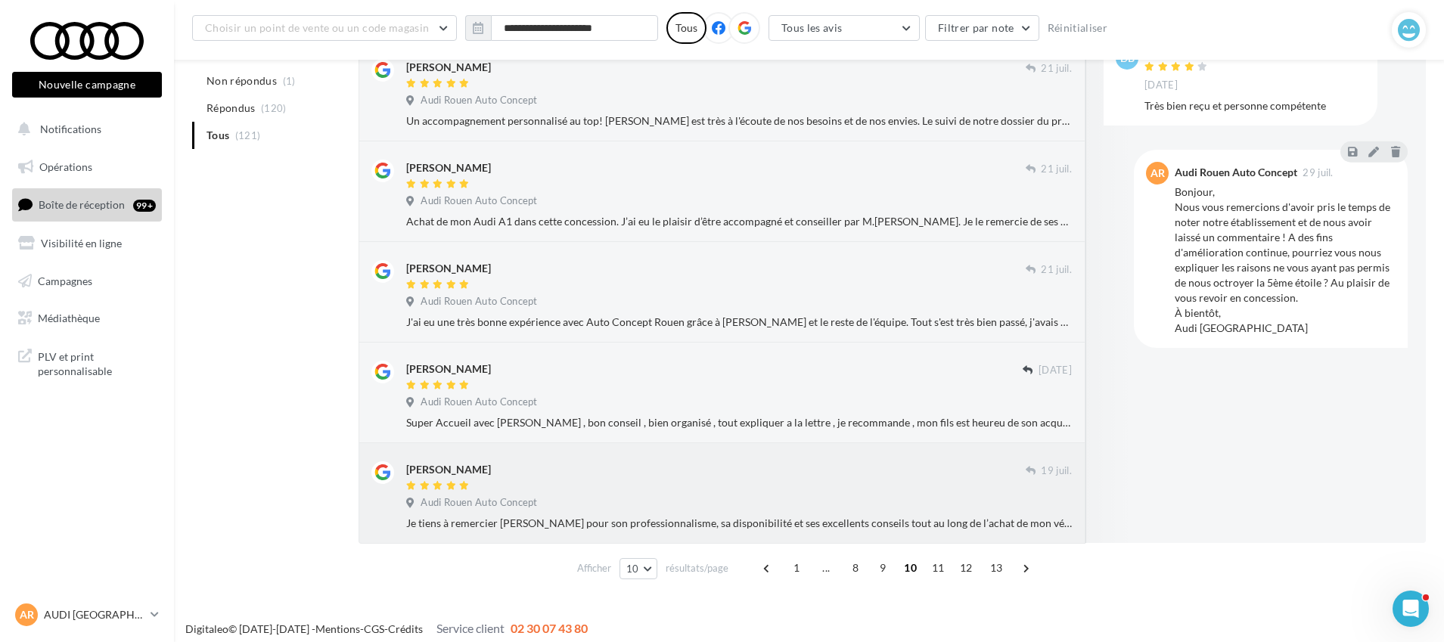
scroll to position [694, 0]
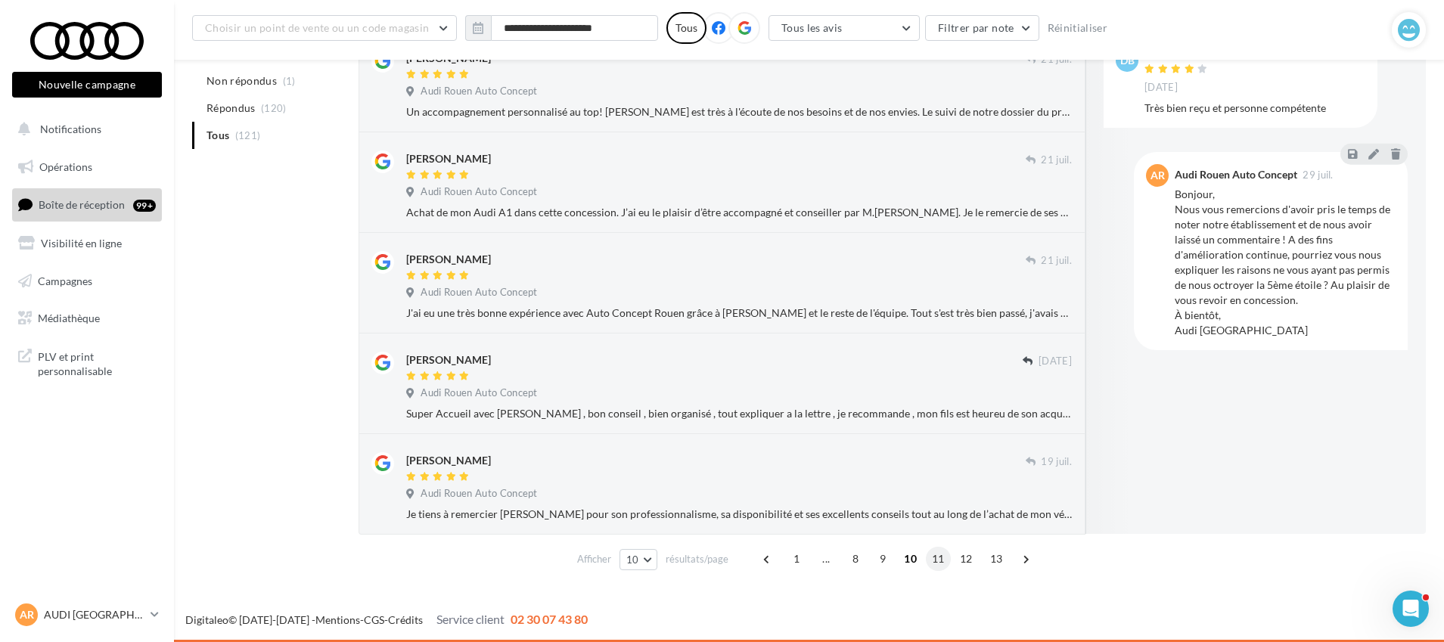
click at [930, 556] on span "11" at bounding box center [938, 559] width 25 height 24
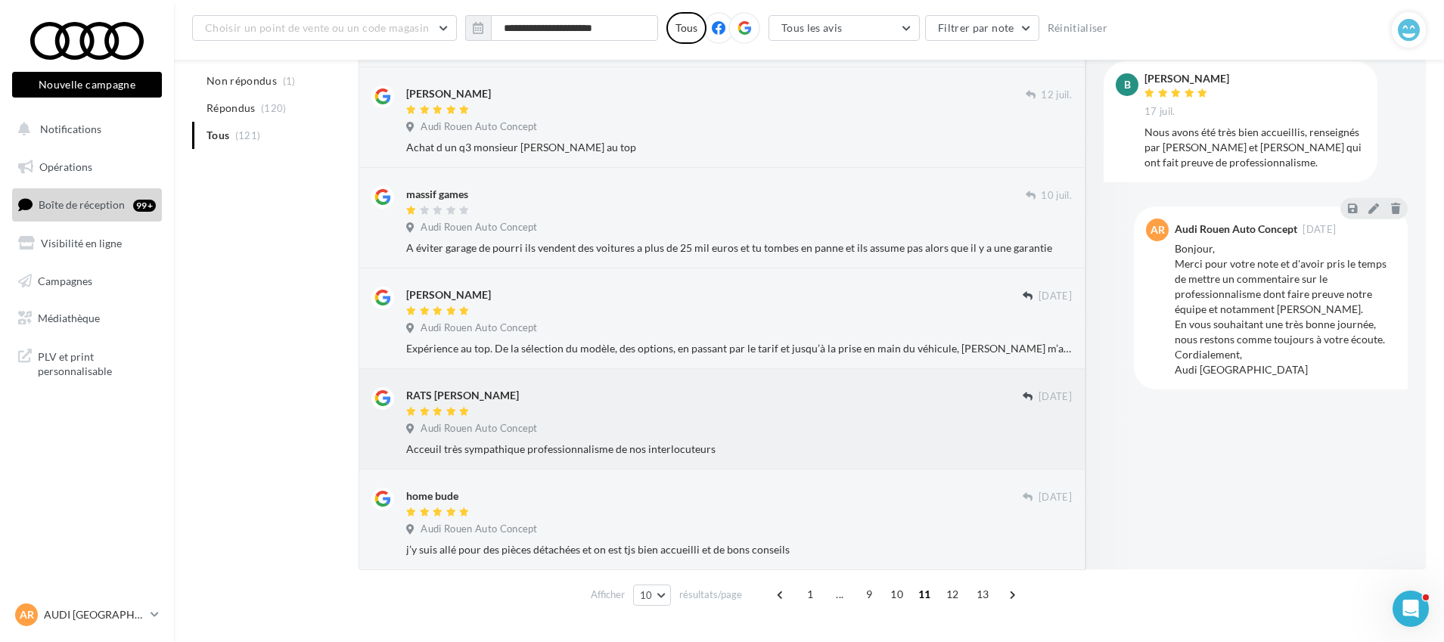
scroll to position [673, 0]
click at [813, 350] on div "Expérience au top. De la sélection du modèle, des options, en passant par le ta…" at bounding box center [739, 349] width 666 height 15
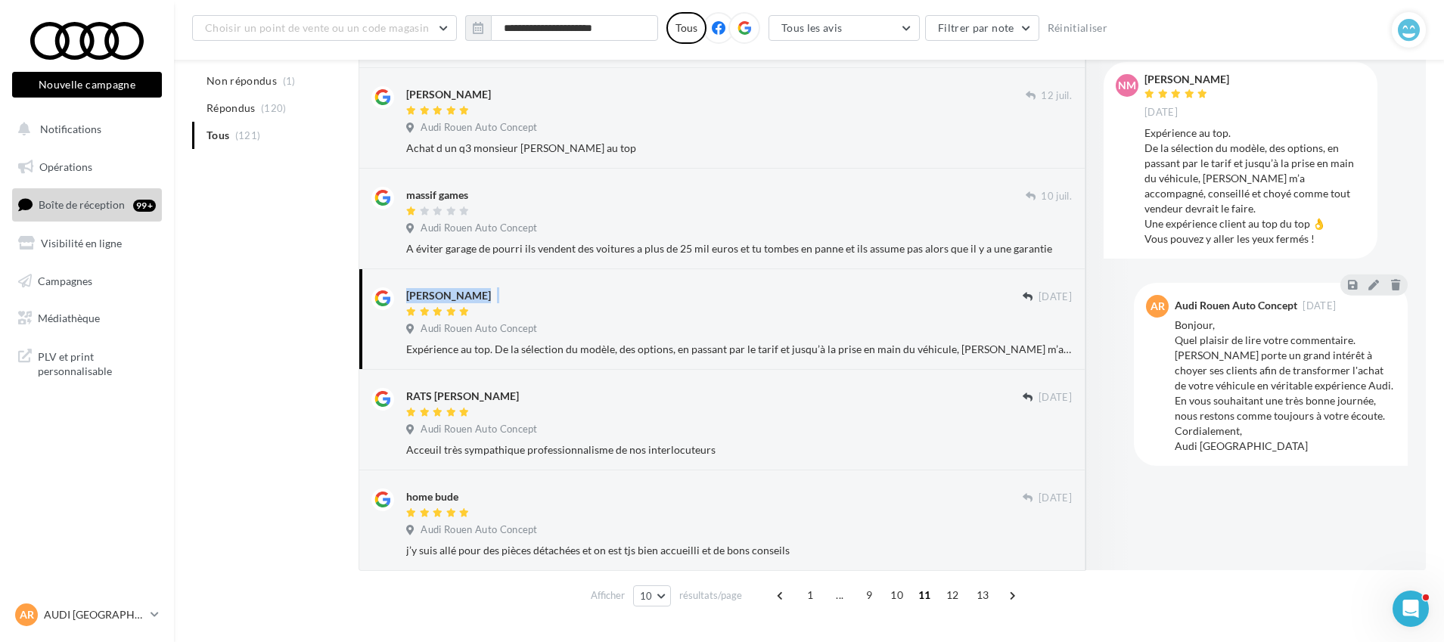
drag, startPoint x: 504, startPoint y: 291, endPoint x: 397, endPoint y: 295, distance: 106.8
click at [397, 295] on div "[PERSON_NAME] [DATE] Audi Rouen Auto Concept Expérience au top. De la sélection…" at bounding box center [722, 319] width 701 height 76
copy div "[PERSON_NAME]"
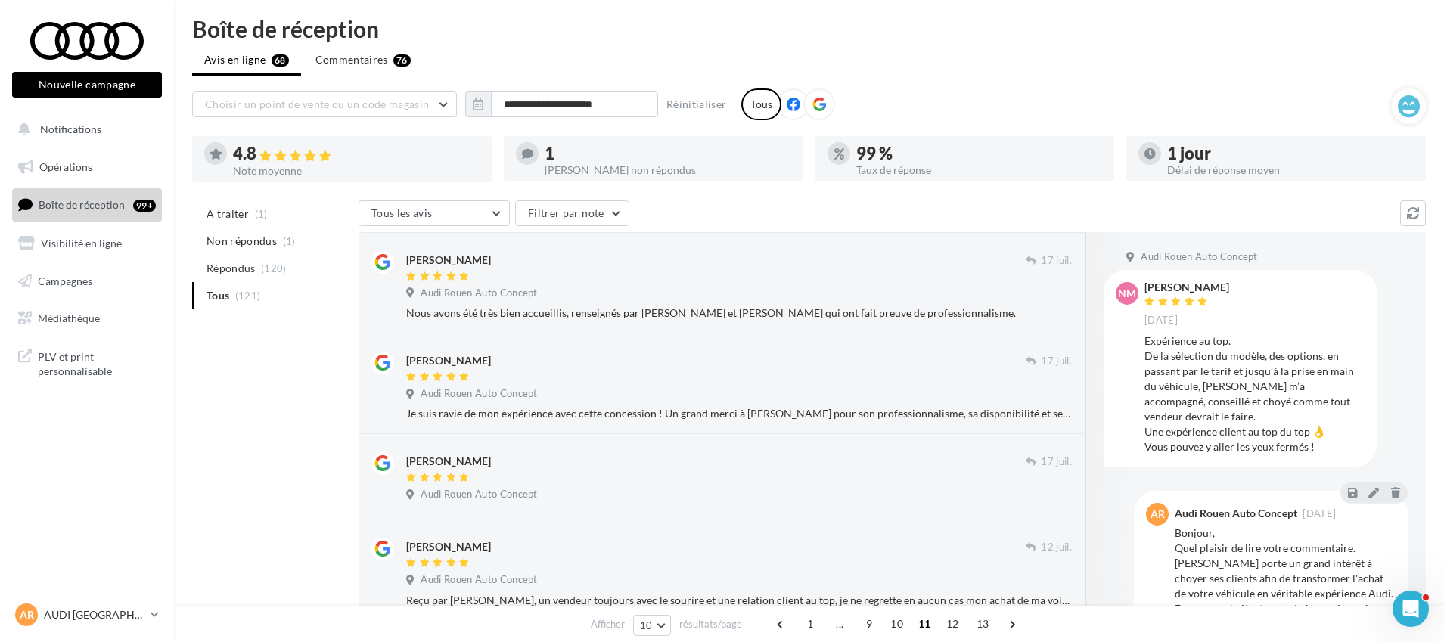
scroll to position [0, 0]
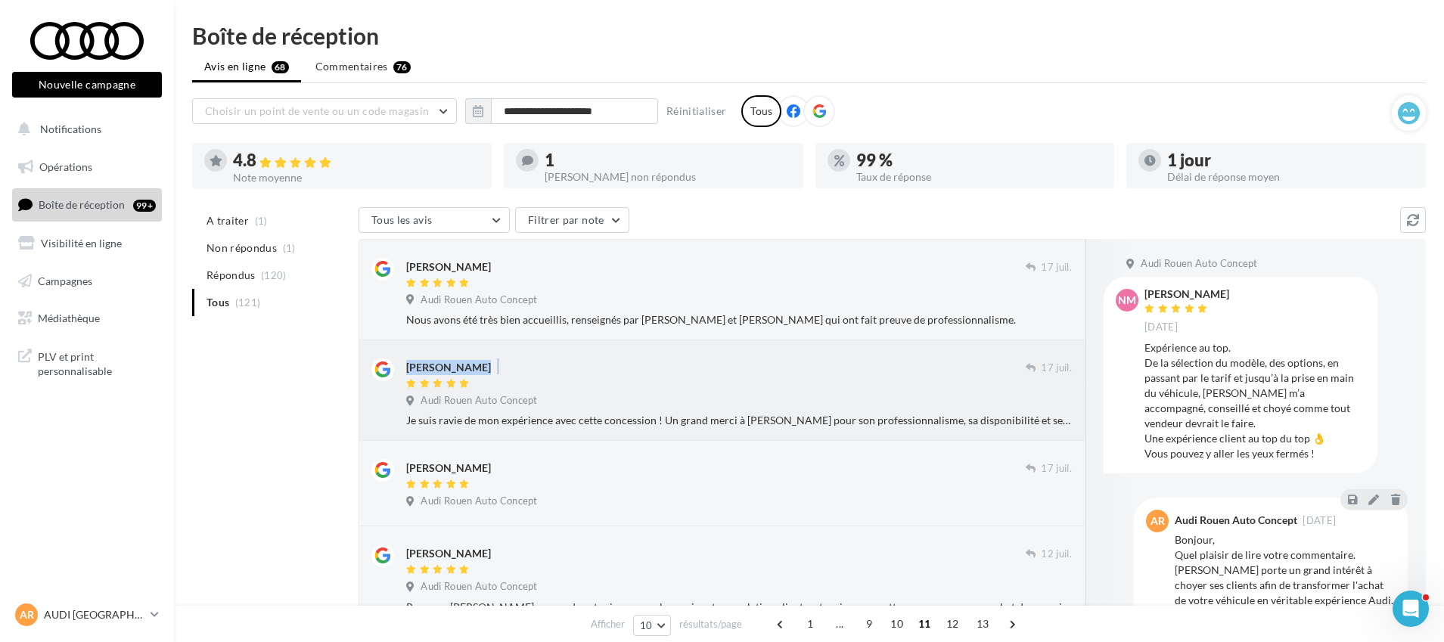
drag, startPoint x: 509, startPoint y: 366, endPoint x: 385, endPoint y: 362, distance: 124.2
click at [385, 362] on div "[PERSON_NAME] [DATE] Audi Rouen Auto Concept Je suis ravie de mon expérience av…" at bounding box center [722, 391] width 701 height 76
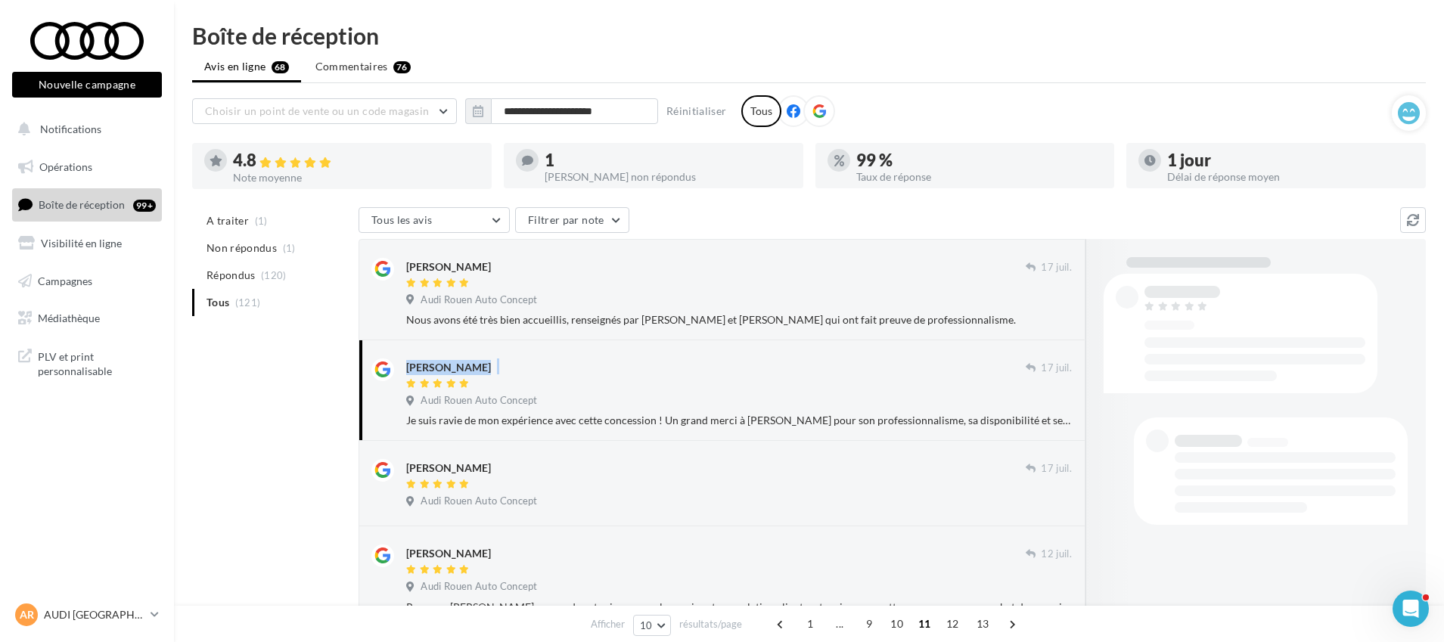
copy div "[PERSON_NAME]"
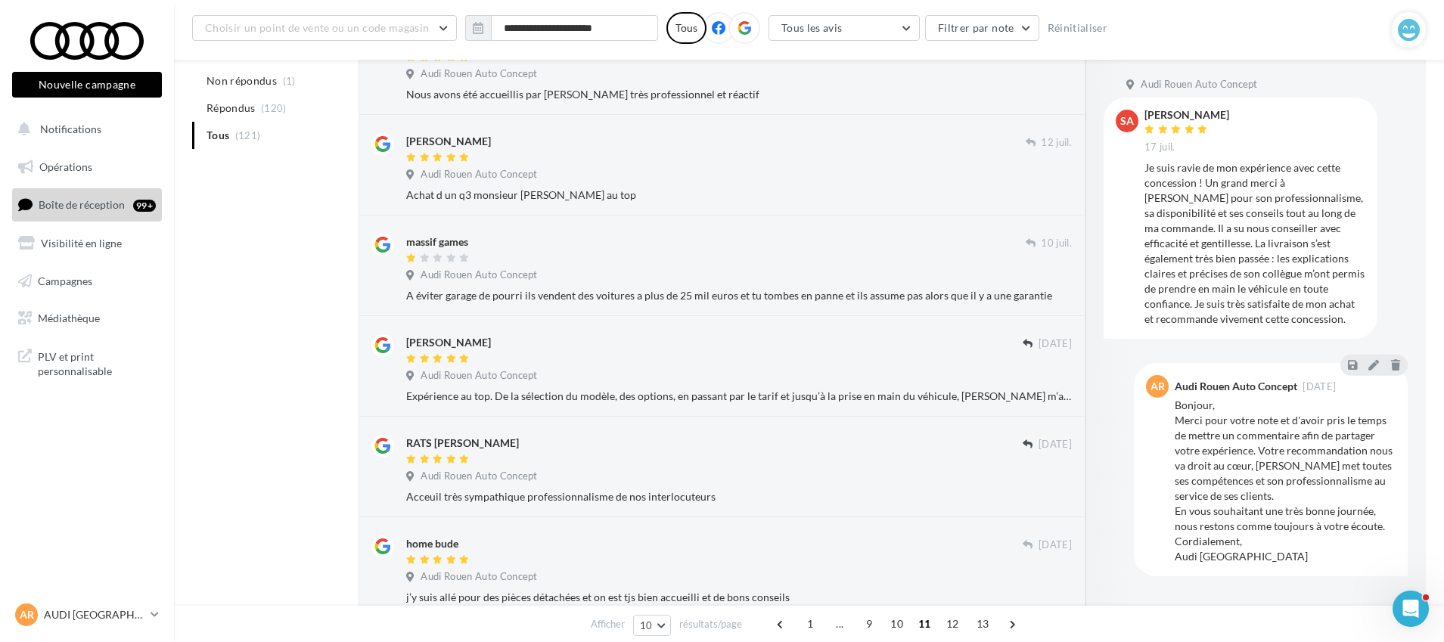
scroll to position [709, 0]
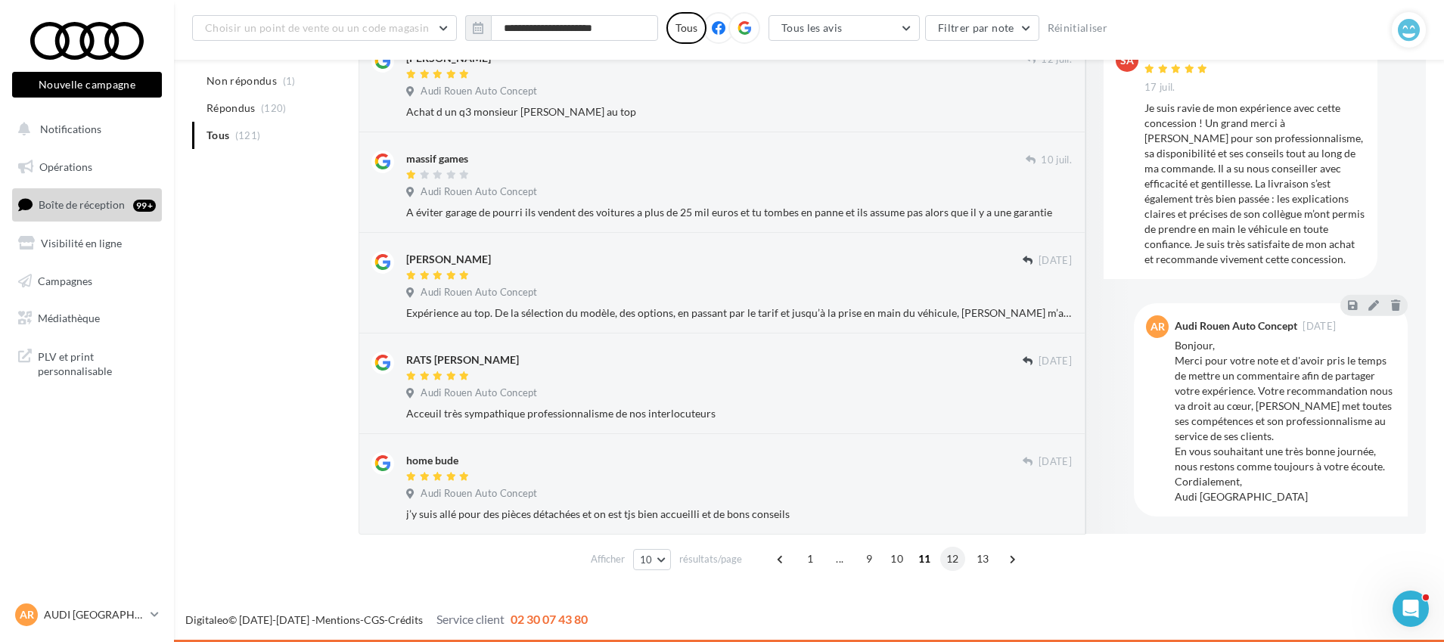
click at [953, 564] on span "12" at bounding box center [952, 559] width 25 height 24
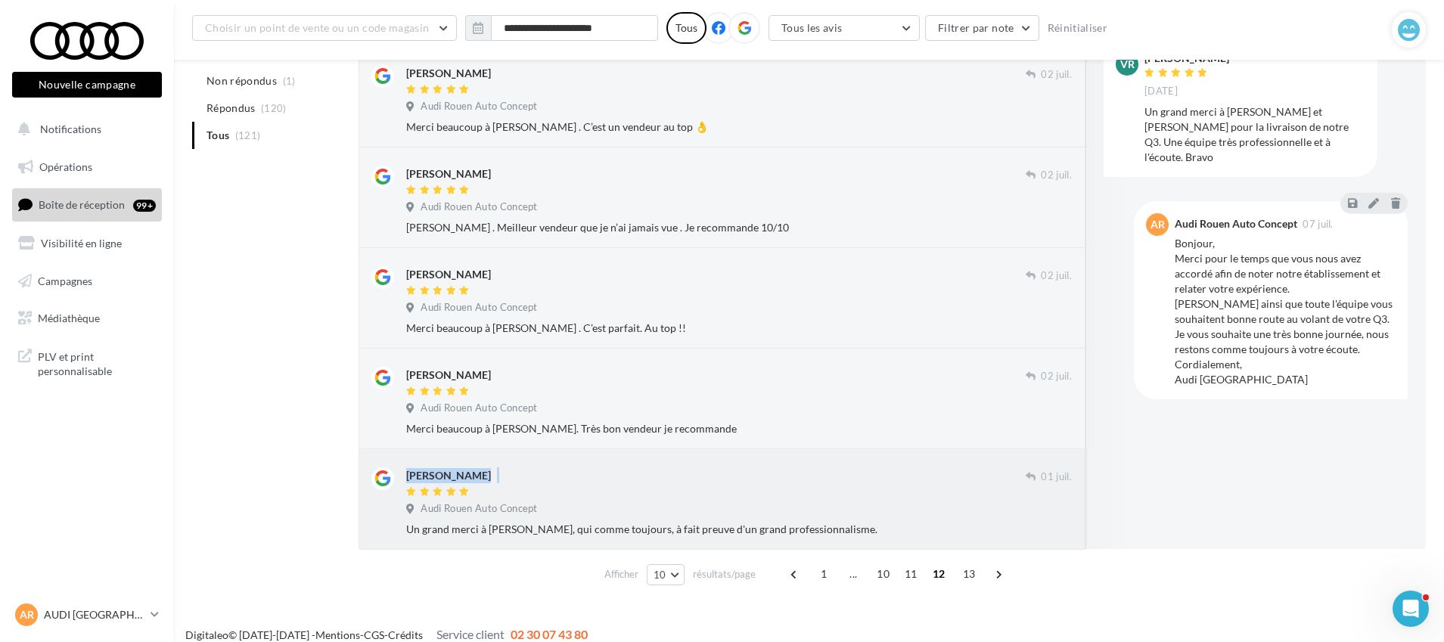
drag, startPoint x: 520, startPoint y: 473, endPoint x: 392, endPoint y: 477, distance: 127.9
click at [392, 477] on div "[PERSON_NAME] [DATE] Audi Rouen Auto Concept Un grand merci à [PERSON_NAME], qu…" at bounding box center [722, 500] width 701 height 76
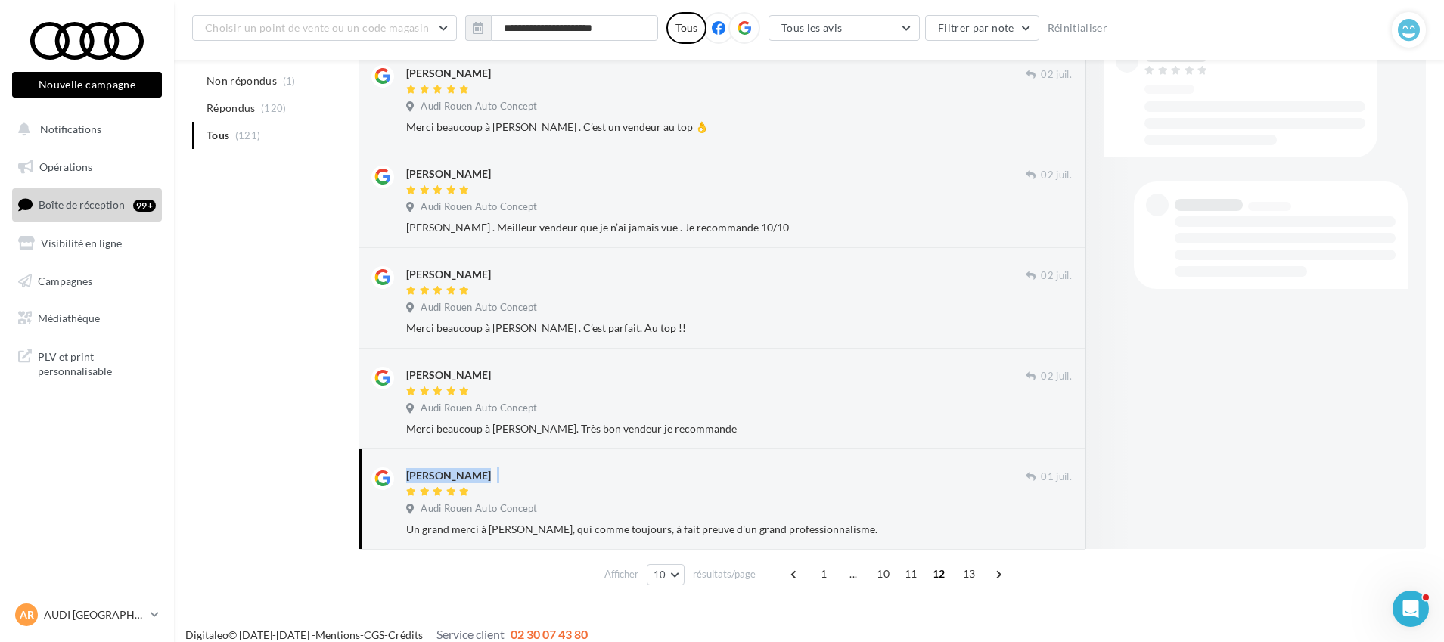
copy div "[PERSON_NAME]"
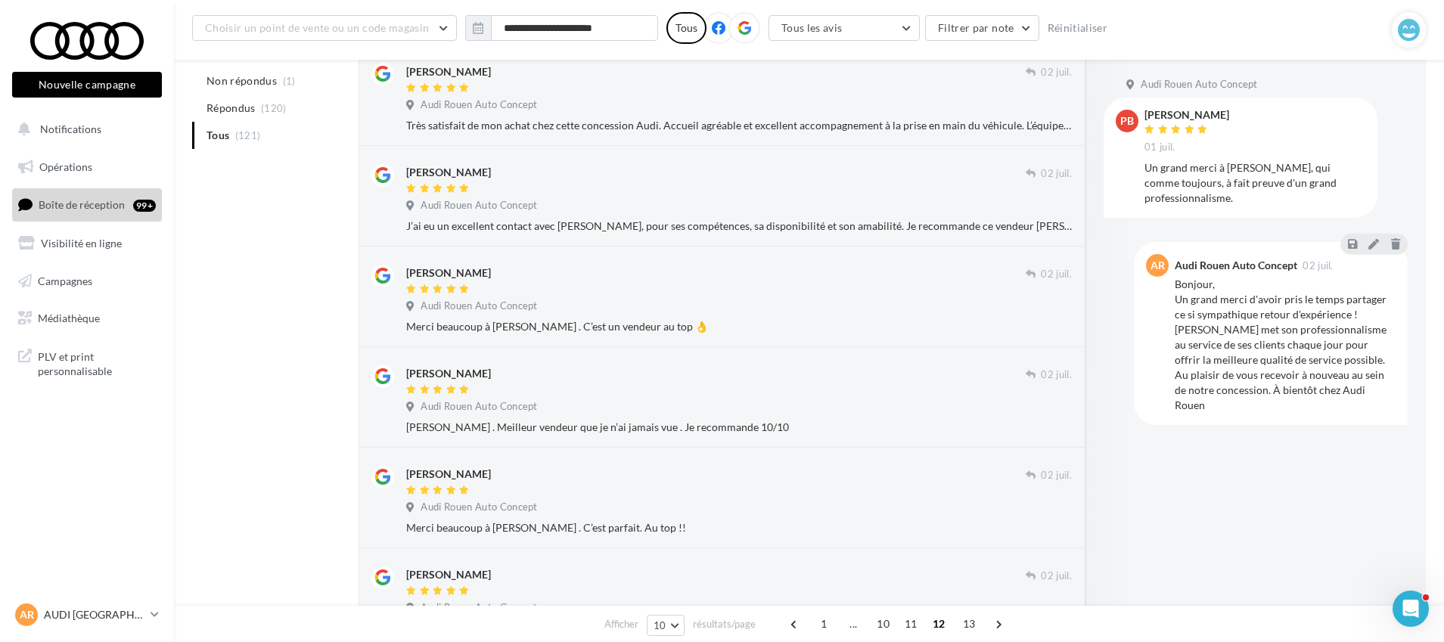
scroll to position [415, 0]
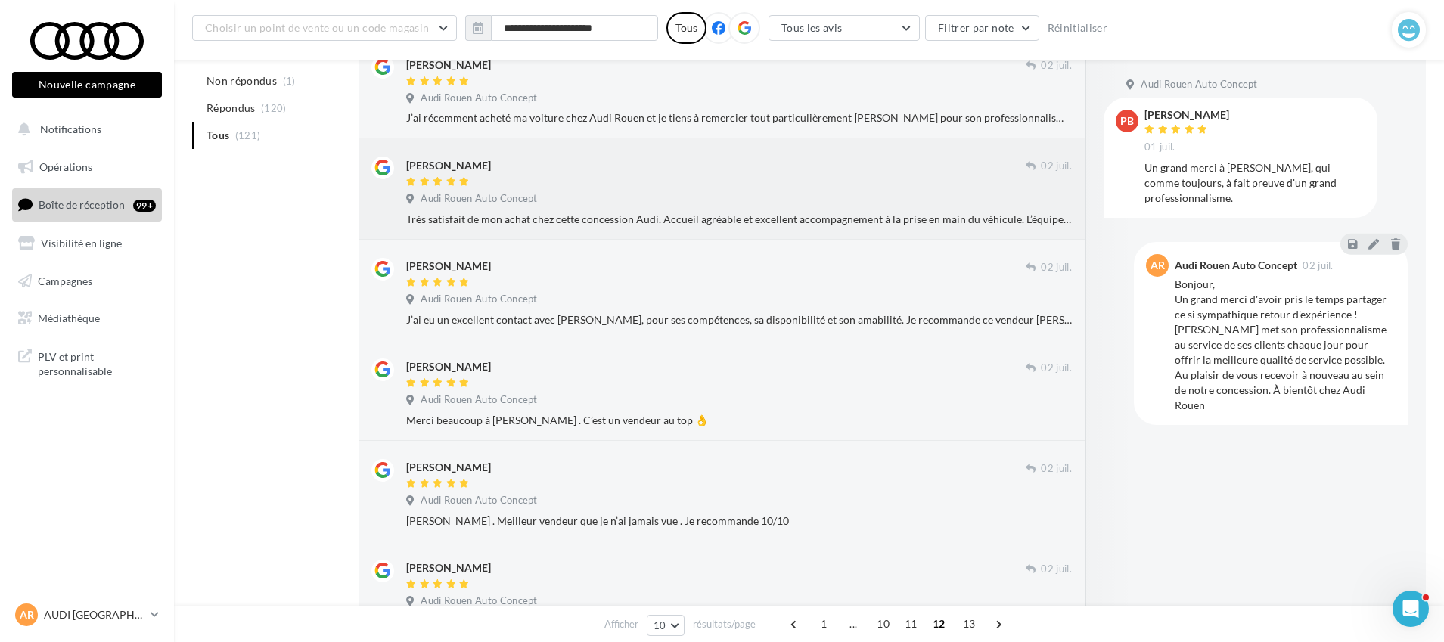
click at [698, 187] on div at bounding box center [716, 182] width 620 height 13
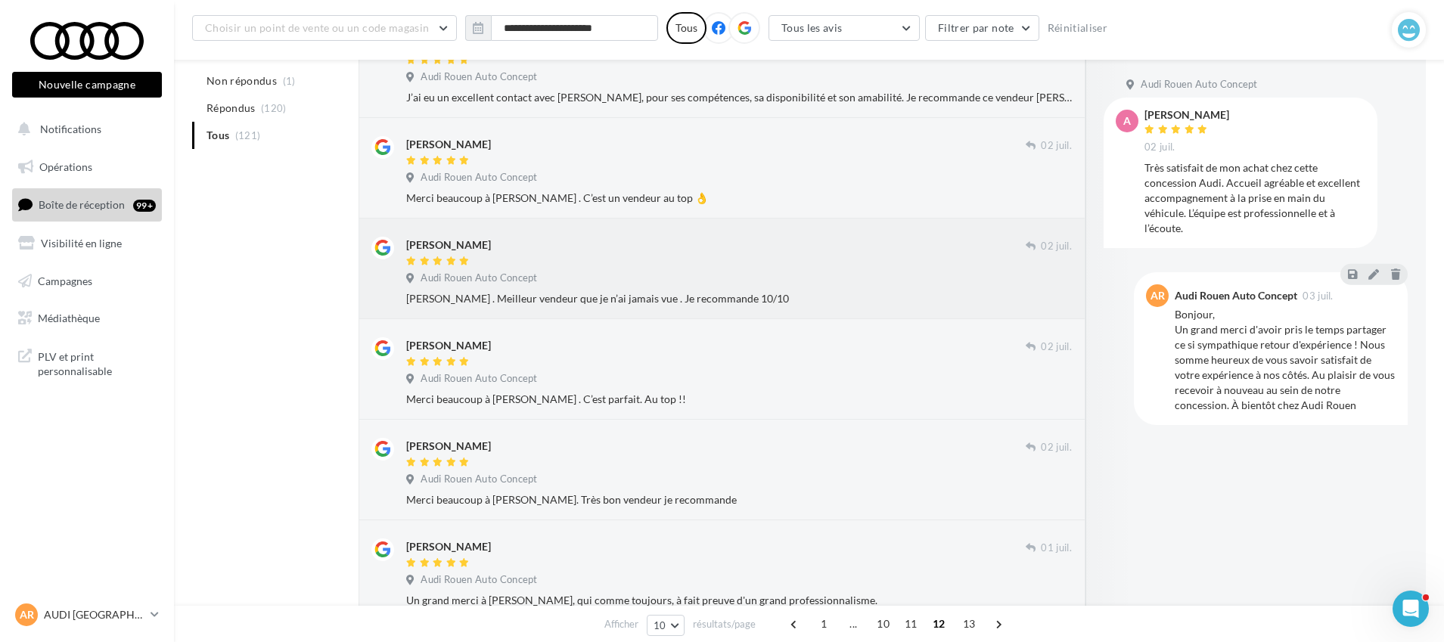
scroll to position [724, 0]
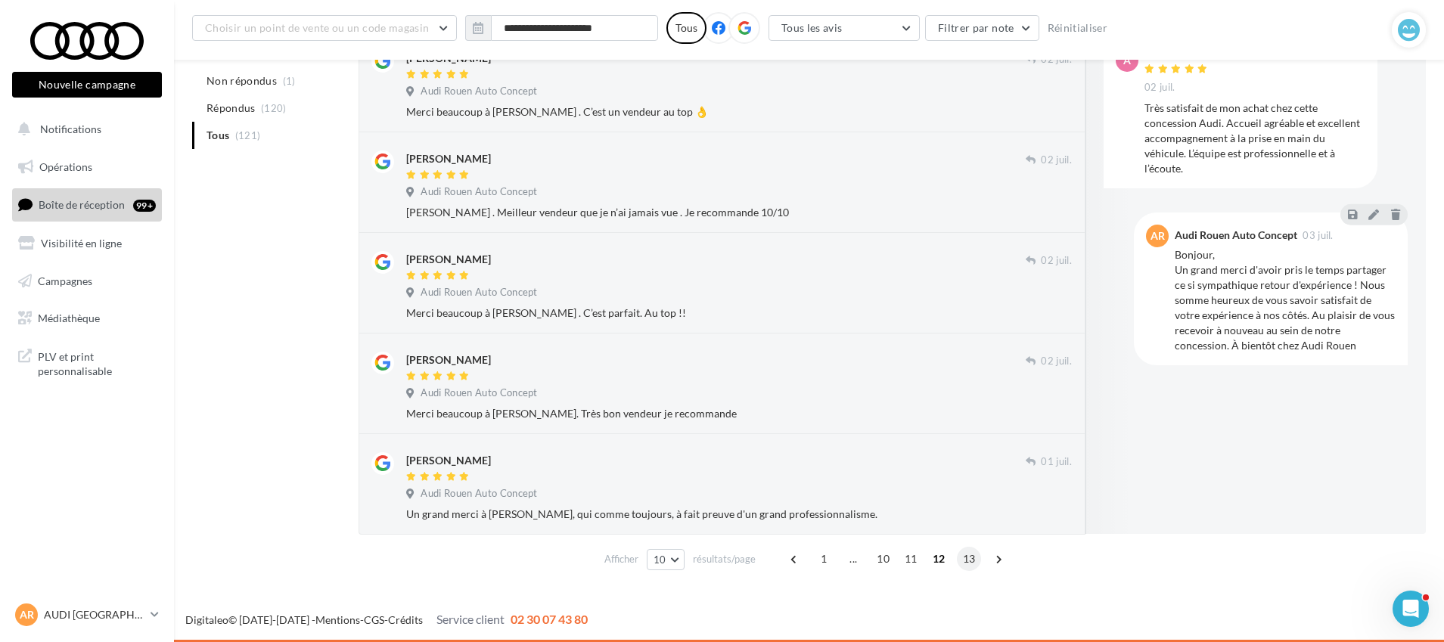
click at [968, 561] on span "13" at bounding box center [969, 559] width 25 height 24
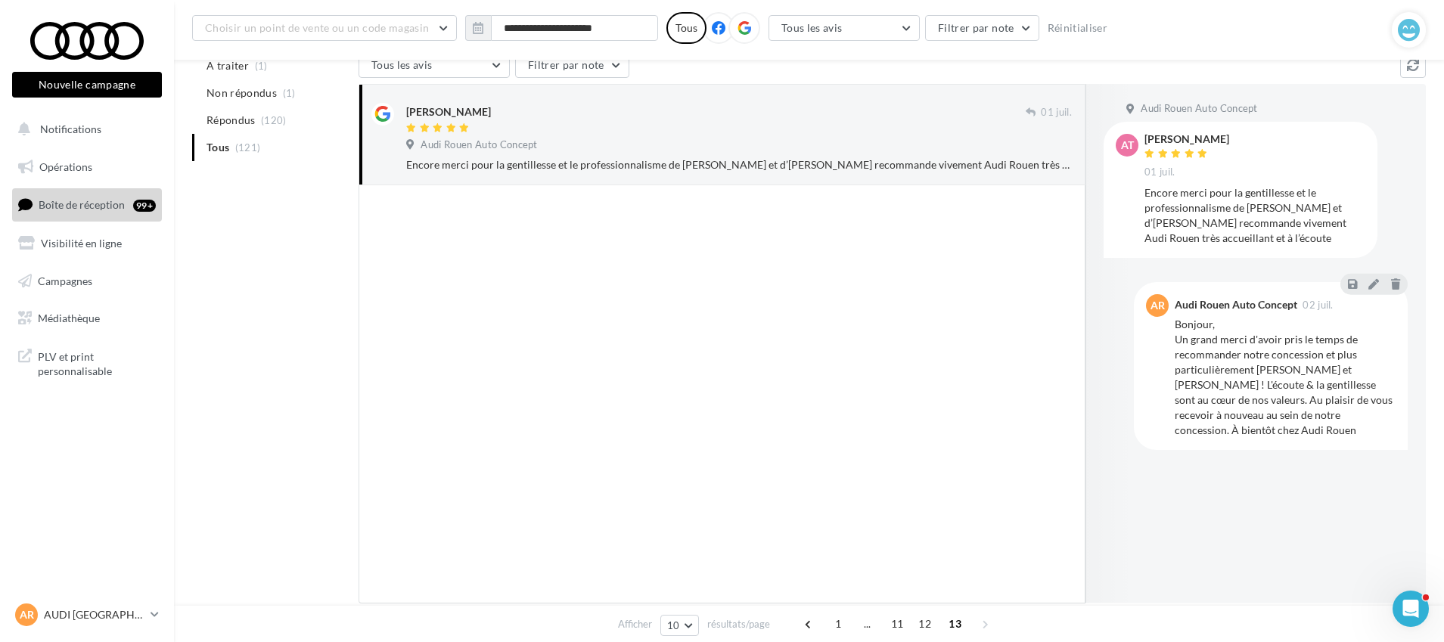
scroll to position [164, 0]
click at [777, 176] on div "[PERSON_NAME] [DATE] Audi Rouen Auto Concept Encore merci pour la gentillesse e…" at bounding box center [722, 137] width 727 height 101
